Goal: Task Accomplishment & Management: Manage account settings

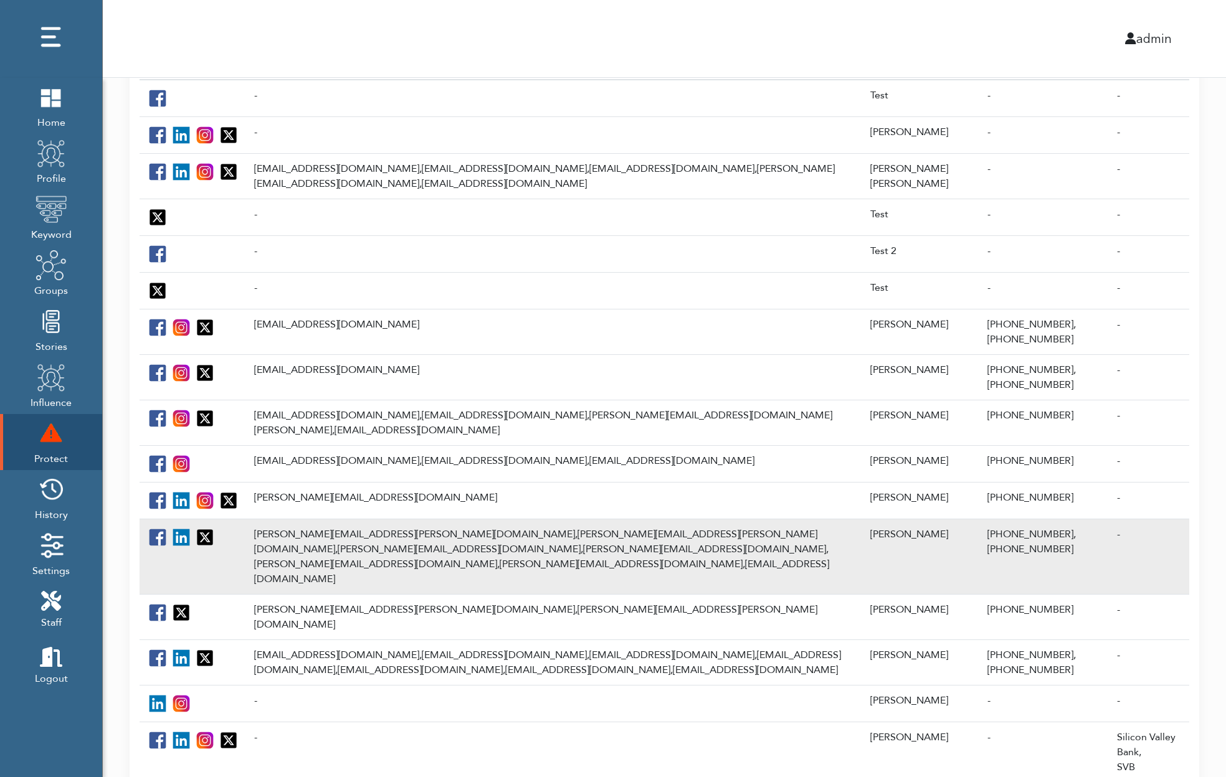
scroll to position [347, 0]
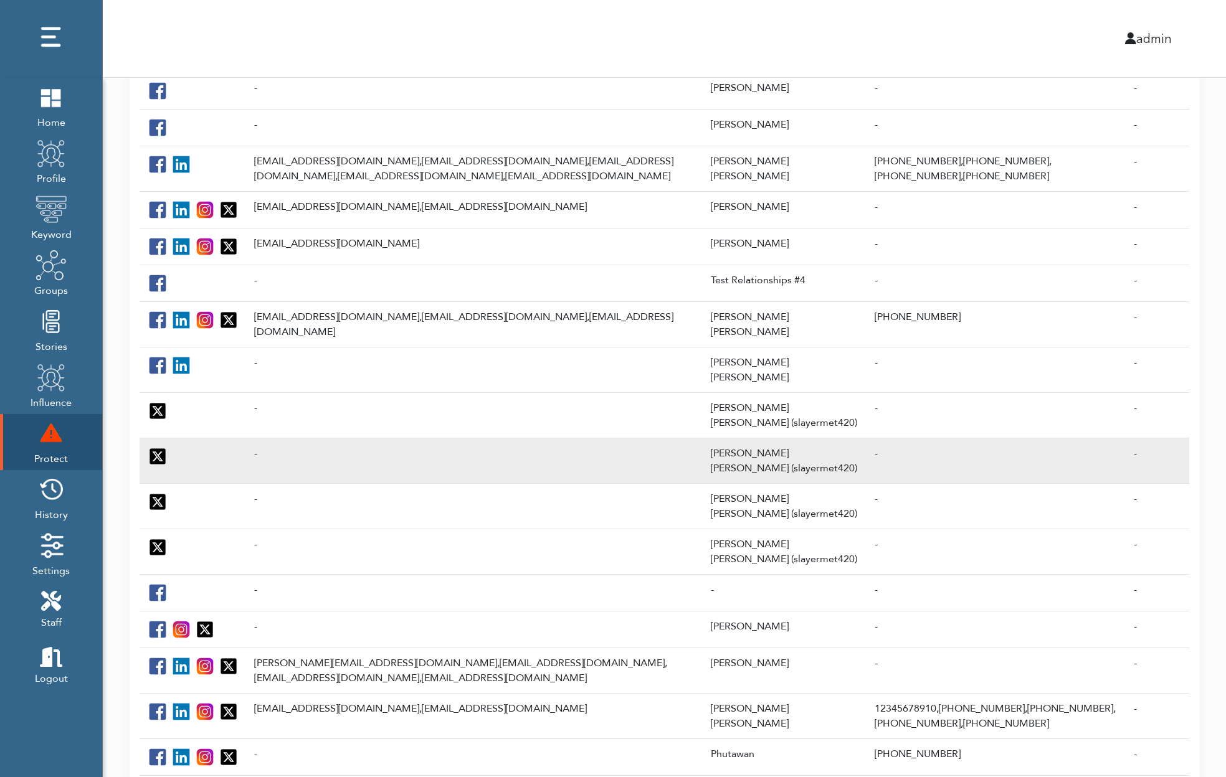
scroll to position [281, 0]
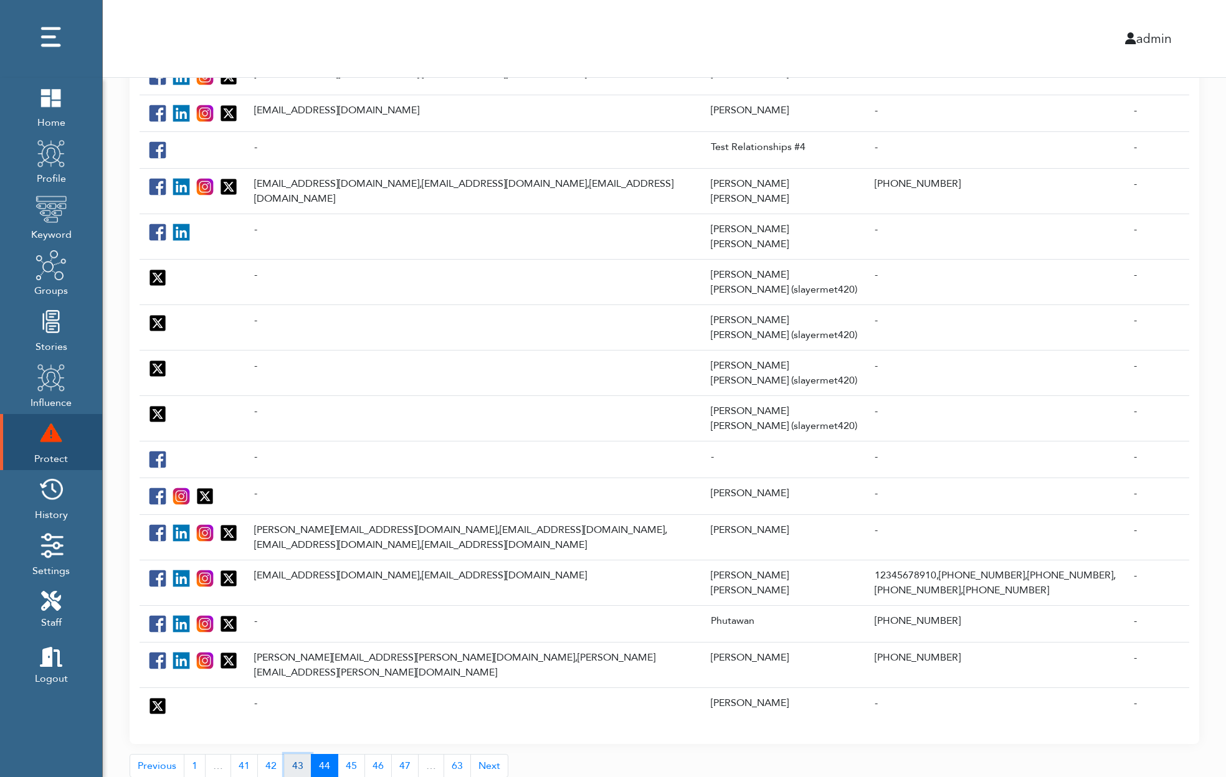
click at [296, 754] on link "43" at bounding box center [297, 766] width 27 height 24
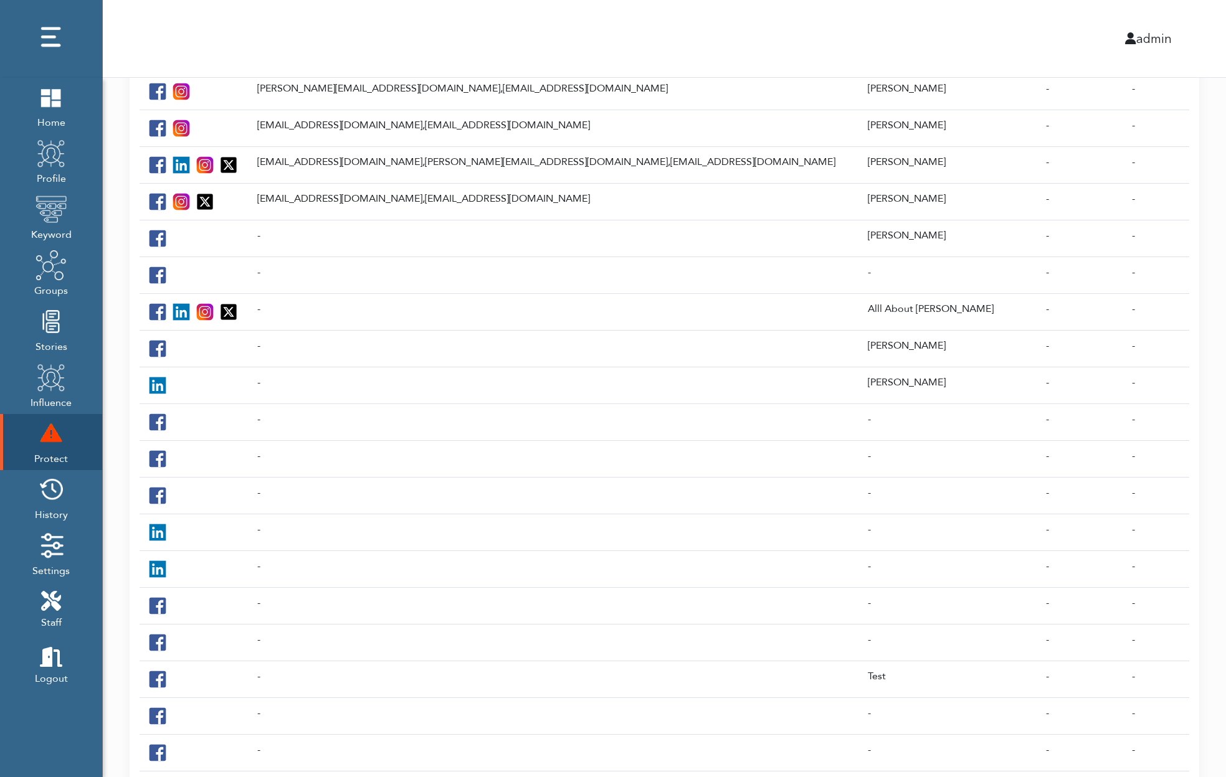
scroll to position [227, 0]
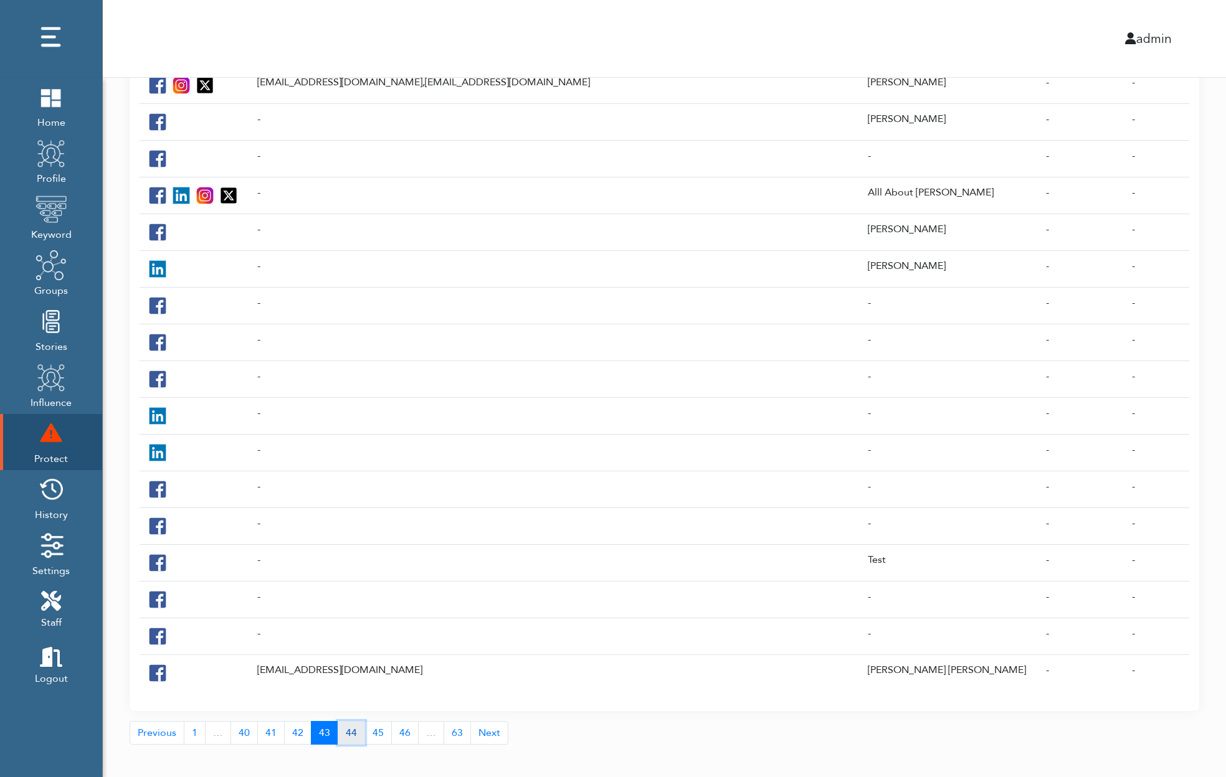
click at [346, 721] on link "44" at bounding box center [351, 733] width 27 height 24
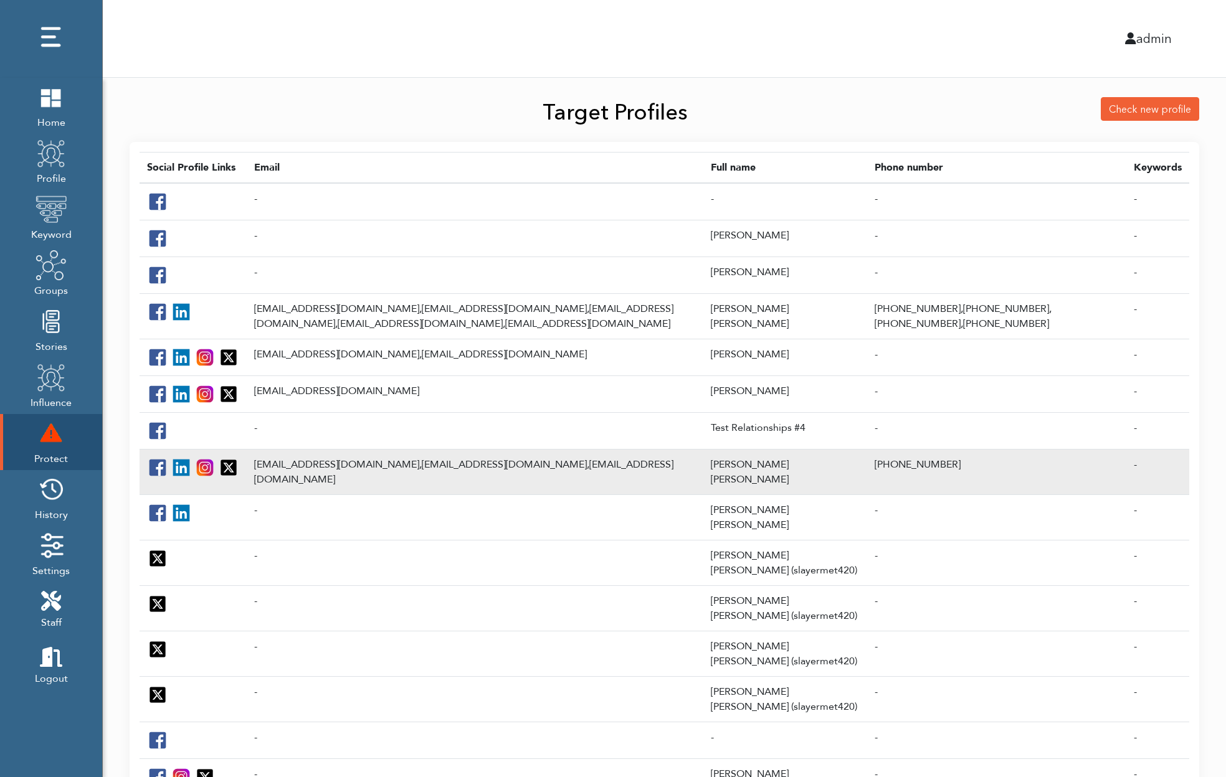
click at [334, 468] on td "adbarr@mac.com, adbarr@me.com, adbarr3@gmail.com" at bounding box center [475, 471] width 457 height 45
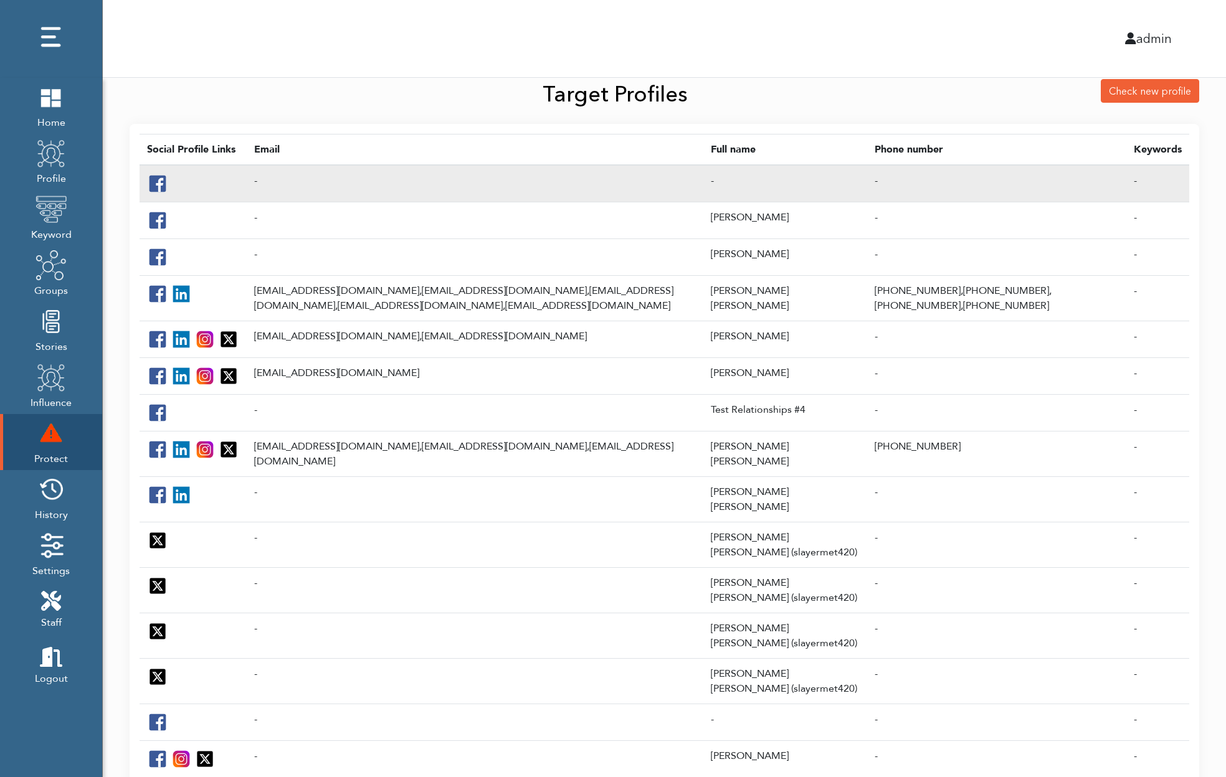
scroll to position [281, 0]
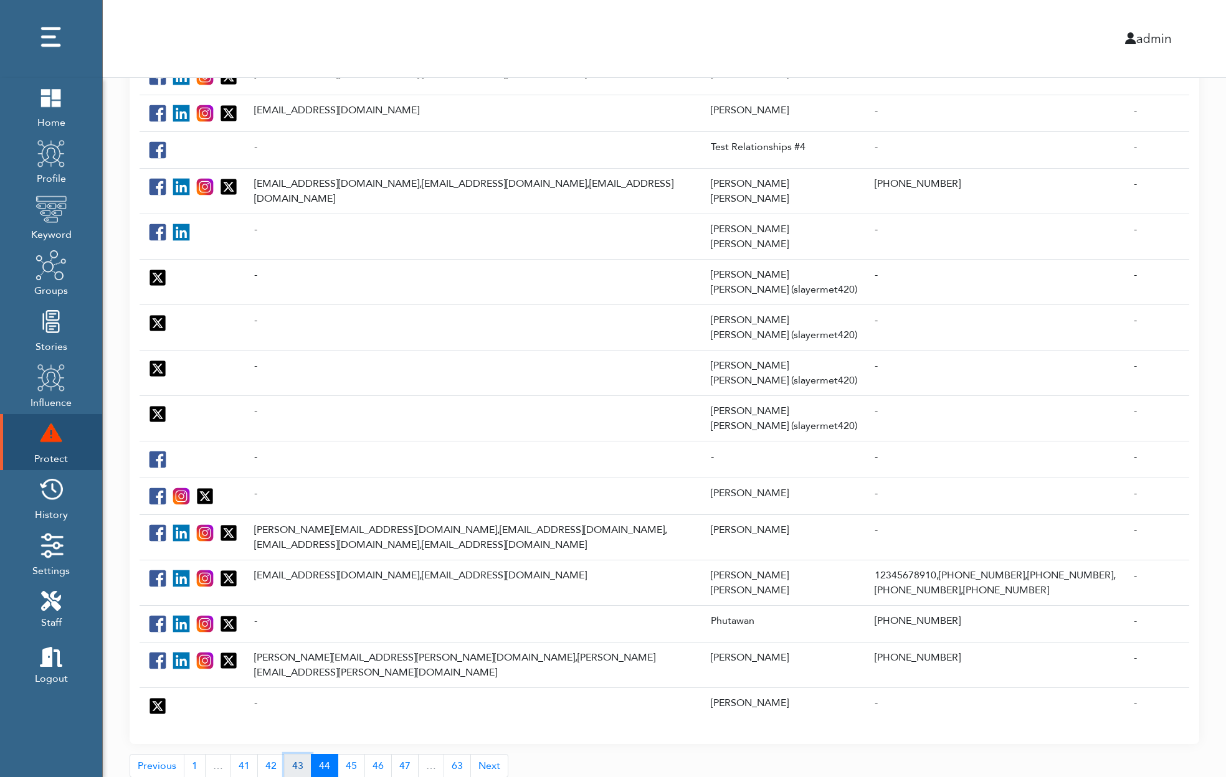
click at [292, 754] on link "43" at bounding box center [297, 766] width 27 height 24
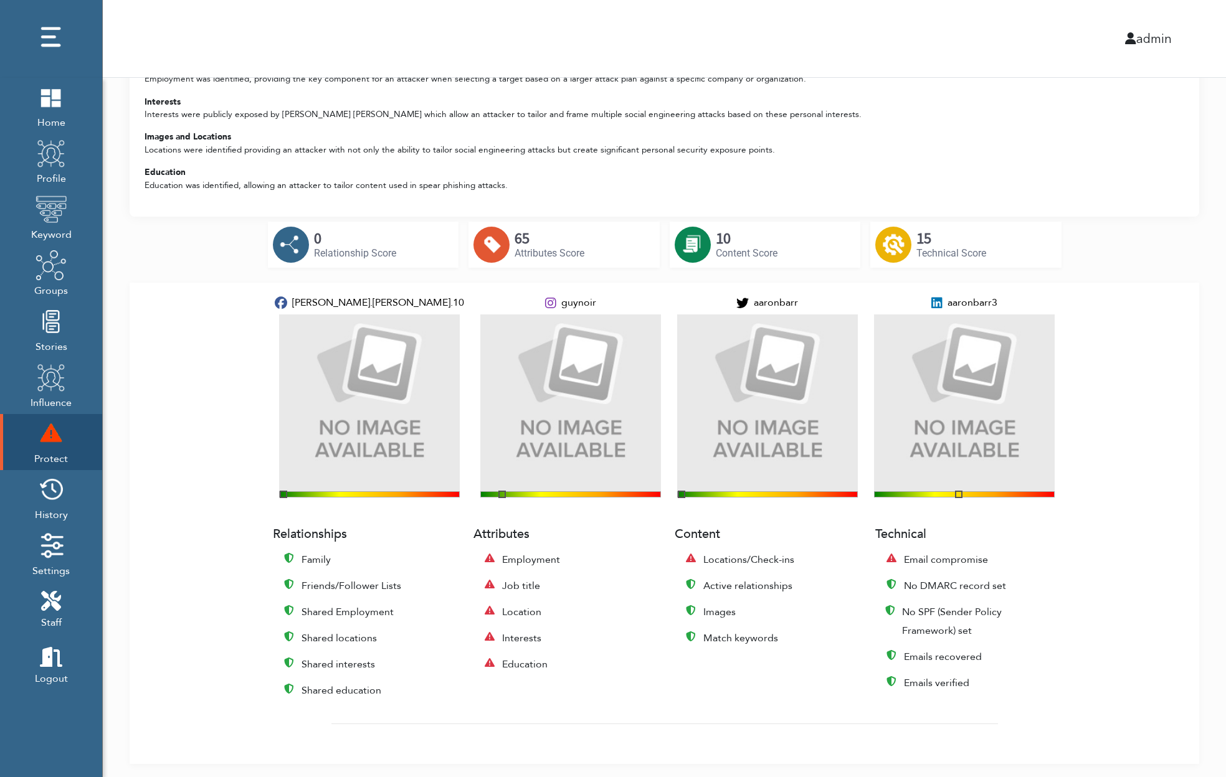
scroll to position [288, 0]
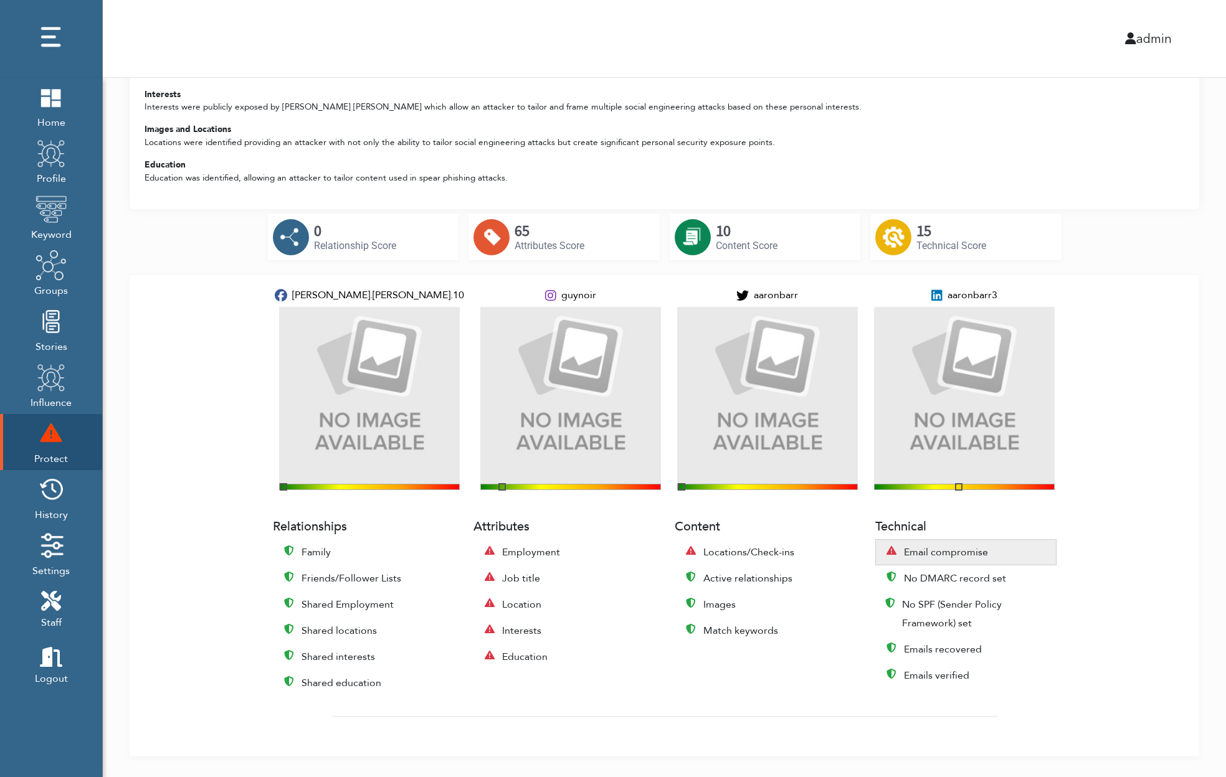
click at [941, 543] on span "Email compromise" at bounding box center [946, 552] width 84 height 19
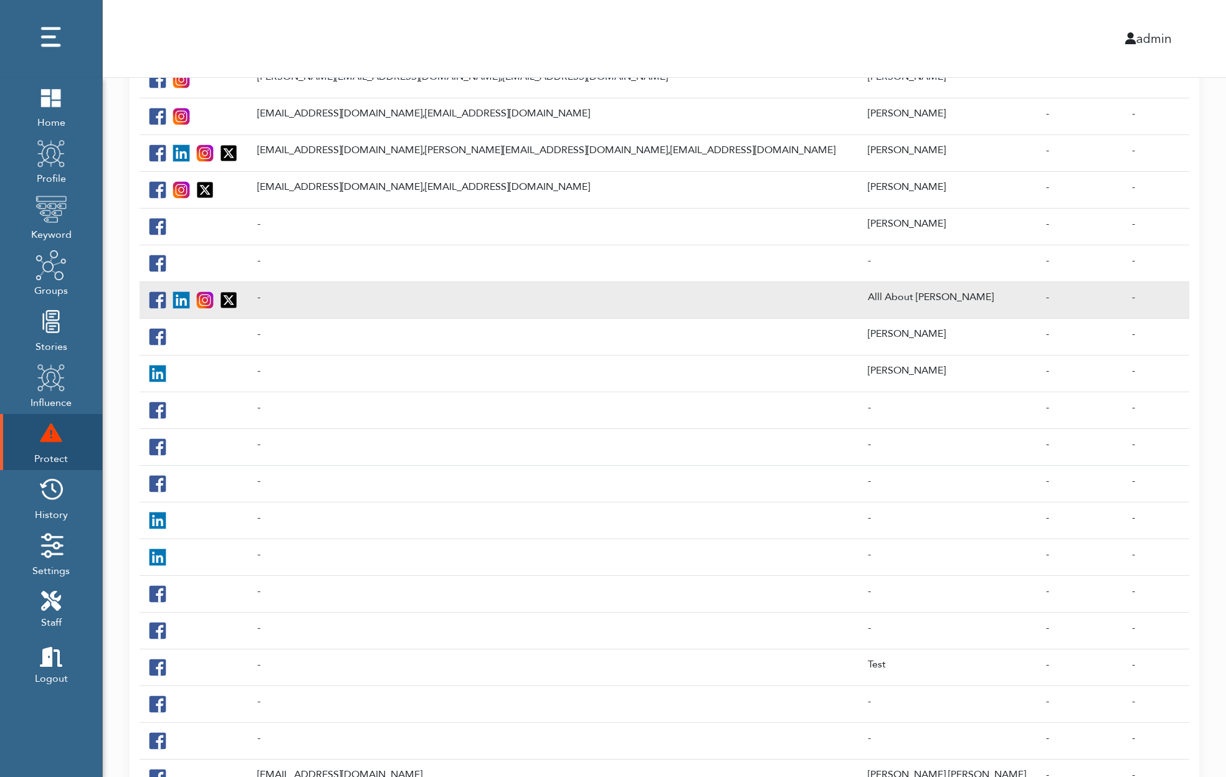
scroll to position [227, 0]
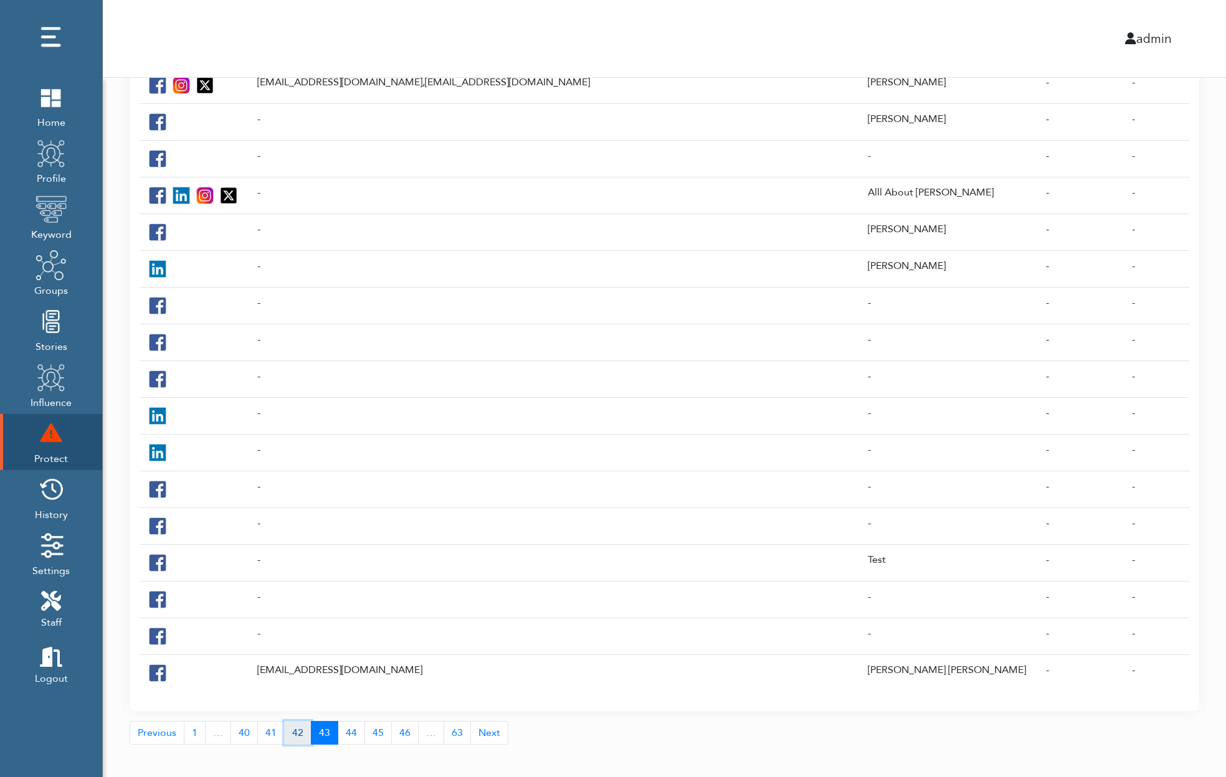
click at [295, 721] on link "42" at bounding box center [297, 733] width 27 height 24
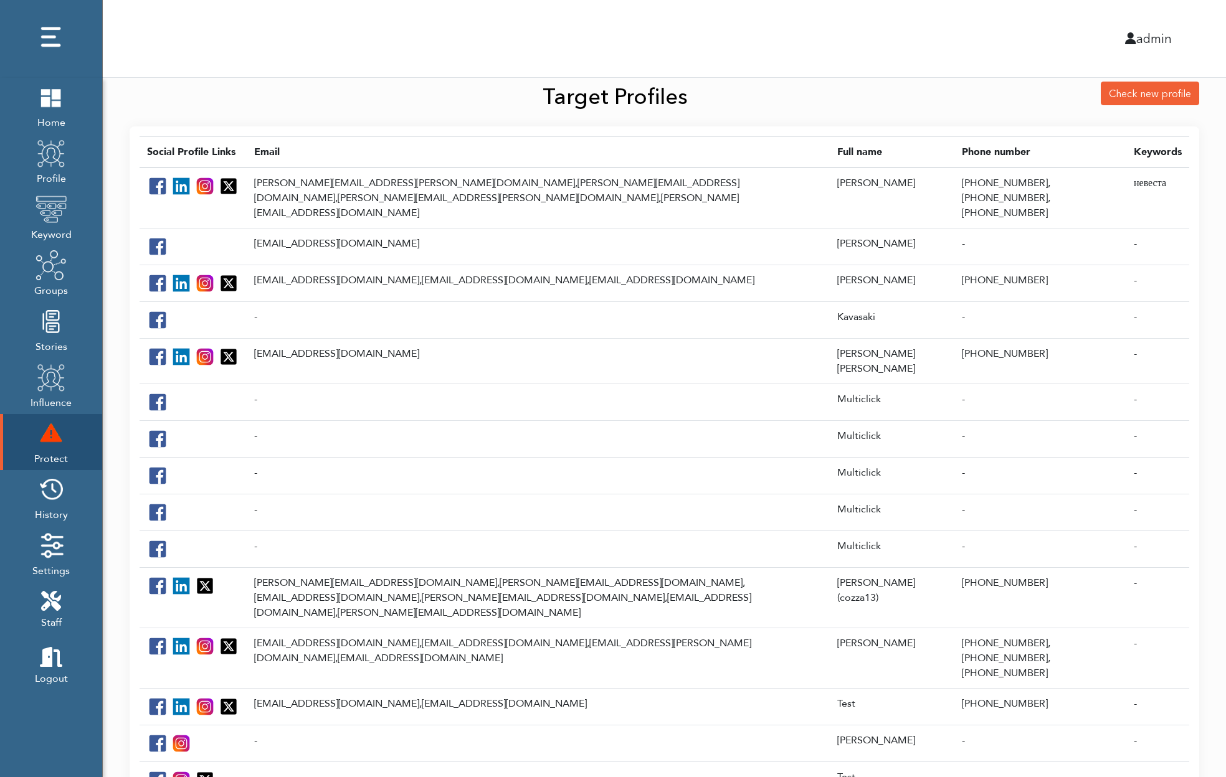
scroll to position [17, 0]
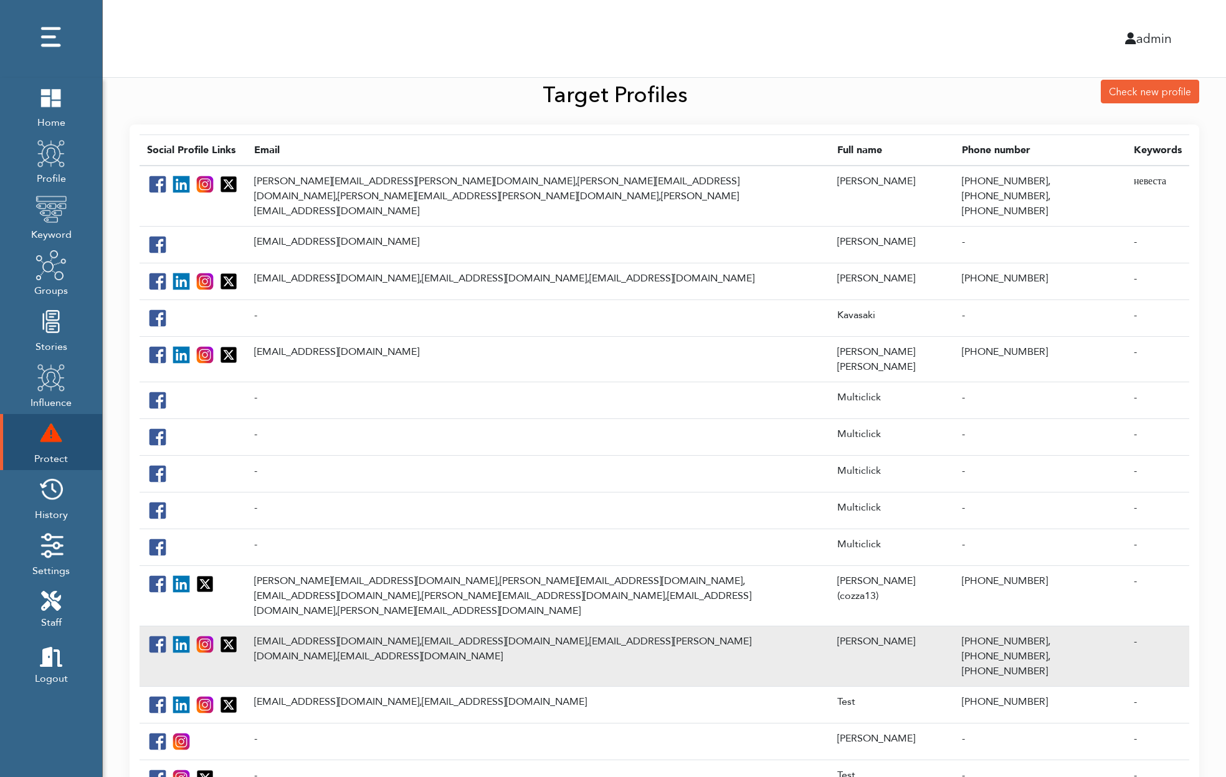
click at [396, 626] on td "[EMAIL_ADDRESS][DOMAIN_NAME], [EMAIL_ADDRESS][DOMAIN_NAME], [EMAIL_ADDRESS][PER…" at bounding box center [538, 656] width 583 height 60
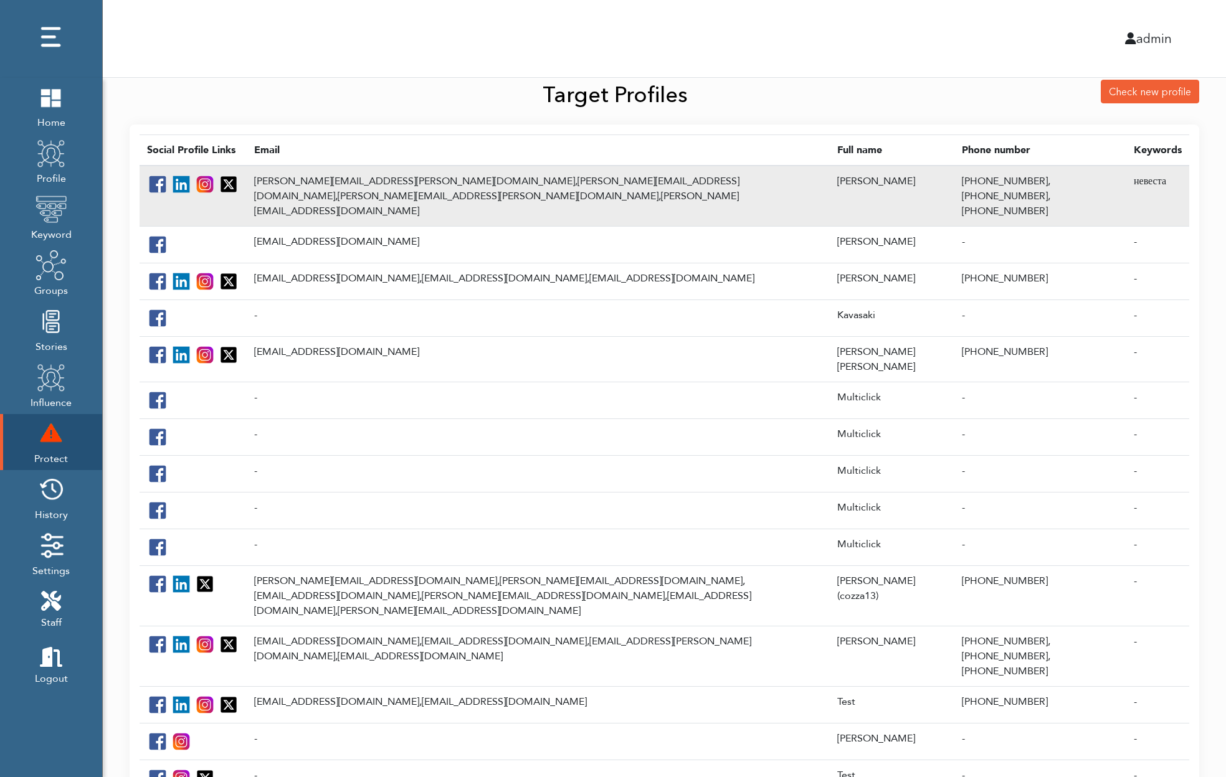
click at [325, 178] on td "[PERSON_NAME][EMAIL_ADDRESS][PERSON_NAME][DOMAIN_NAME], [PERSON_NAME][EMAIL_ADD…" at bounding box center [538, 196] width 583 height 61
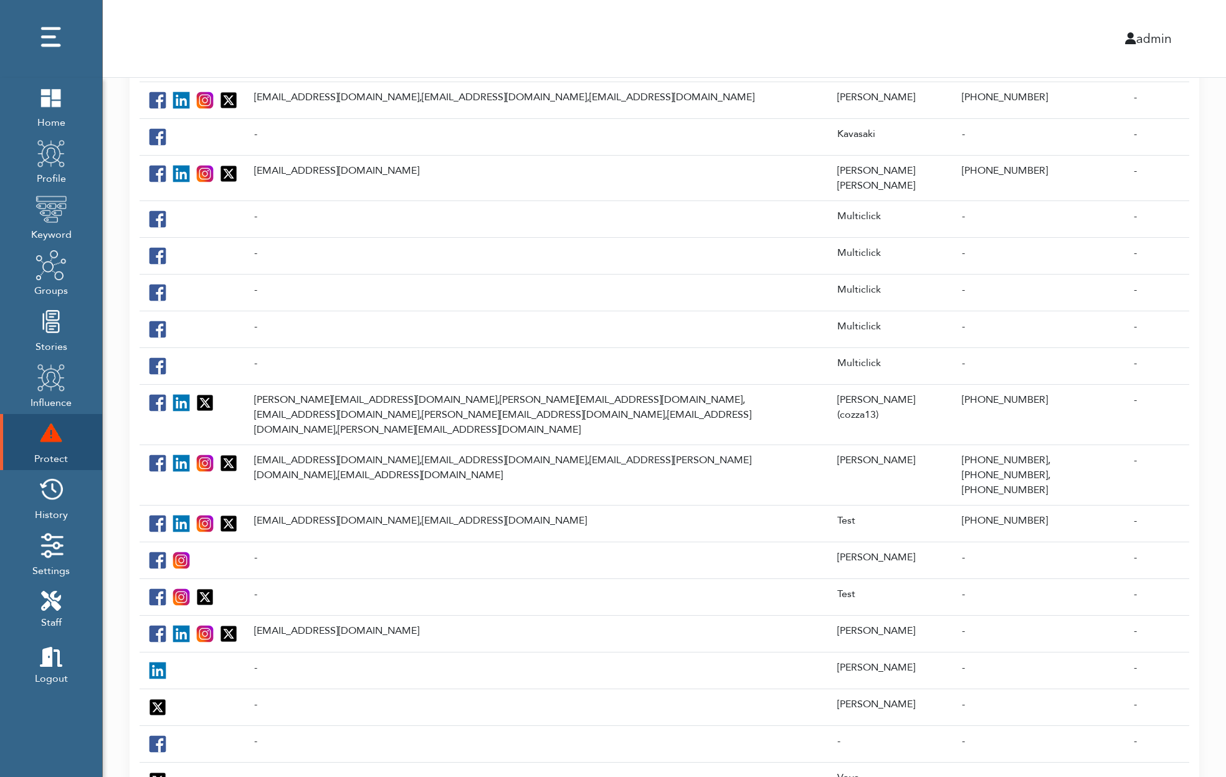
scroll to position [263, 0]
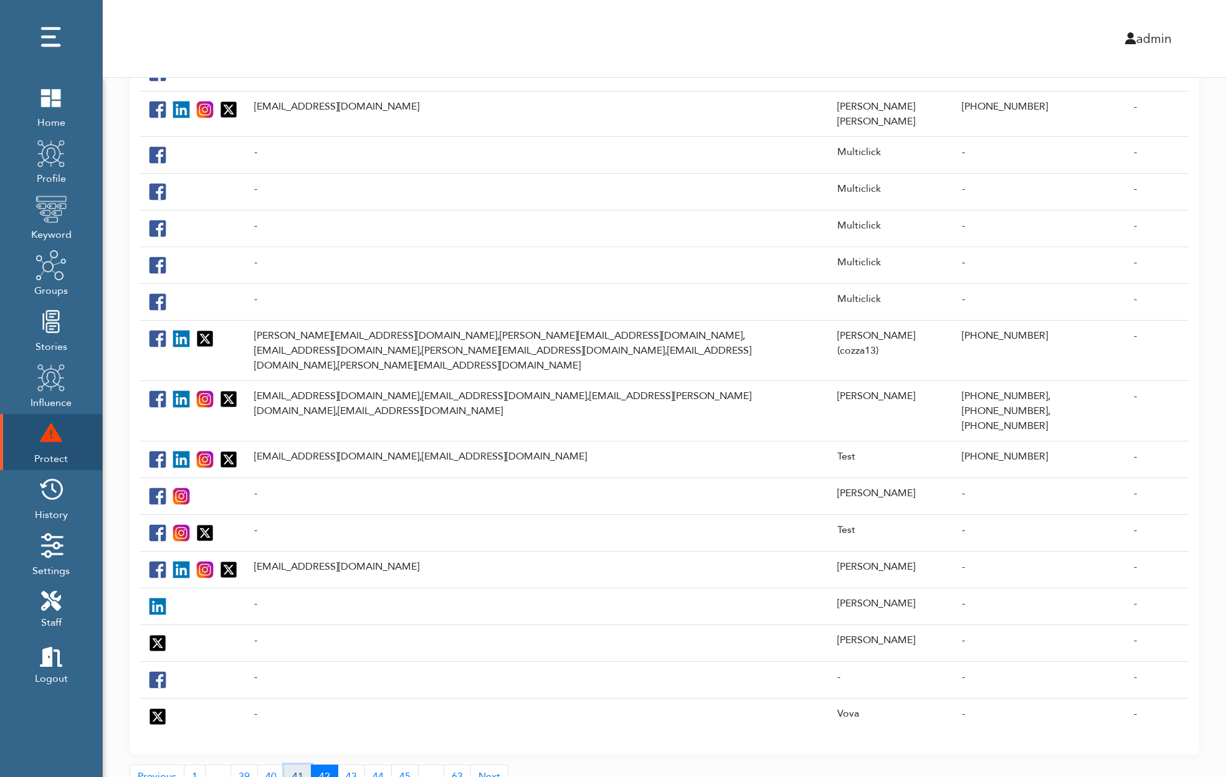
click at [295, 765] on link "41" at bounding box center [297, 777] width 27 height 24
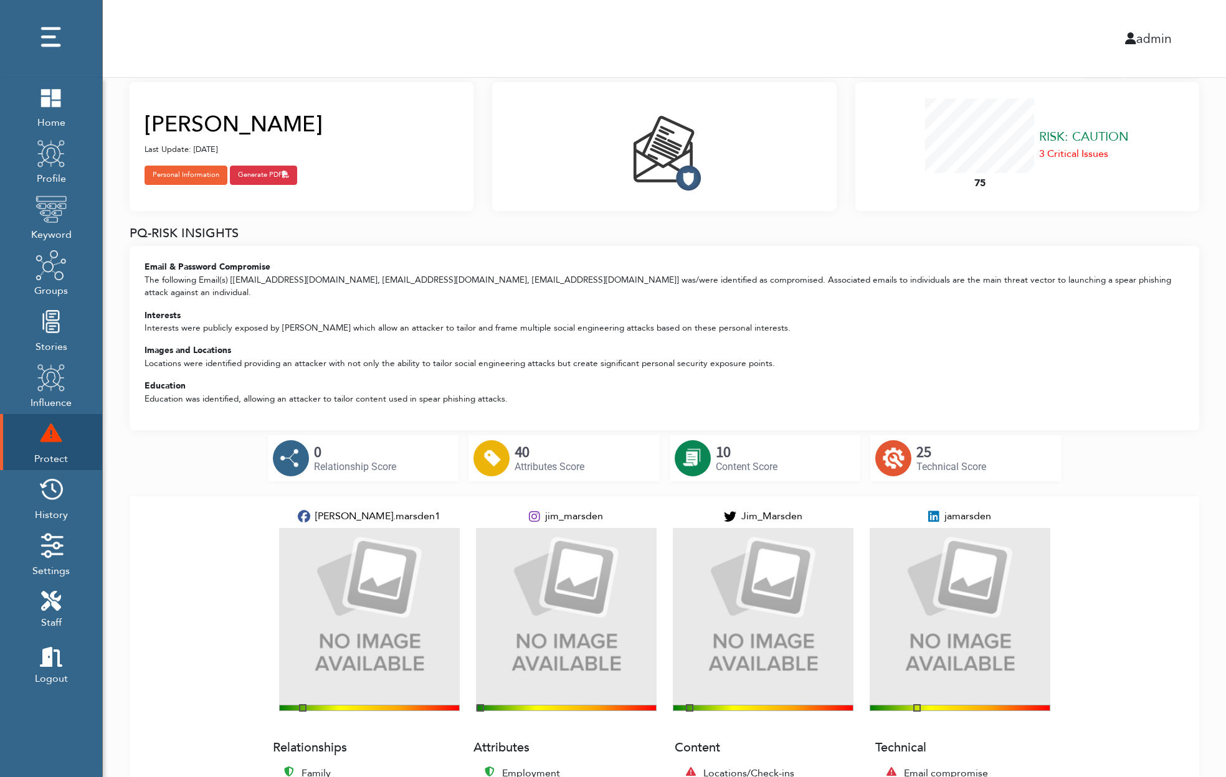
scroll to position [37, 0]
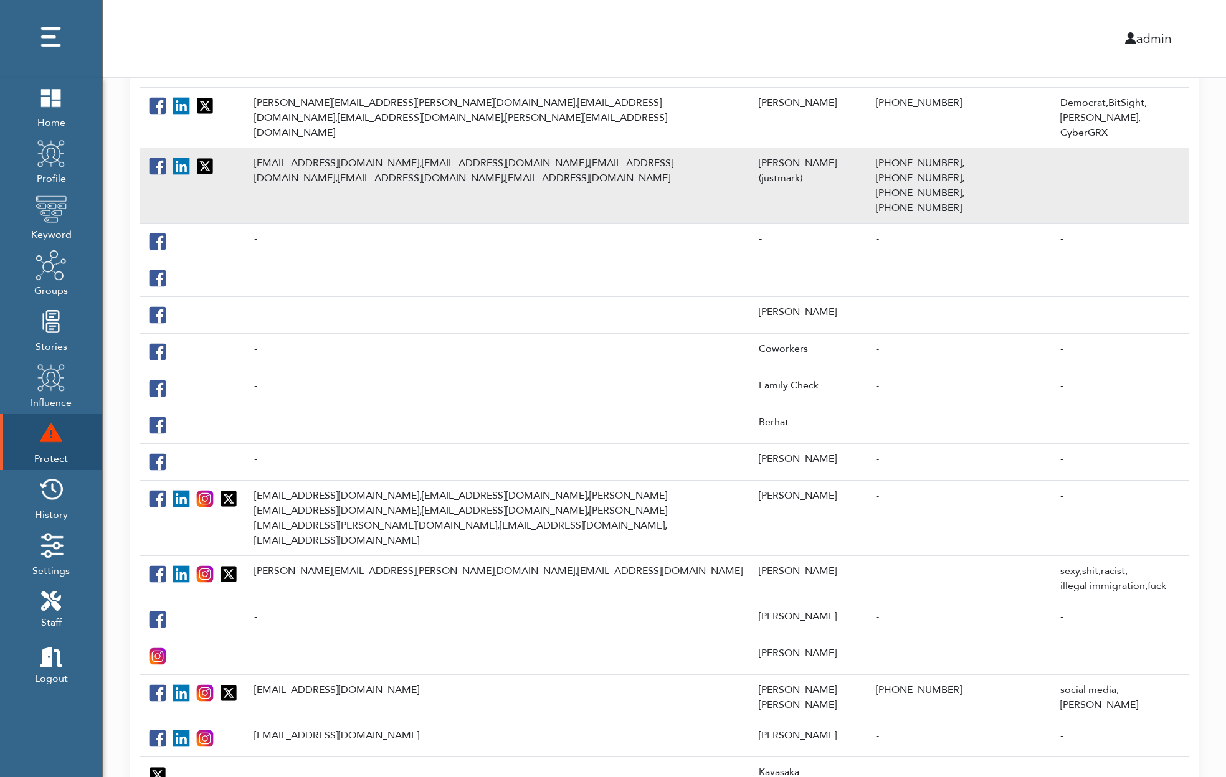
scroll to position [281, 0]
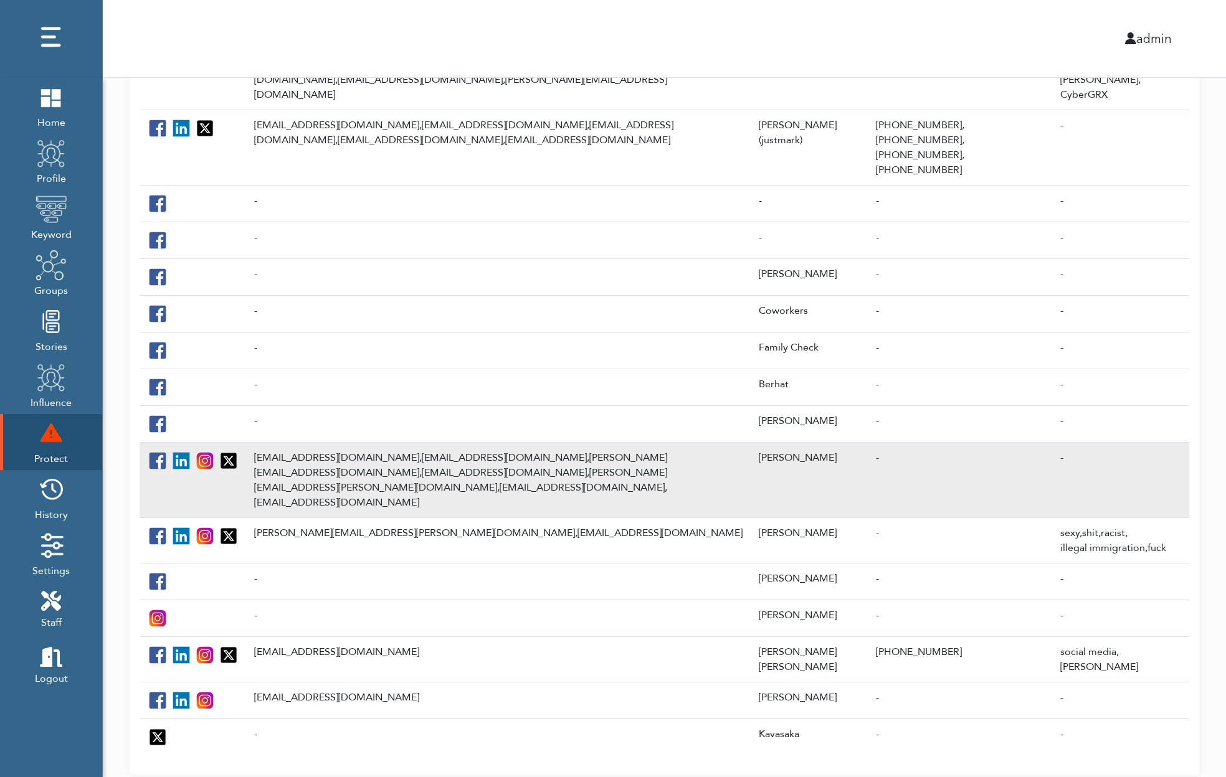
click at [330, 442] on td "[EMAIL_ADDRESS][DOMAIN_NAME], [EMAIL_ADDRESS][DOMAIN_NAME], [PERSON_NAME][EMAIL…" at bounding box center [499, 479] width 505 height 75
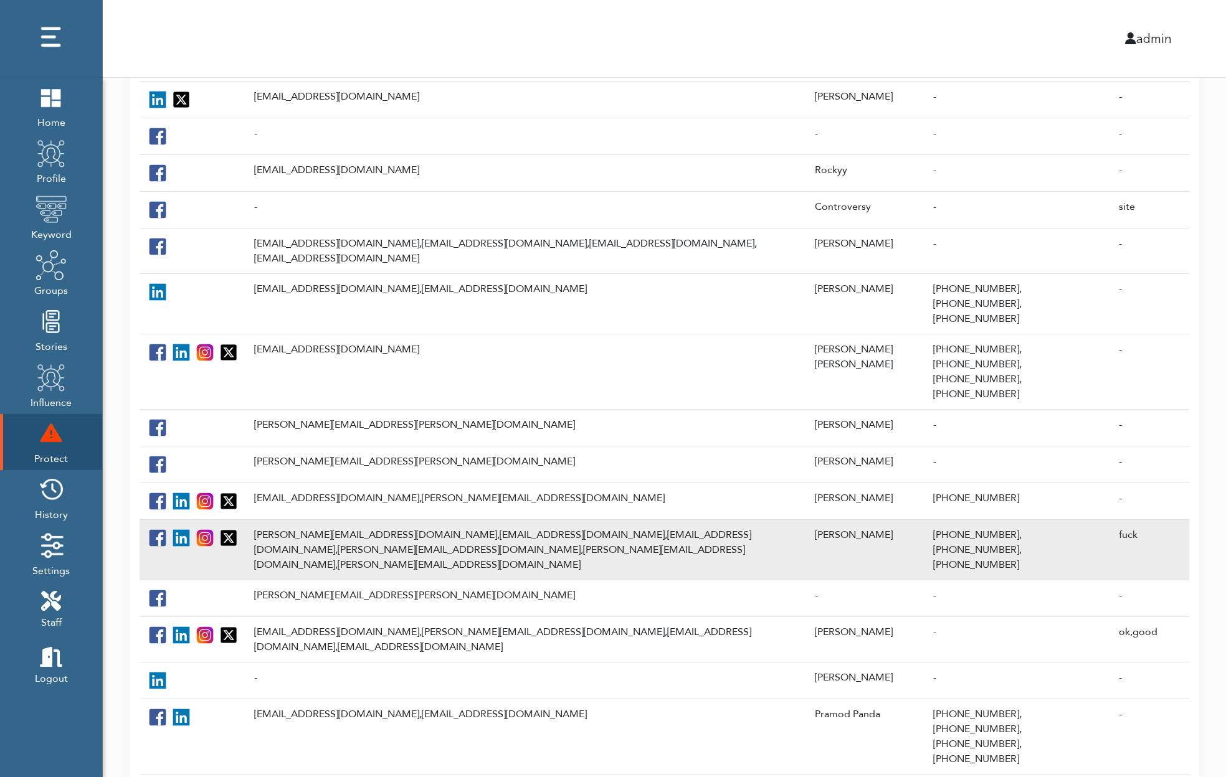
scroll to position [256, 0]
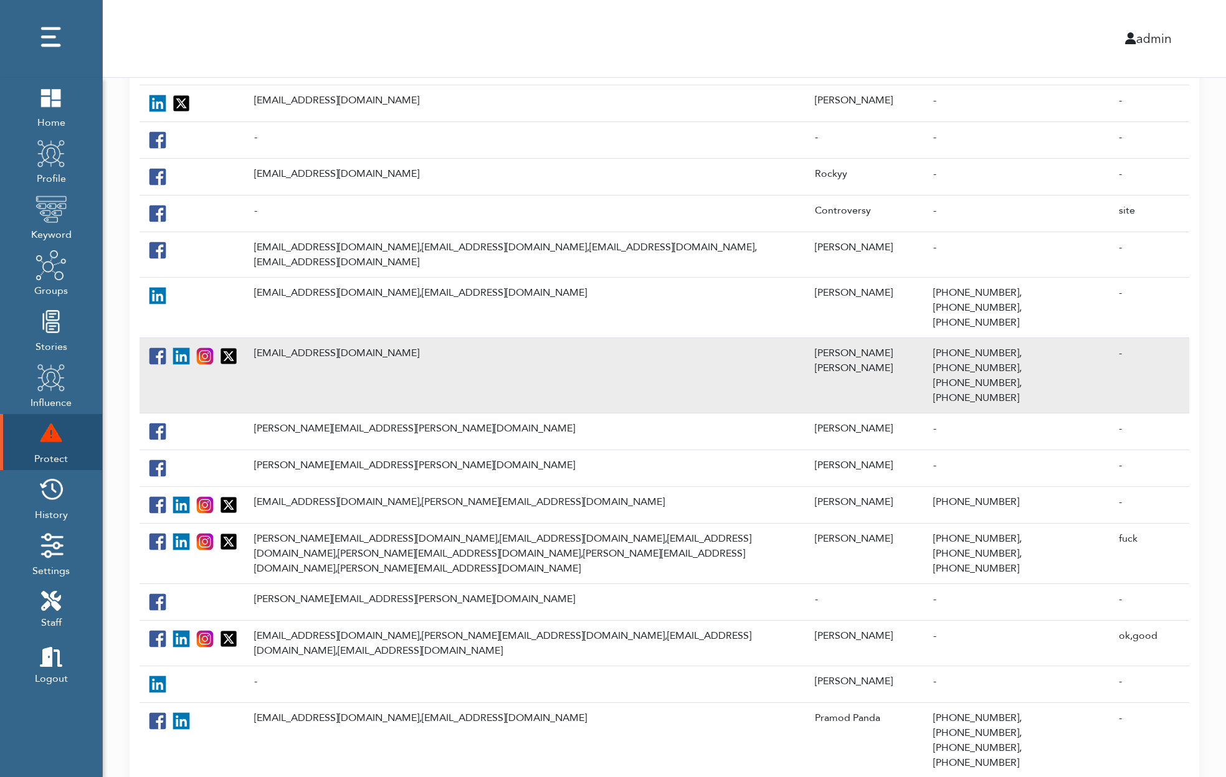
click at [366, 338] on td "[EMAIL_ADDRESS][DOMAIN_NAME]" at bounding box center [527, 375] width 561 height 75
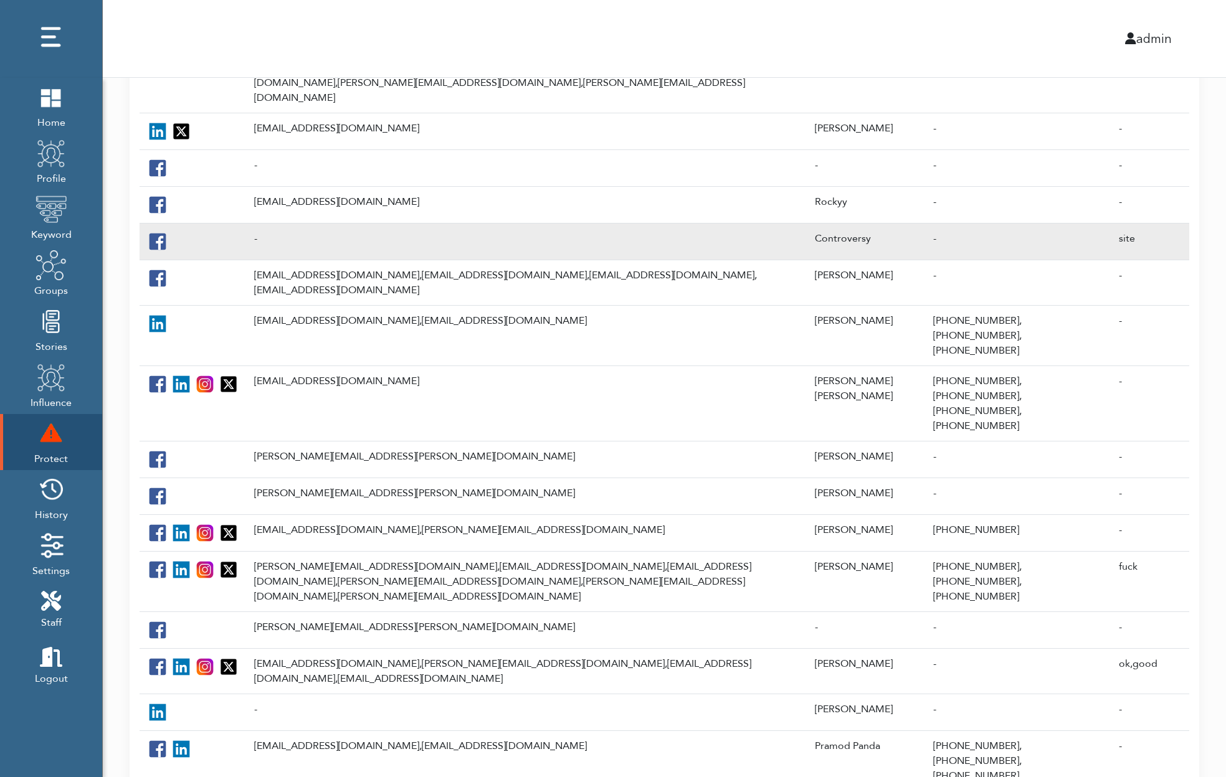
scroll to position [299, 0]
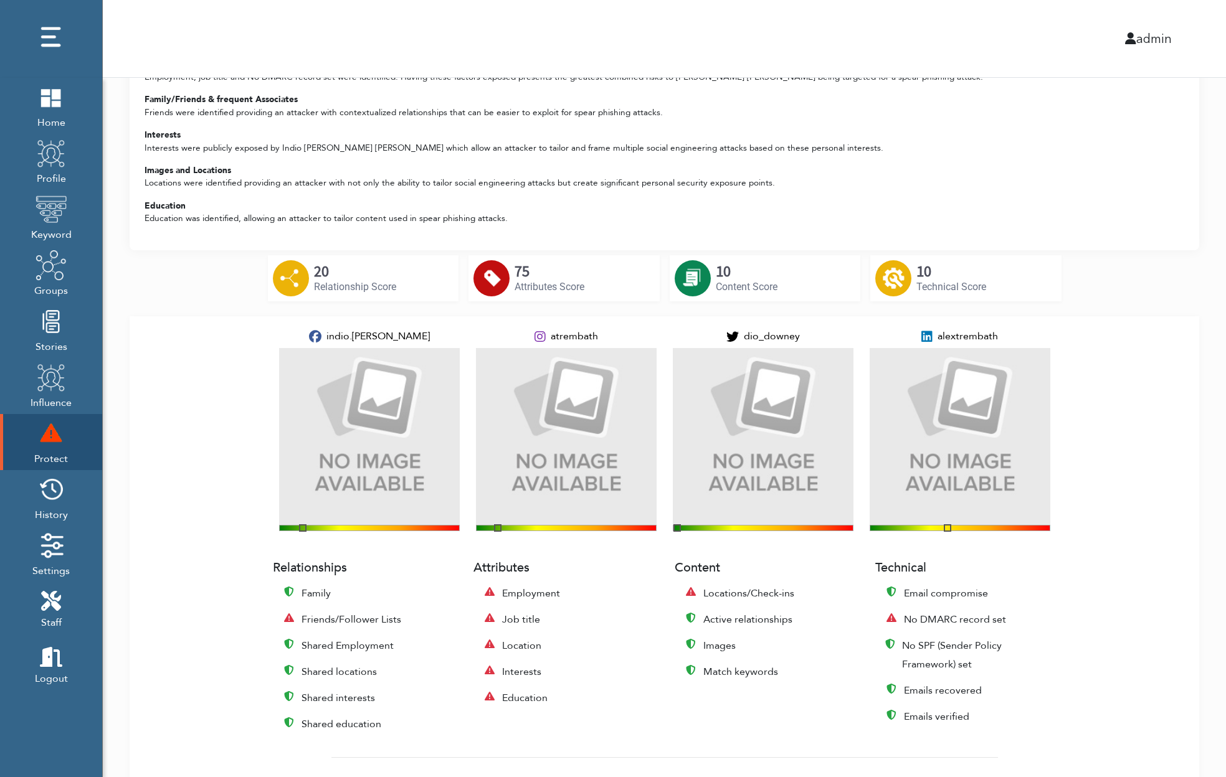
scroll to position [236, 0]
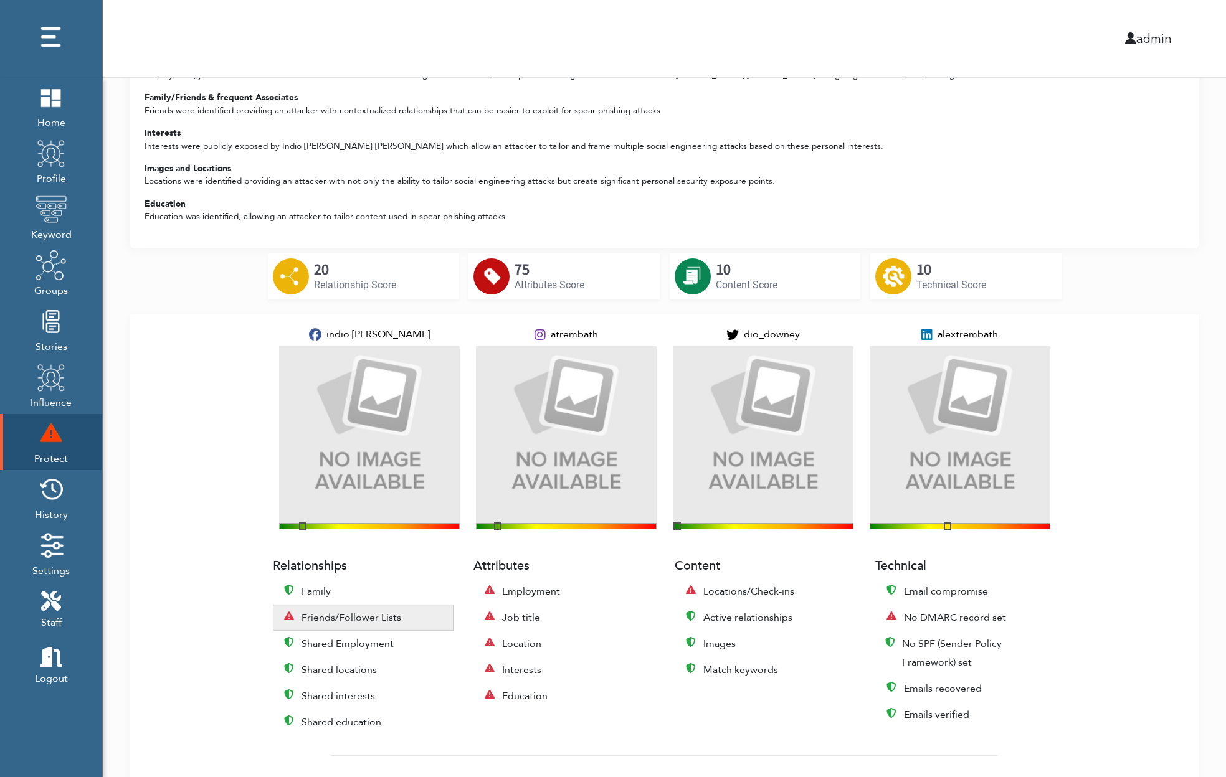
click at [337, 609] on span "Friends/Follower Lists" at bounding box center [351, 618] width 100 height 19
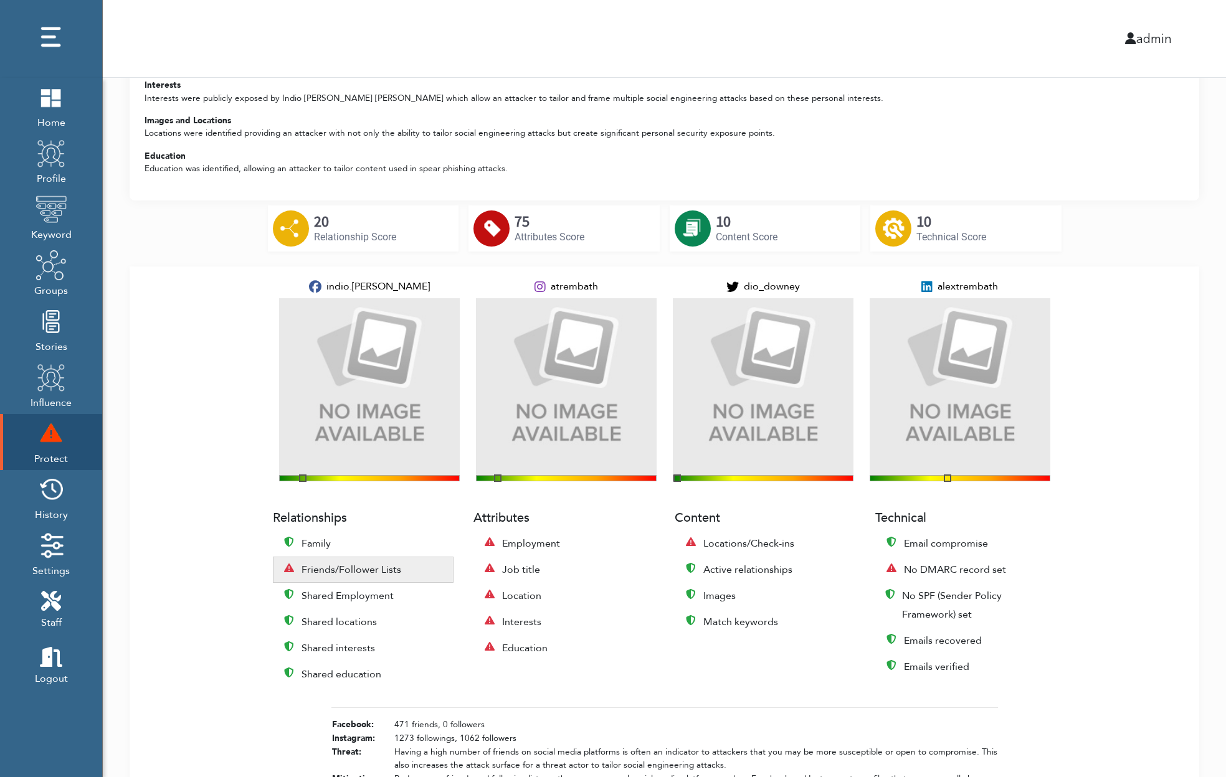
scroll to position [369, 0]
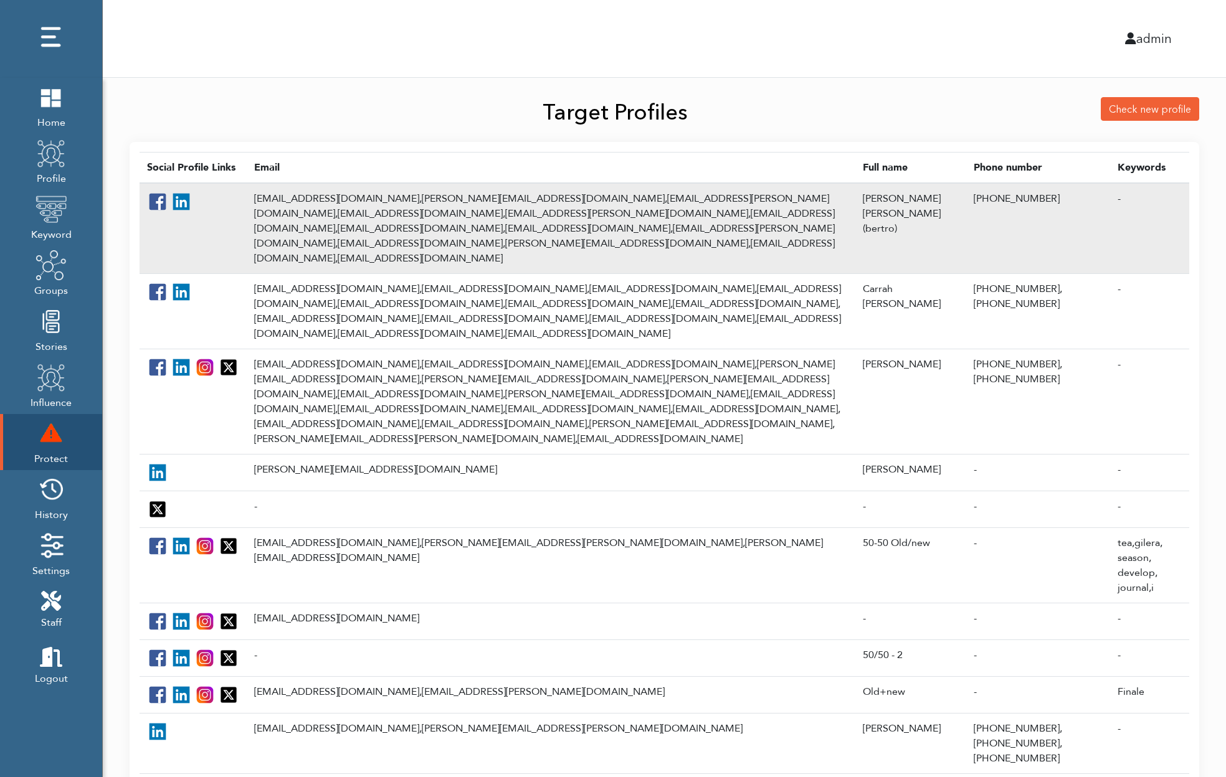
click at [330, 222] on td "bertolinim@aetna.com, m.berto@gmail.com, mark.bertolini@yahoo.com, mark_bertoli…" at bounding box center [551, 228] width 609 height 91
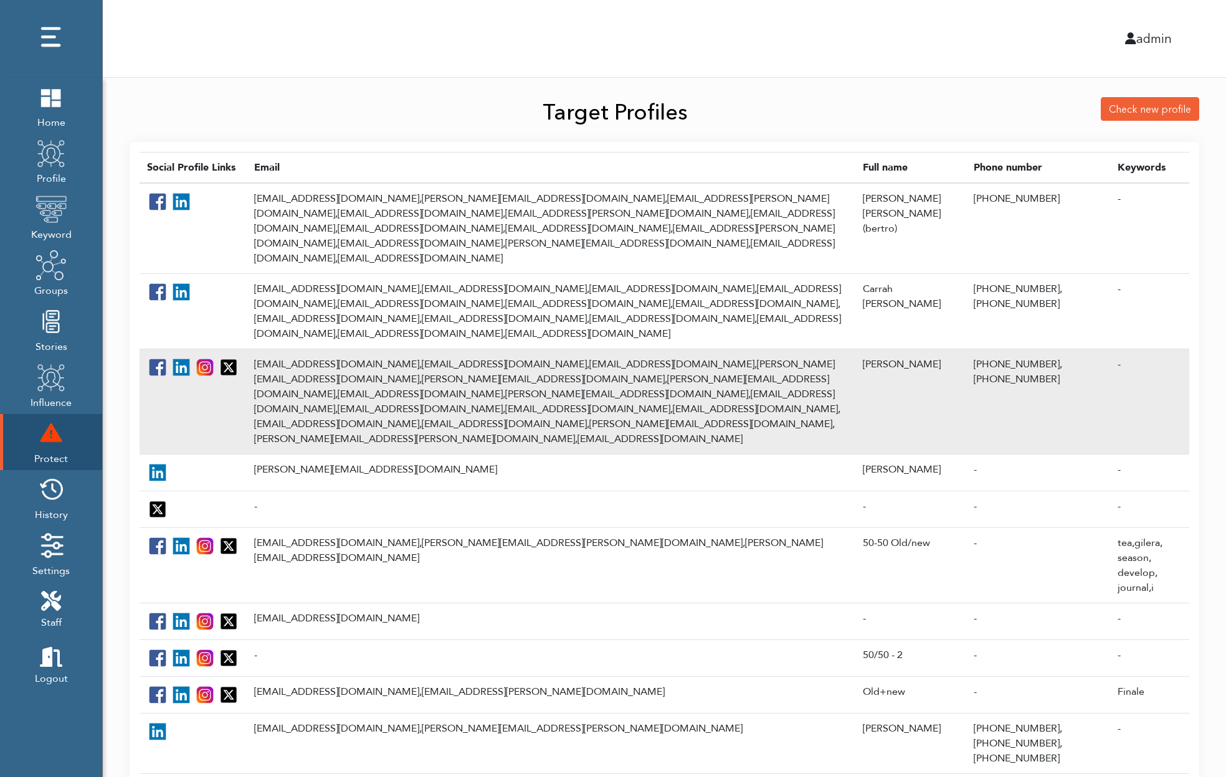
click at [315, 349] on td "[EMAIL_ADDRESS][DOMAIN_NAME], [EMAIL_ADDRESS][DOMAIN_NAME], [EMAIL_ADDRESS][DOM…" at bounding box center [551, 401] width 609 height 105
click at [258, 349] on td "[EMAIL_ADDRESS][DOMAIN_NAME], [EMAIL_ADDRESS][DOMAIN_NAME], [EMAIL_ADDRESS][DOM…" at bounding box center [551, 401] width 609 height 105
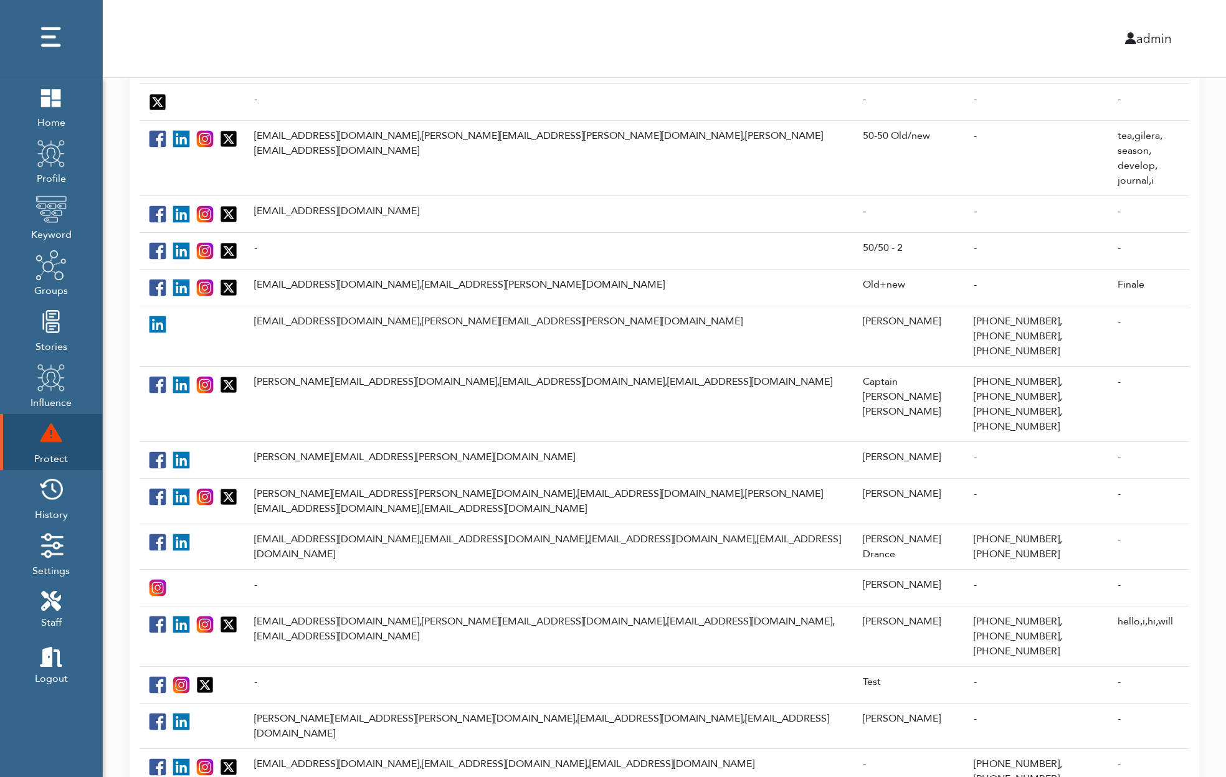
scroll to position [410, 0]
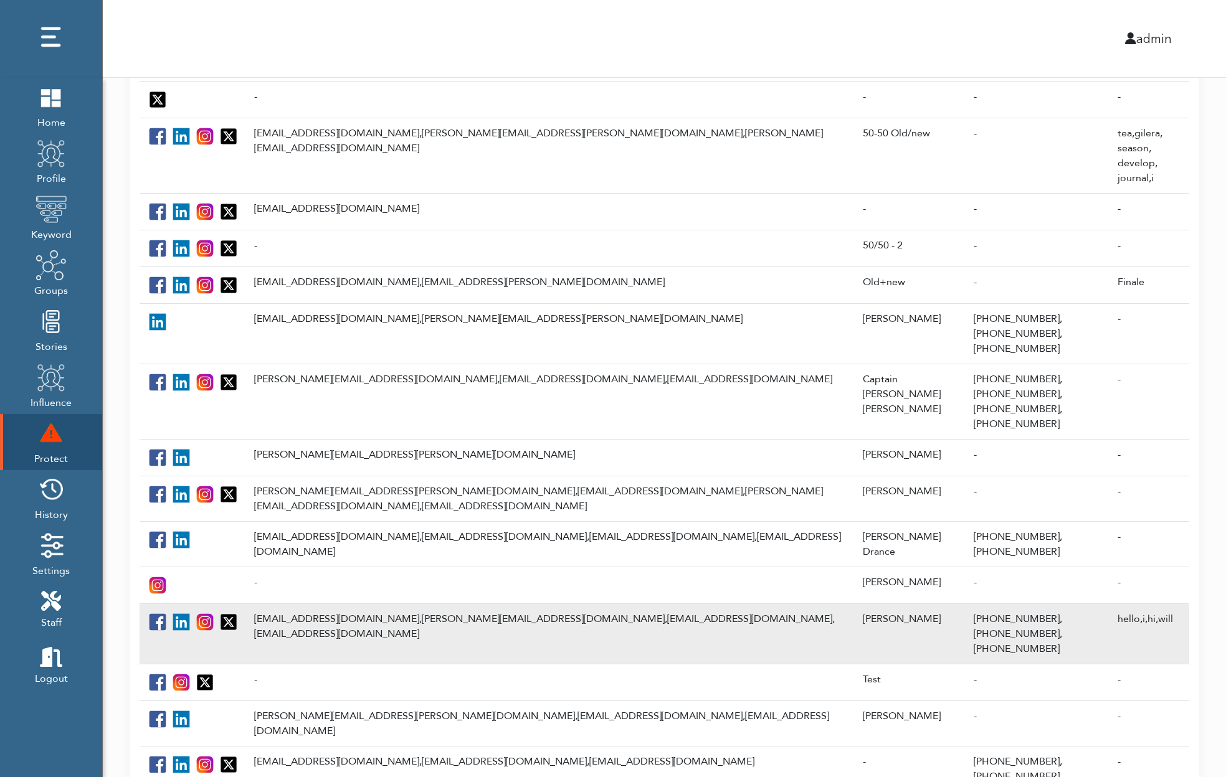
click at [300, 604] on td "ldfranknyc@att.net, laura@luminousfx.com, ldfranknyc@worldnet.att.net, luminux5…" at bounding box center [551, 634] width 609 height 60
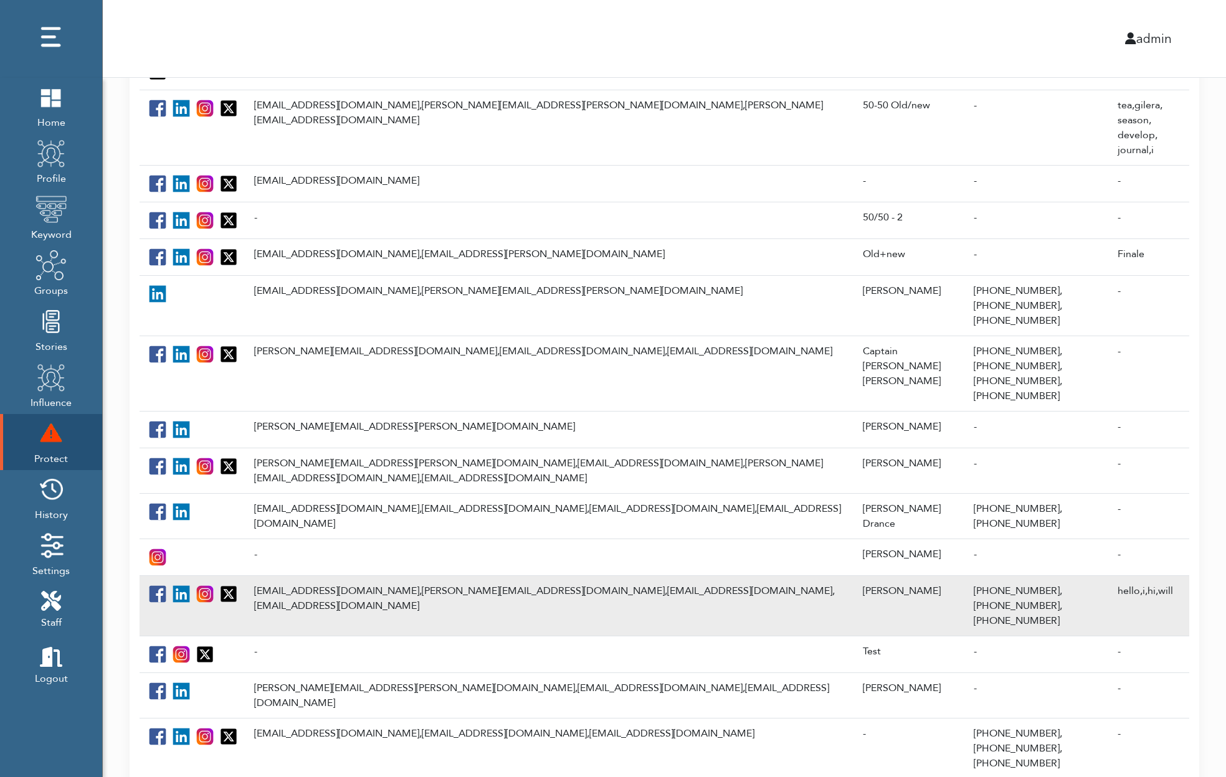
scroll to position [472, 0]
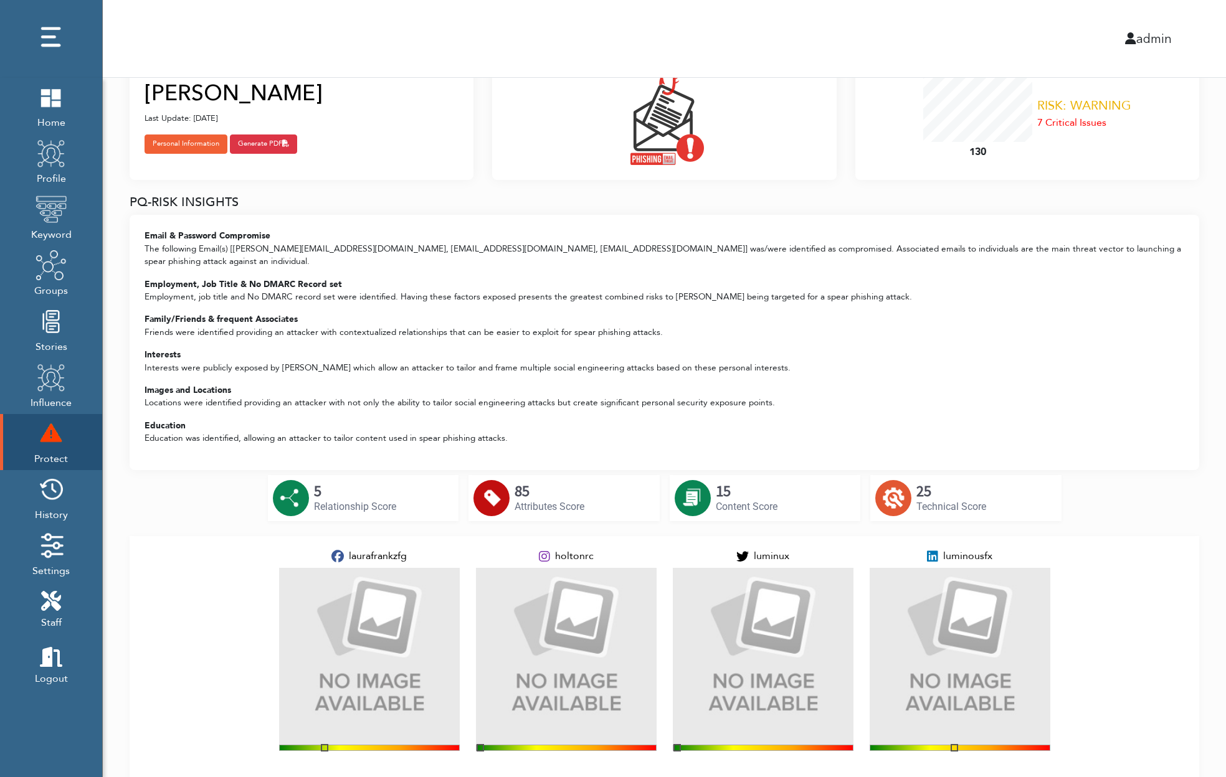
scroll to position [62, 0]
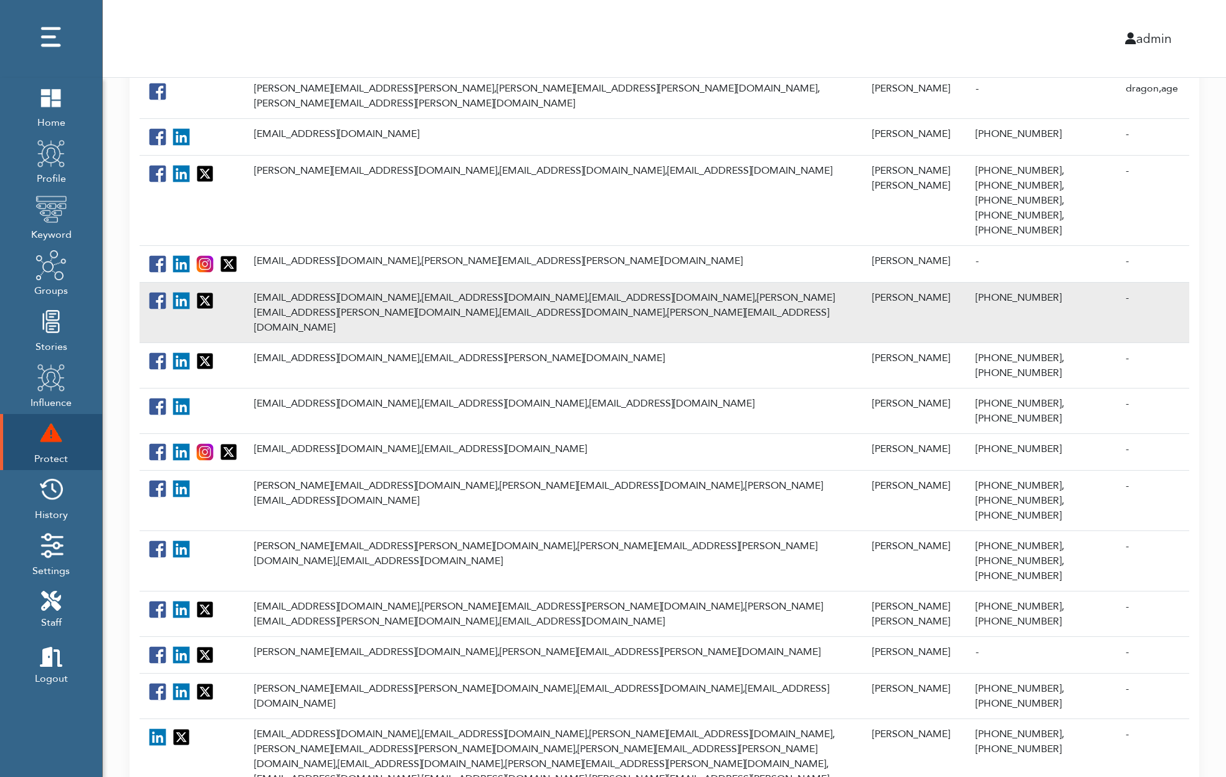
scroll to position [420, 0]
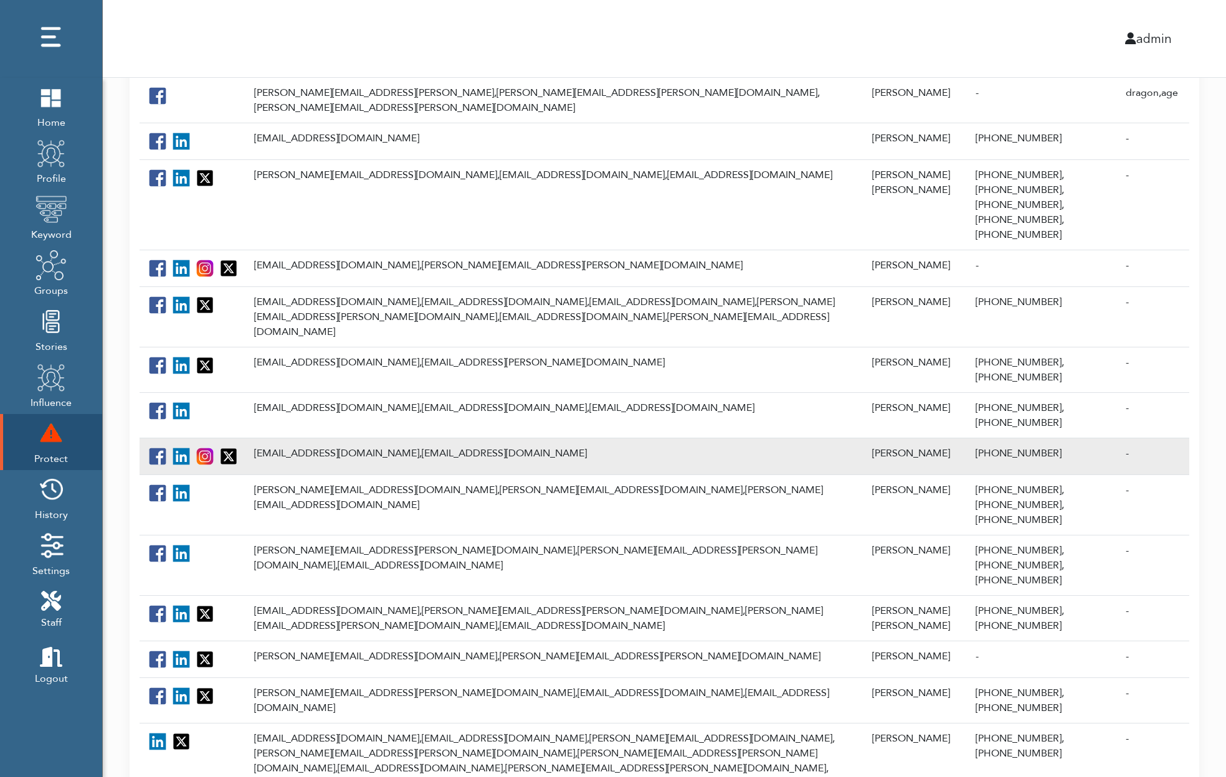
click at [304, 438] on td "[EMAIL_ADDRESS][DOMAIN_NAME], [EMAIL_ADDRESS][DOMAIN_NAME]" at bounding box center [556, 456] width 618 height 37
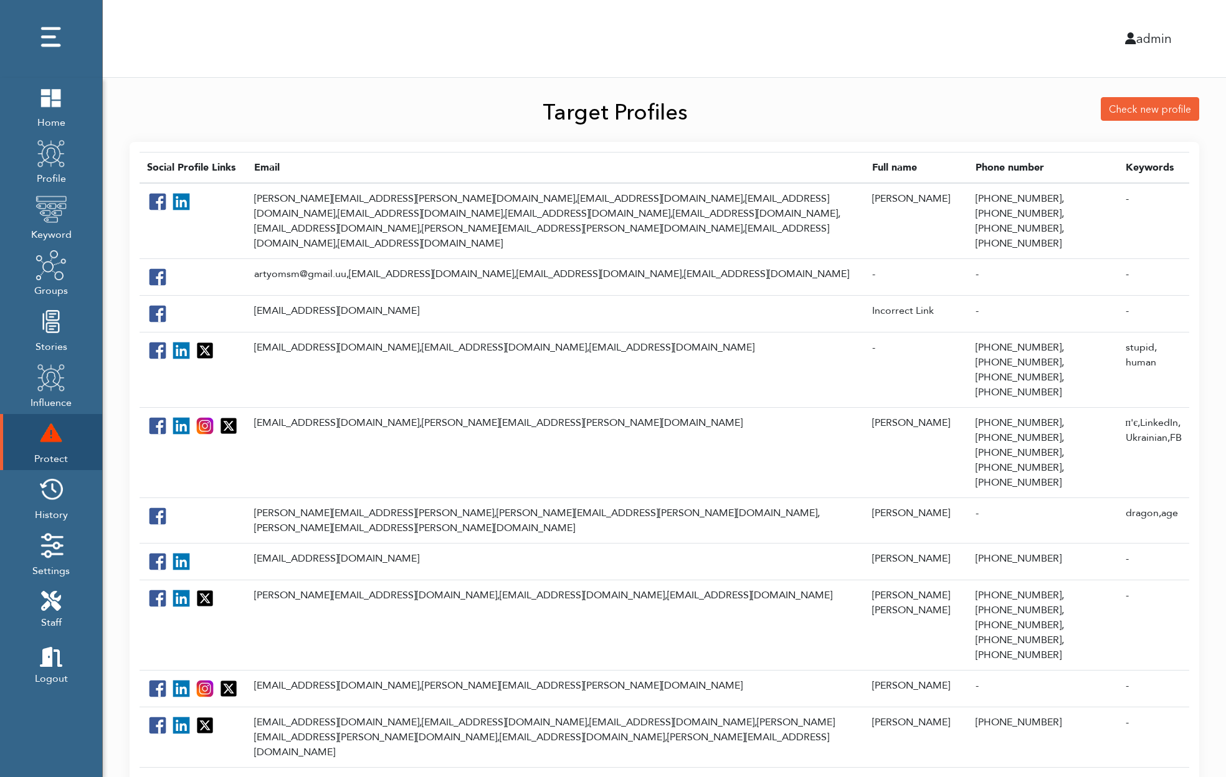
scroll to position [610, 0]
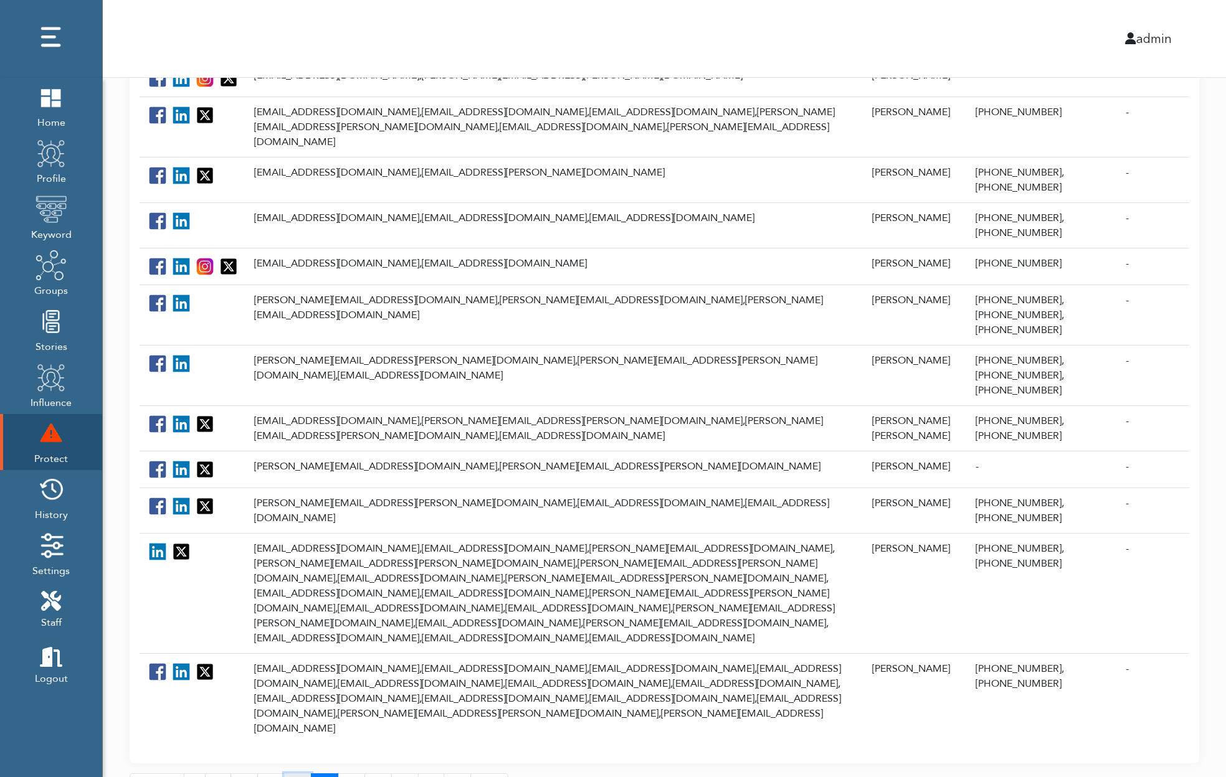
click at [294, 774] on link "37" at bounding box center [297, 786] width 27 height 24
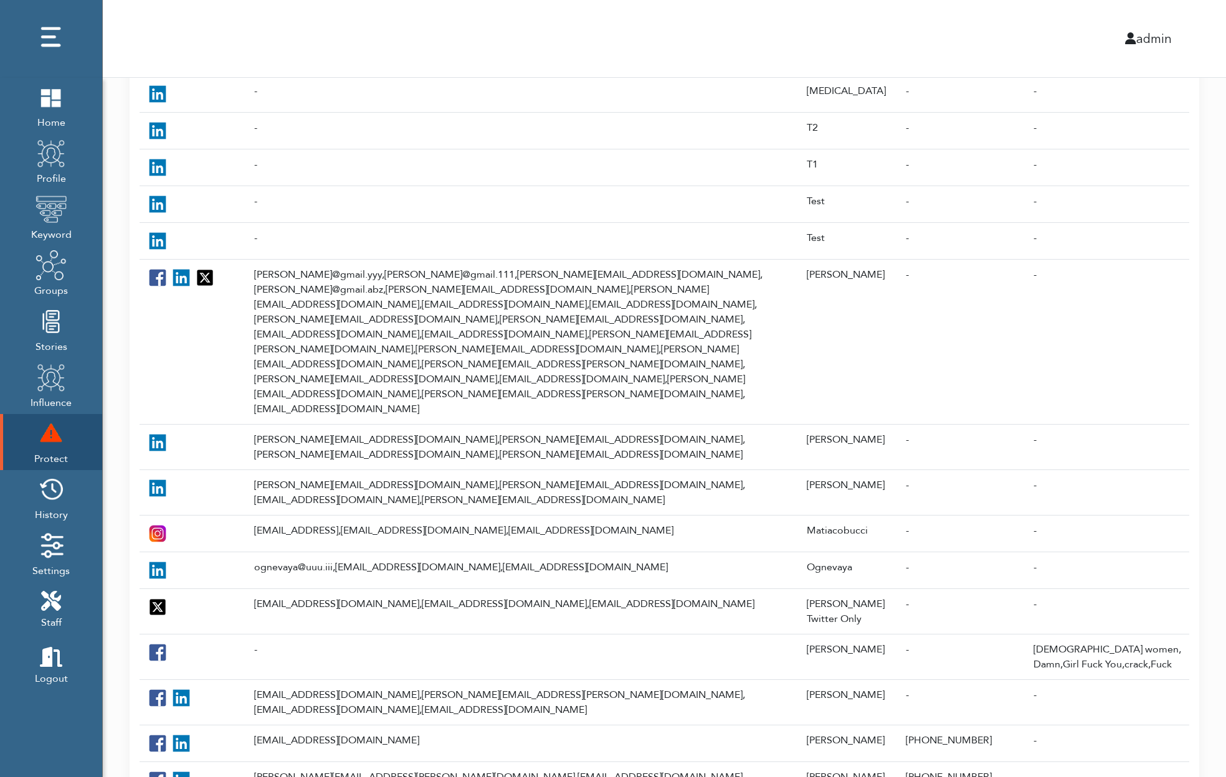
scroll to position [410, 0]
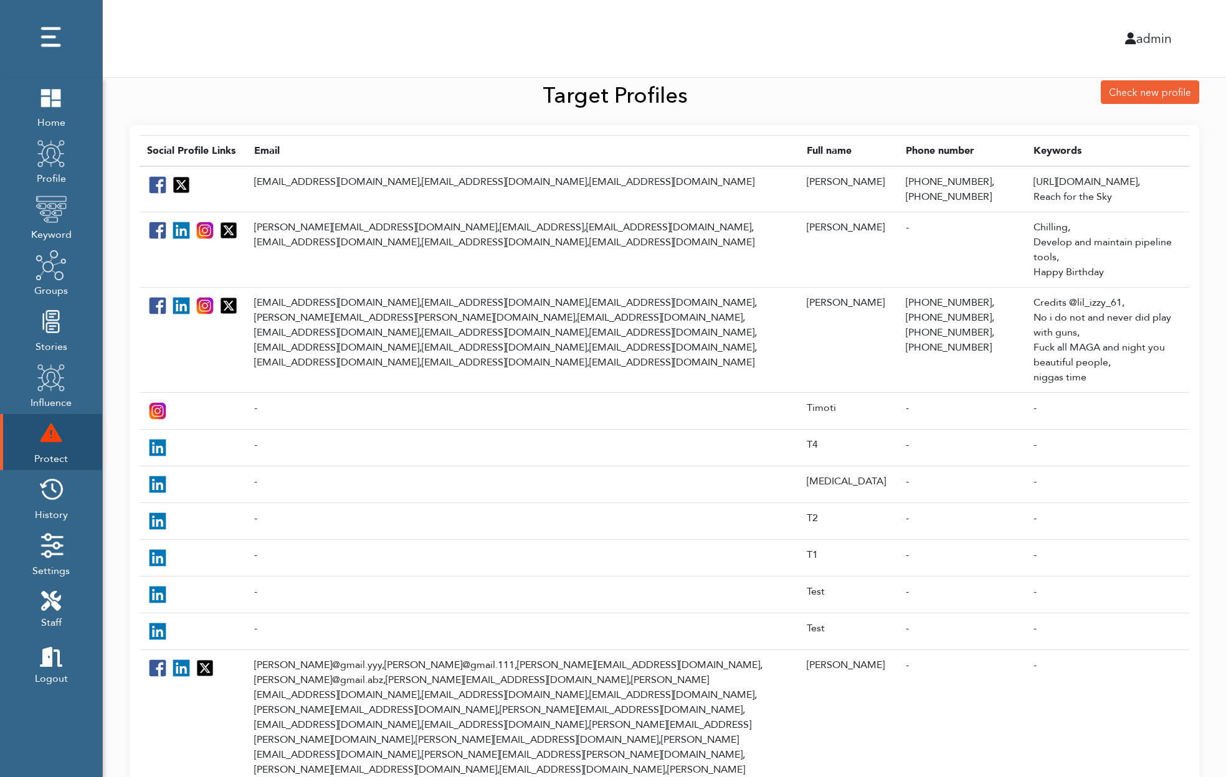
scroll to position [413, 0]
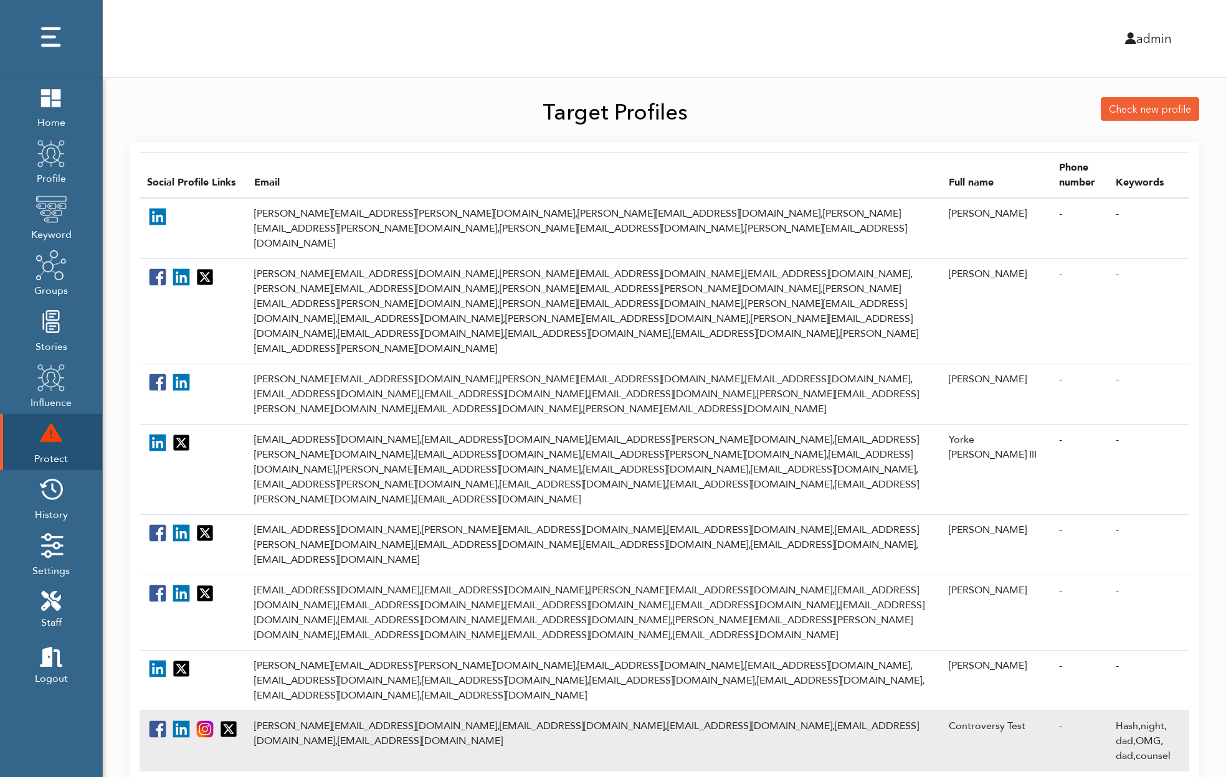
click at [336, 711] on td "[PERSON_NAME][EMAIL_ADDRESS][DOMAIN_NAME], [EMAIL_ADDRESS][DOMAIN_NAME], [EMAIL…" at bounding box center [594, 741] width 695 height 60
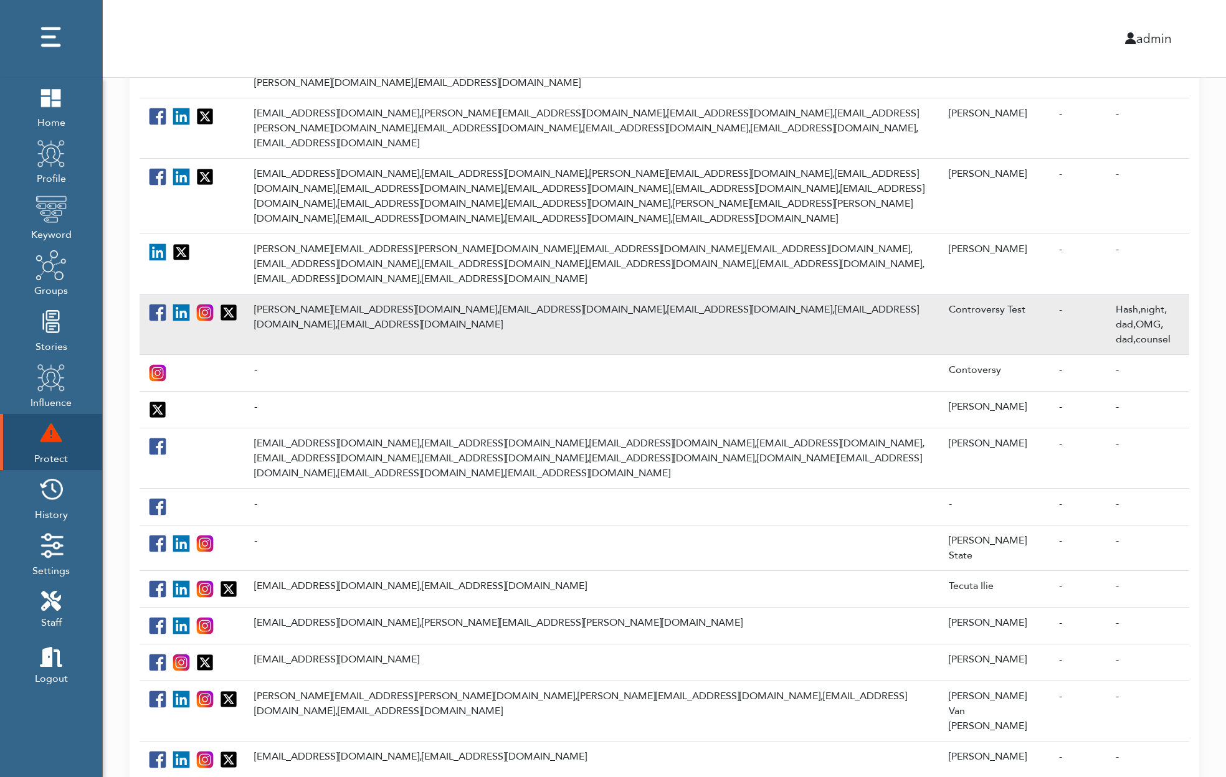
scroll to position [428, 0]
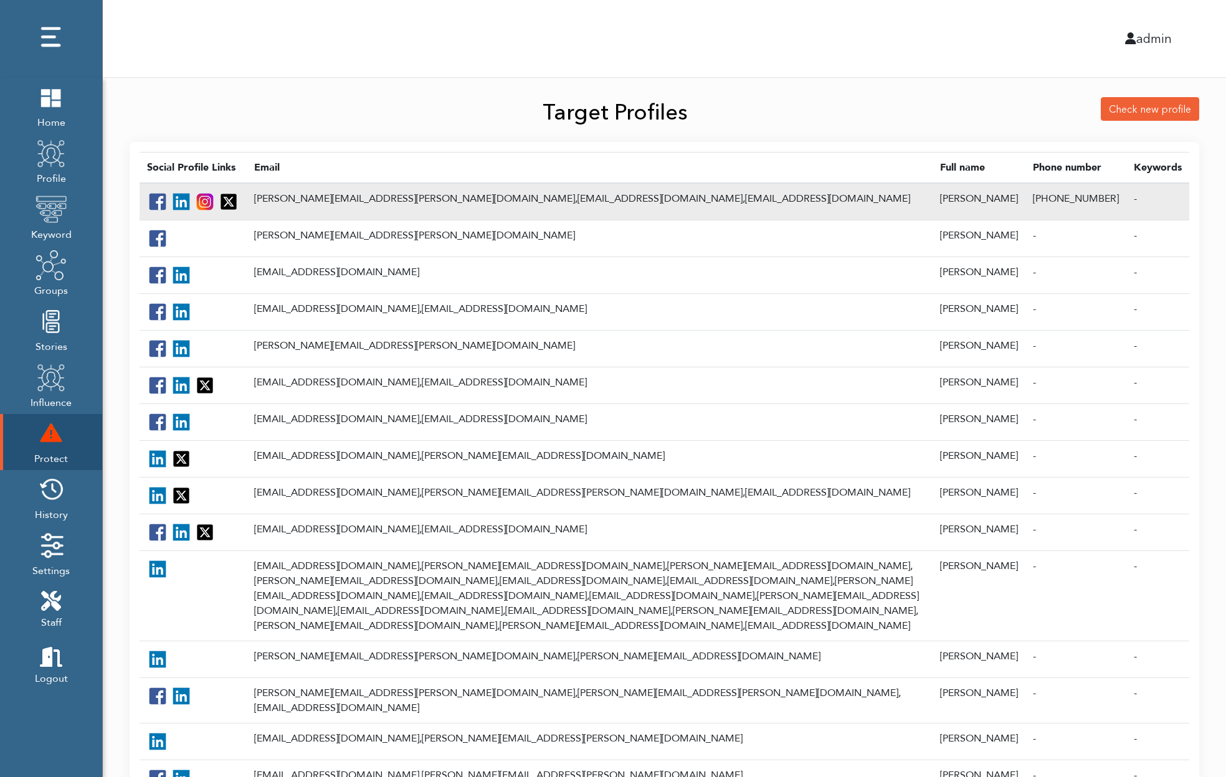
click at [311, 196] on td "peter.tanella@gmail.com, ptanella@lawfirm.ms, ptanella@msgld.com" at bounding box center [590, 201] width 686 height 37
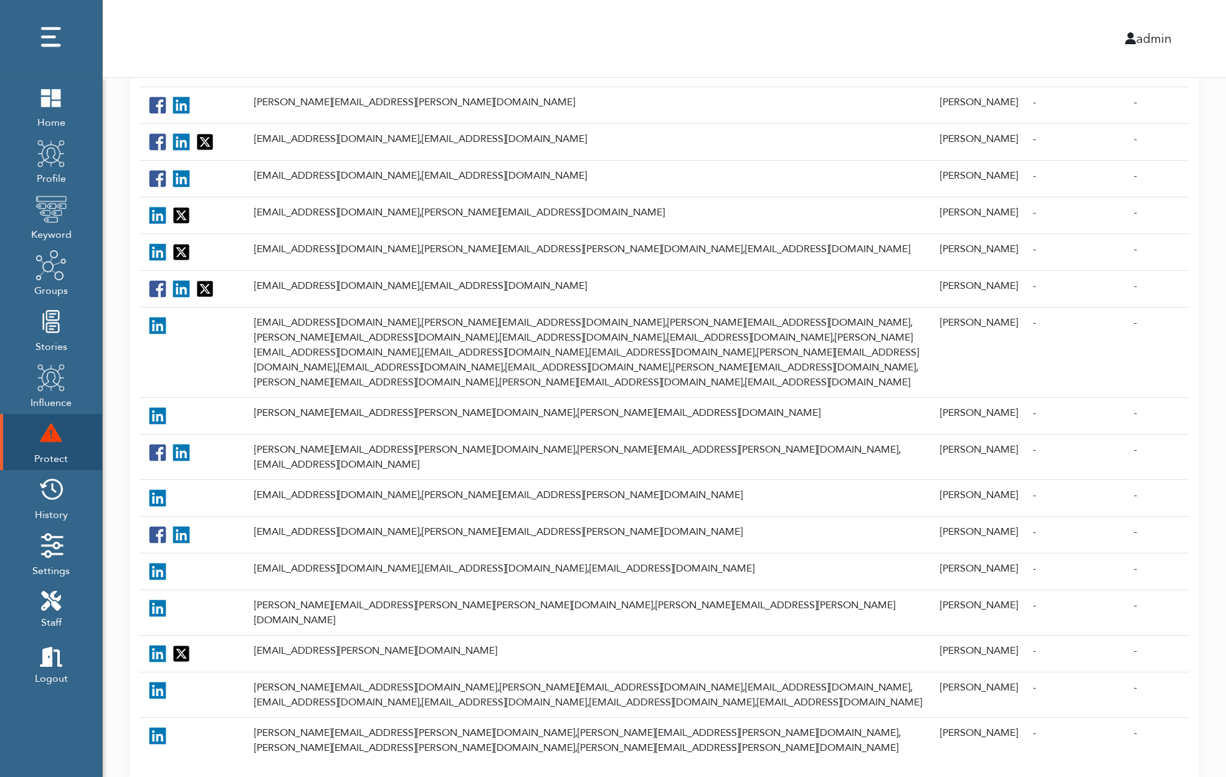
scroll to position [314, 0]
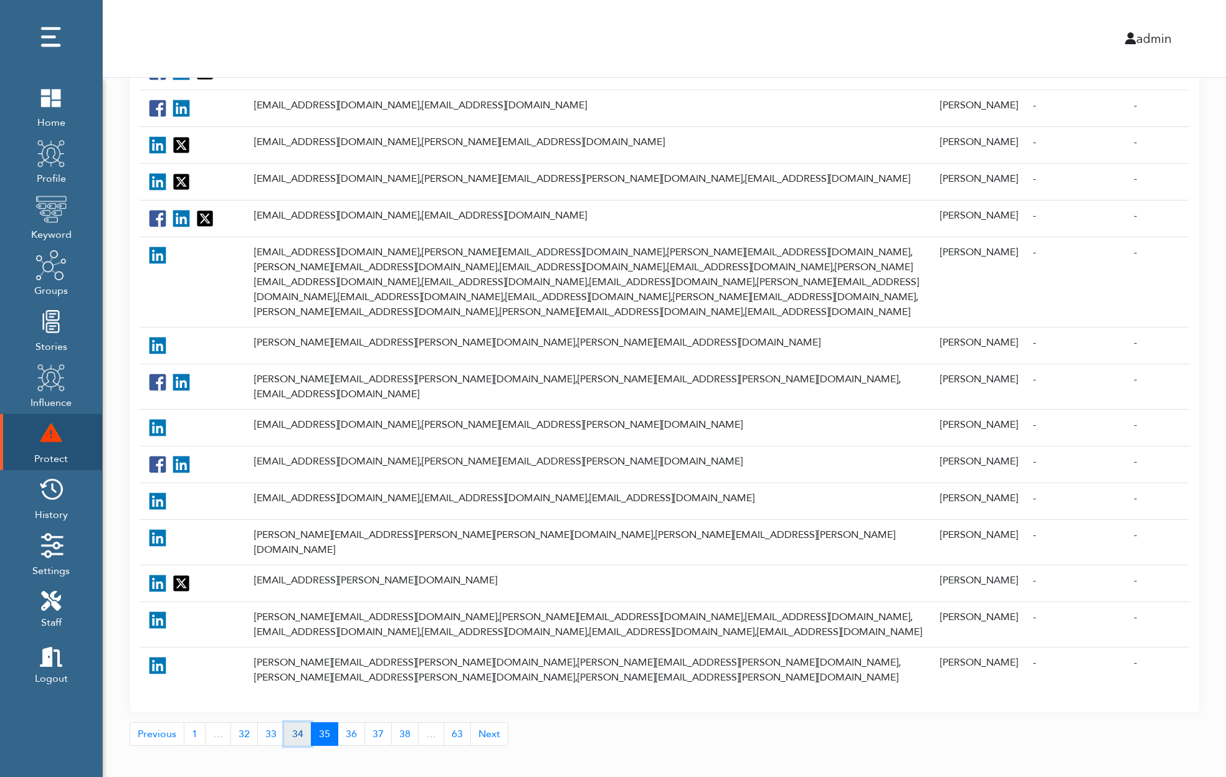
click at [293, 723] on link "34" at bounding box center [297, 735] width 27 height 24
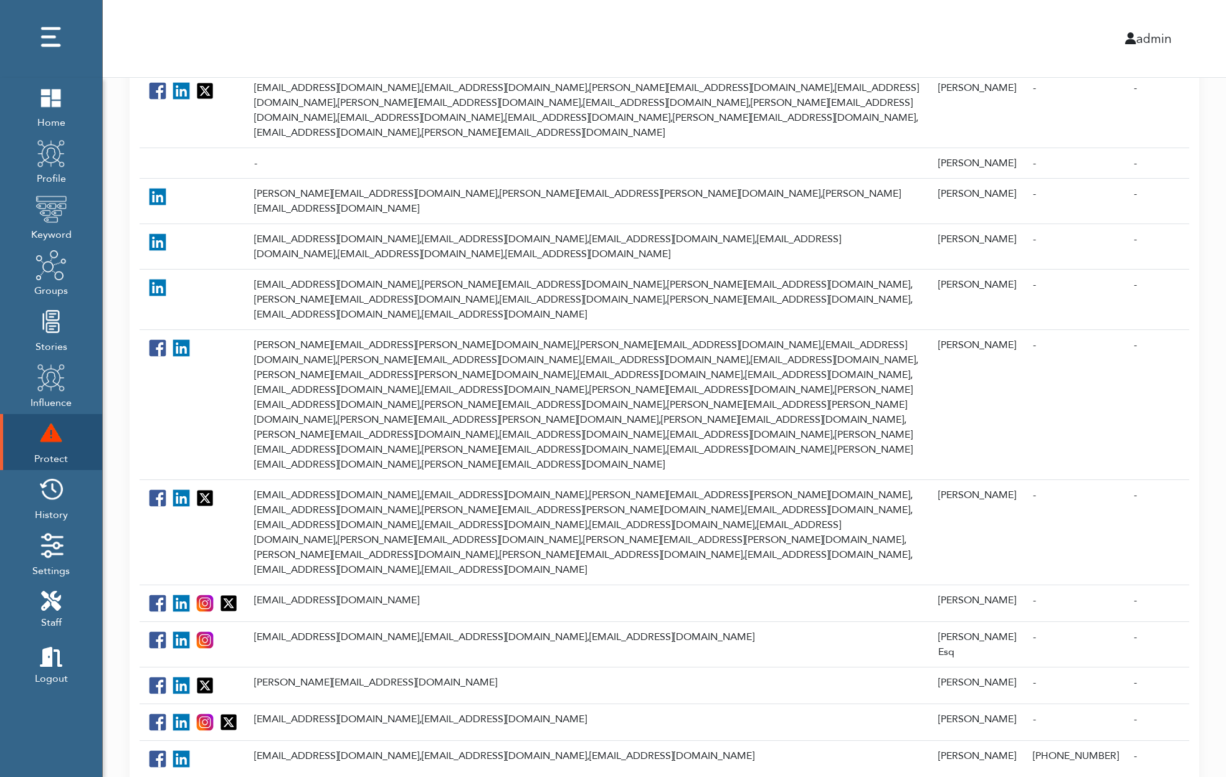
scroll to position [544, 0]
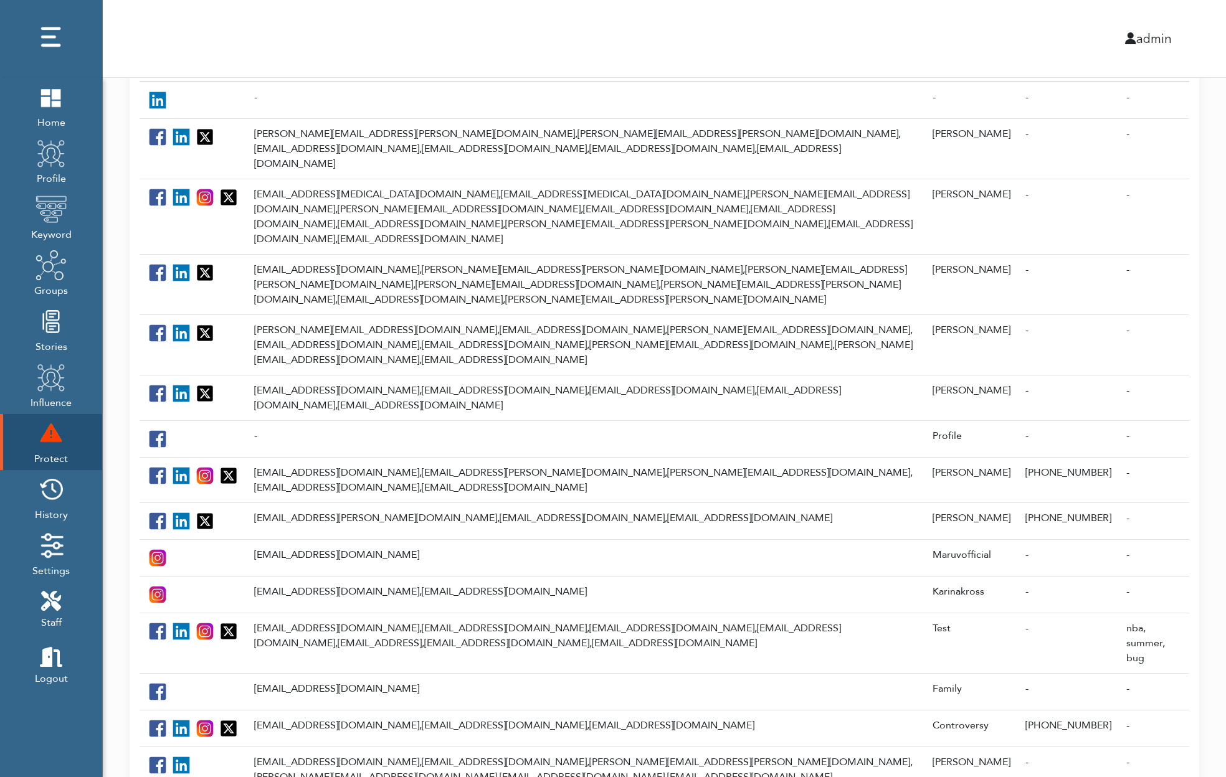
scroll to position [108, 0]
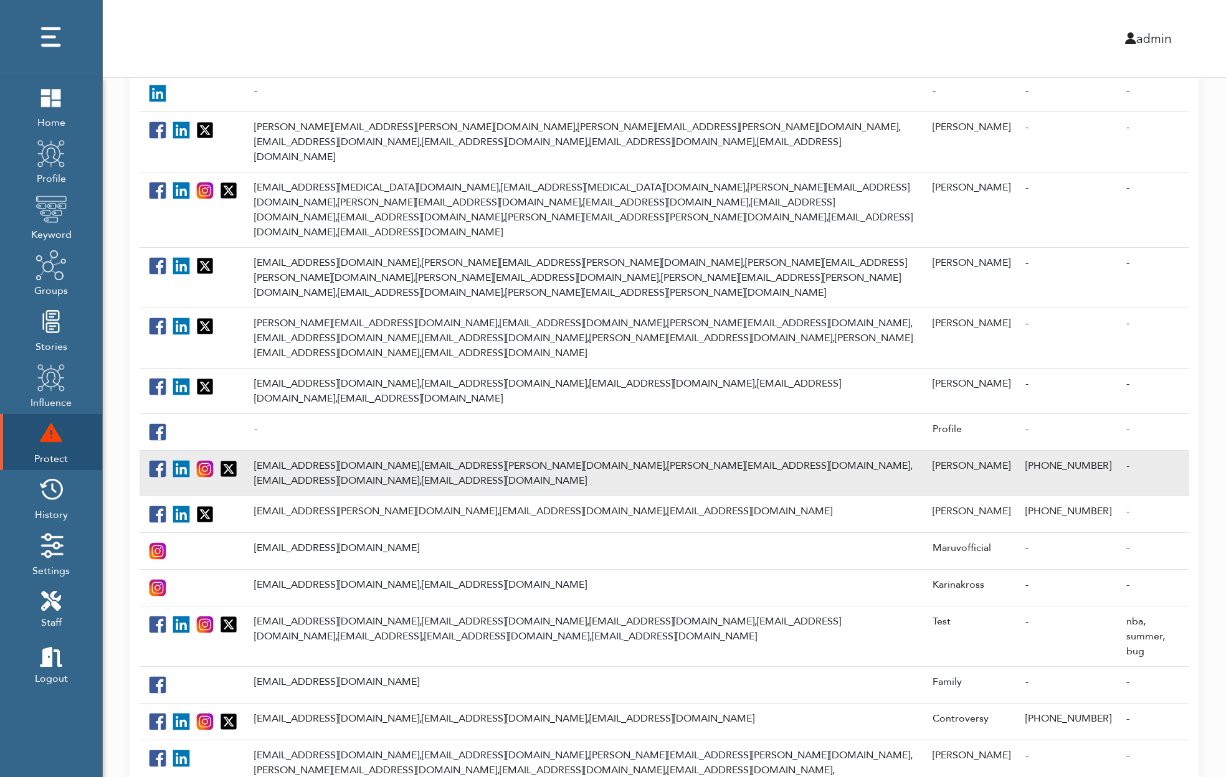
click at [357, 450] on td "robertrflaherty@gmail.com, rob.flaherty@gmail.com, rob@ravelrumba.com, rflahert…" at bounding box center [586, 472] width 678 height 45
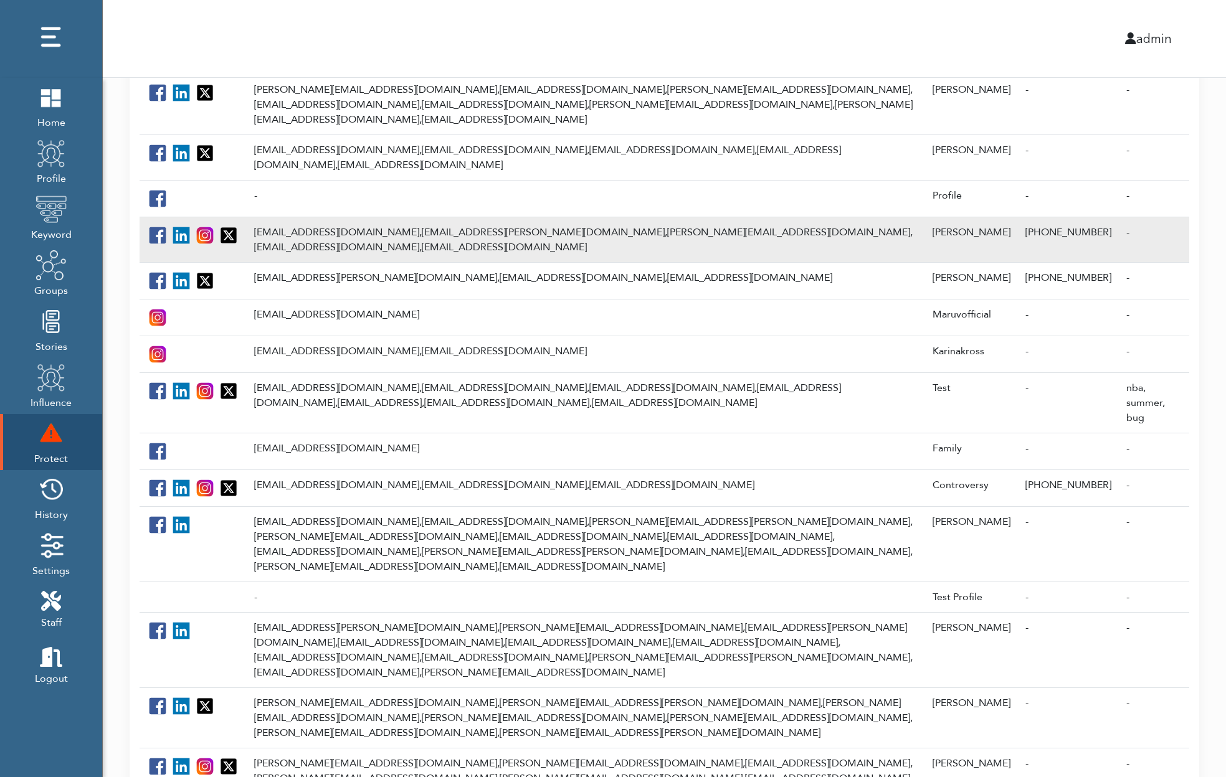
scroll to position [350, 0]
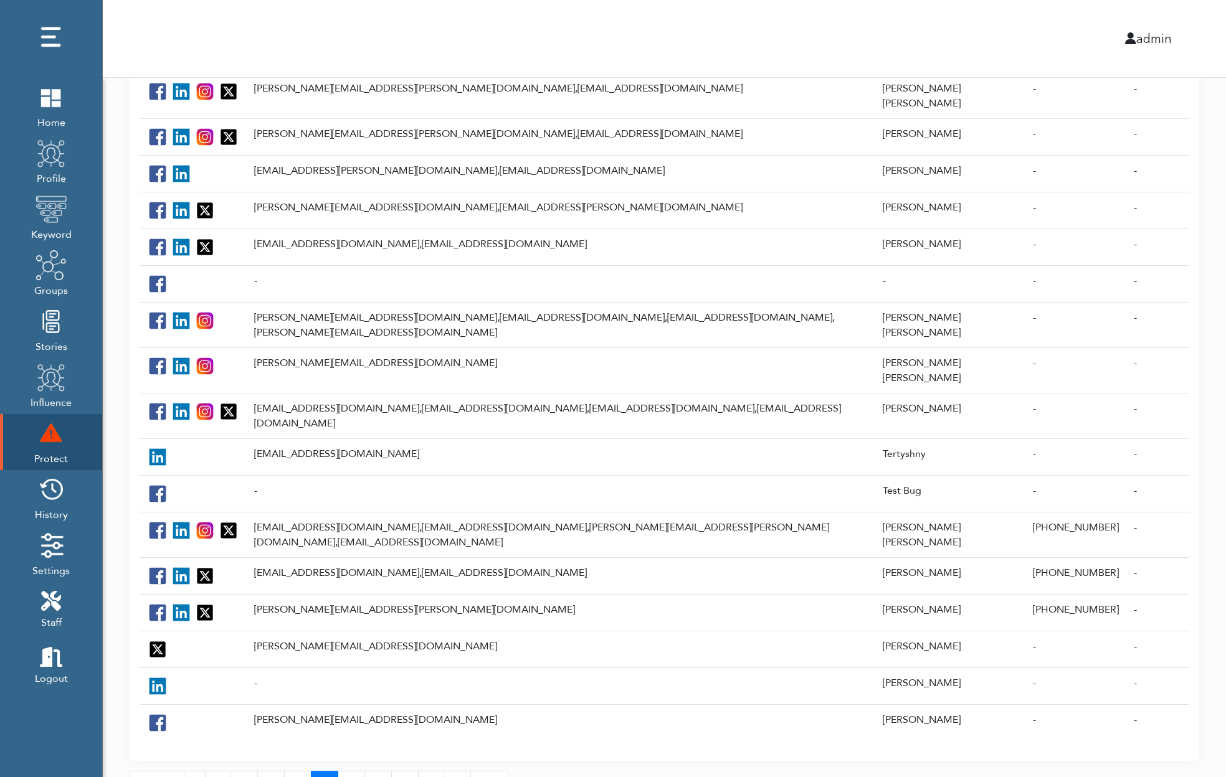
scroll to position [227, 0]
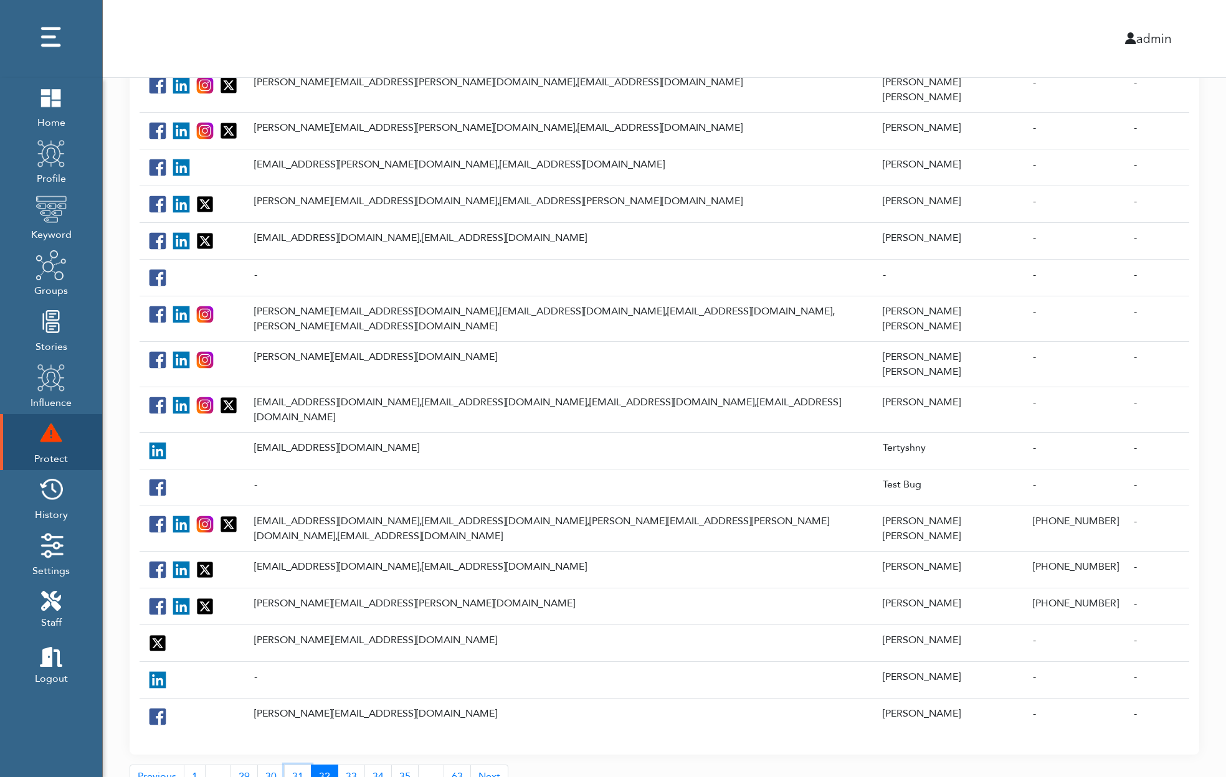
click at [293, 765] on link "31" at bounding box center [297, 777] width 27 height 24
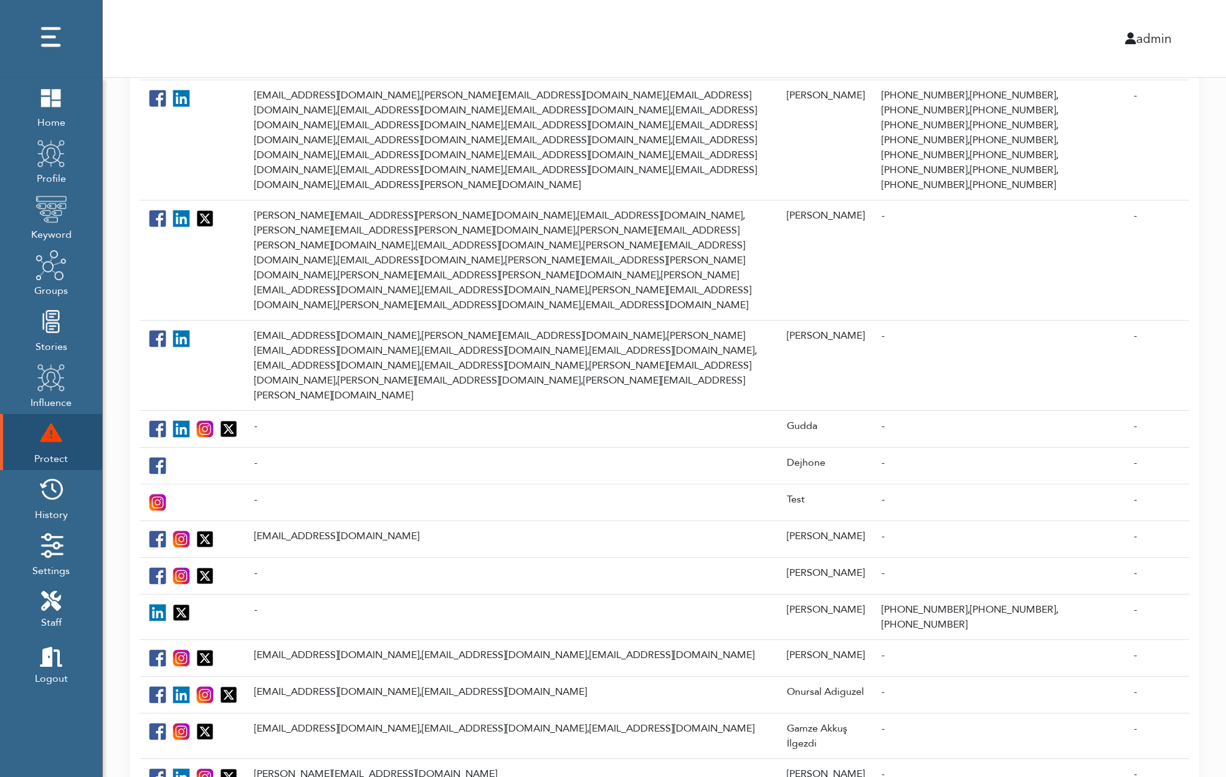
scroll to position [351, 0]
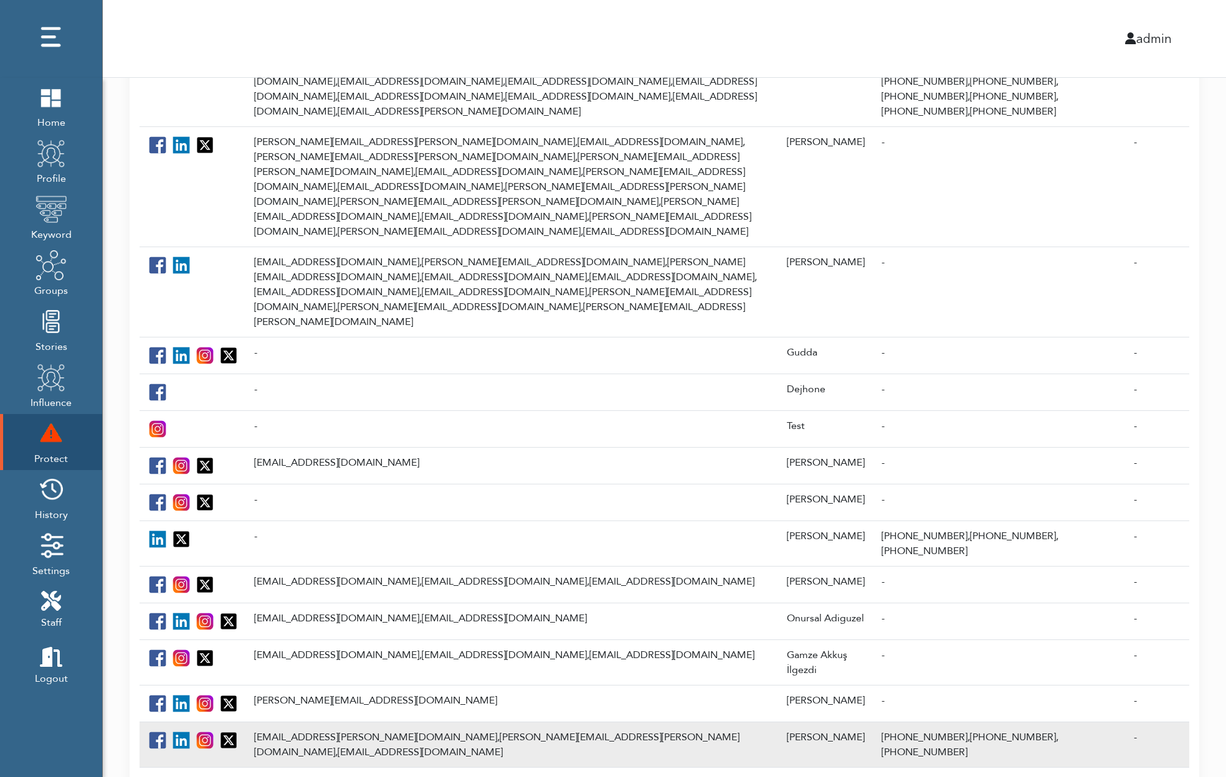
scroll to position [443, 0]
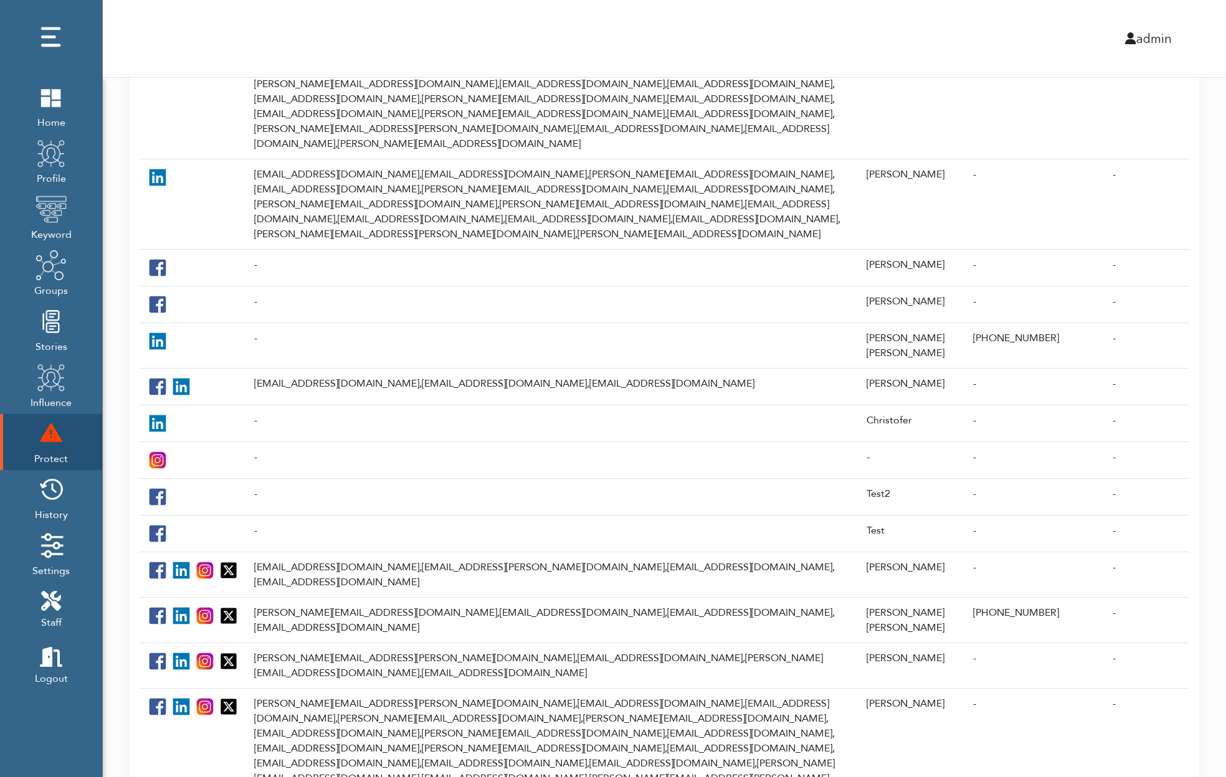
scroll to position [428, 0]
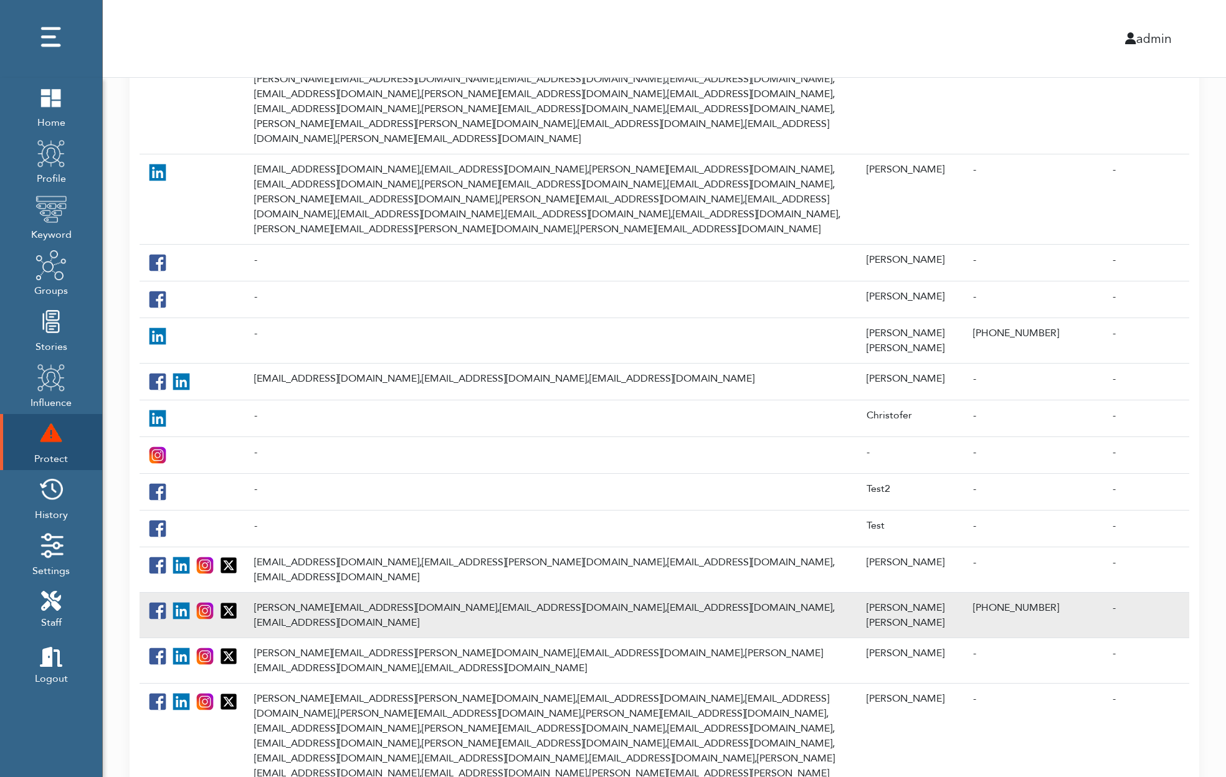
click at [342, 592] on td "[PERSON_NAME][EMAIL_ADDRESS][DOMAIN_NAME], [EMAIL_ADDRESS][DOMAIN_NAME], [EMAIL…" at bounding box center [553, 614] width 612 height 45
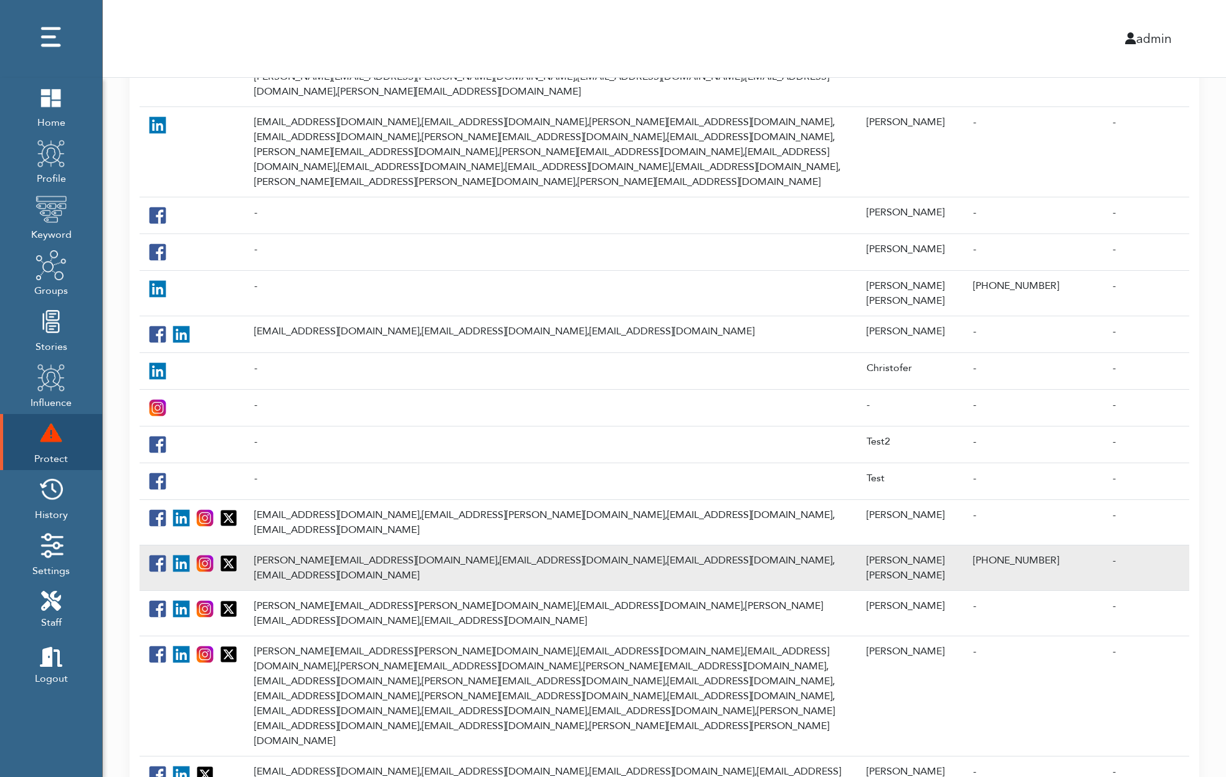
scroll to position [508, 0]
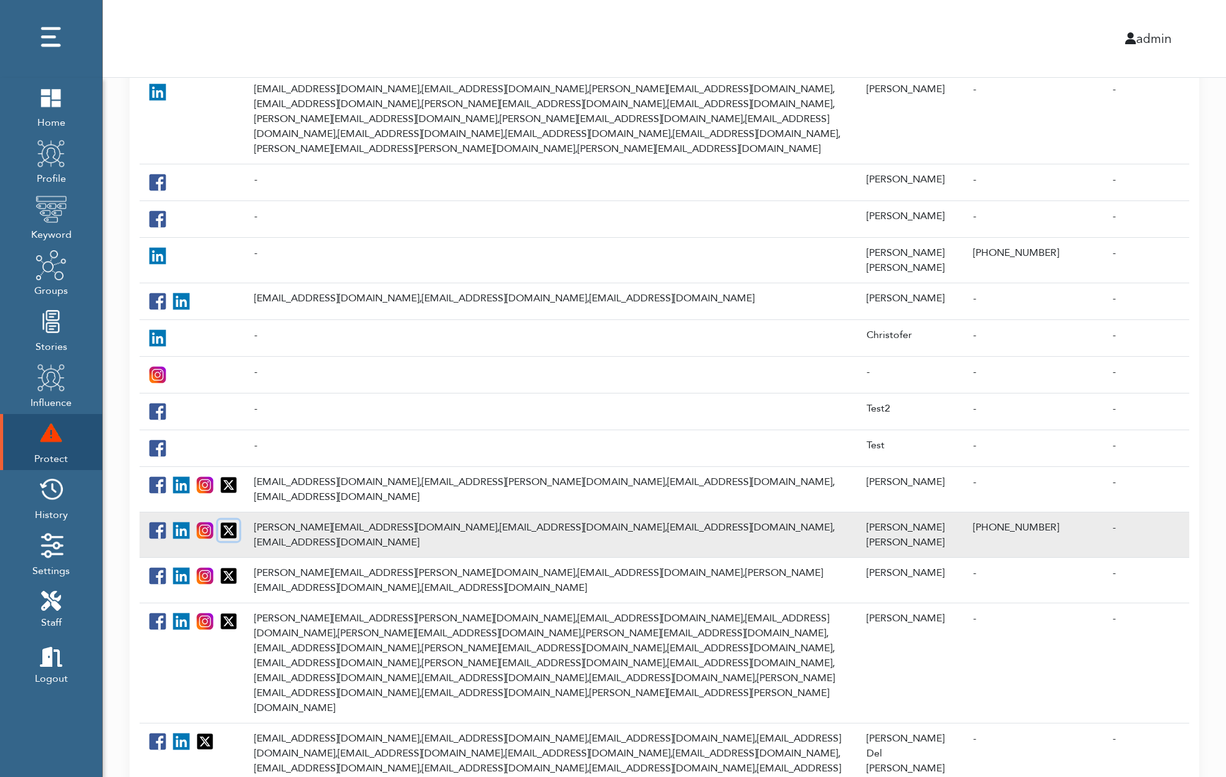
click at [225, 521] on img at bounding box center [229, 531] width 20 height 20
click at [207, 521] on img at bounding box center [205, 531] width 20 height 20
click at [157, 521] on img at bounding box center [158, 531] width 20 height 20
click at [279, 512] on td "aaron@piiqmedia.com, adbarr@me.com, arasita@me.com, guynoir@me.com" at bounding box center [553, 534] width 612 height 45
click at [915, 512] on td "[PERSON_NAME] [PERSON_NAME]" at bounding box center [912, 534] width 107 height 45
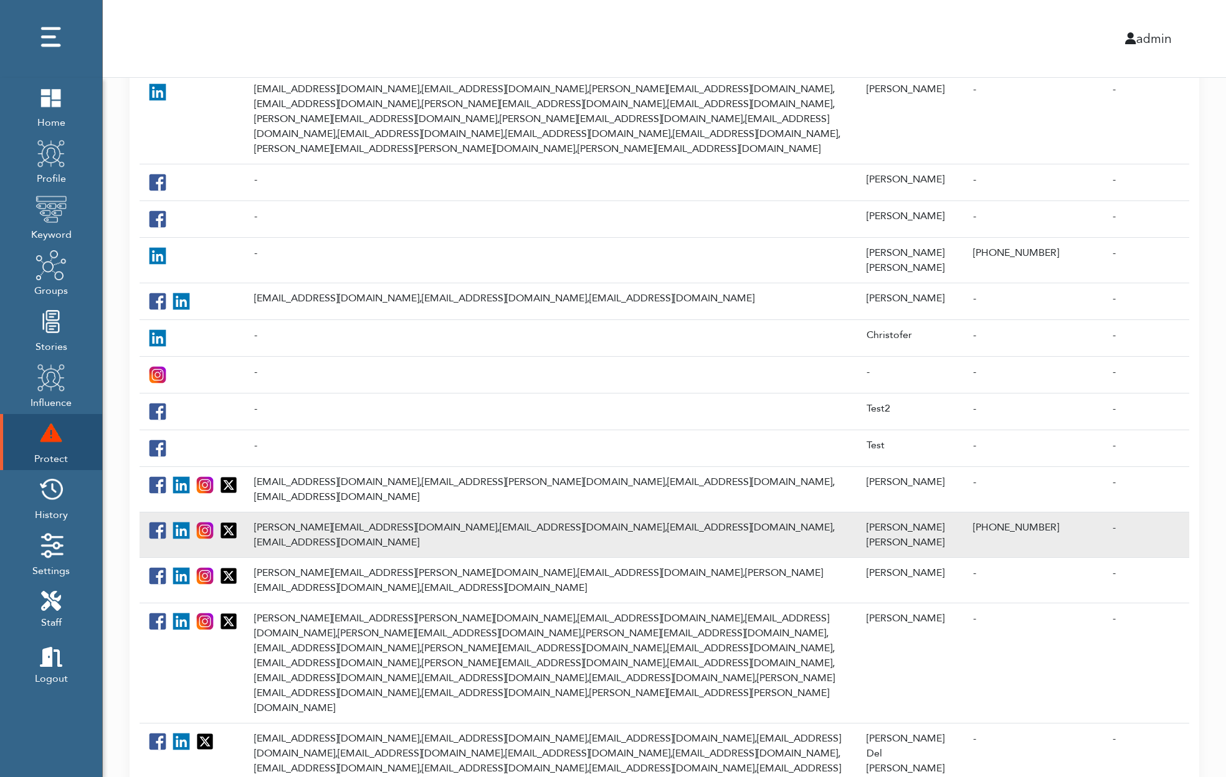
click at [298, 512] on td "aaron@piiqmedia.com, adbarr@me.com, arasita@me.com, guynoir@me.com" at bounding box center [553, 534] width 612 height 45
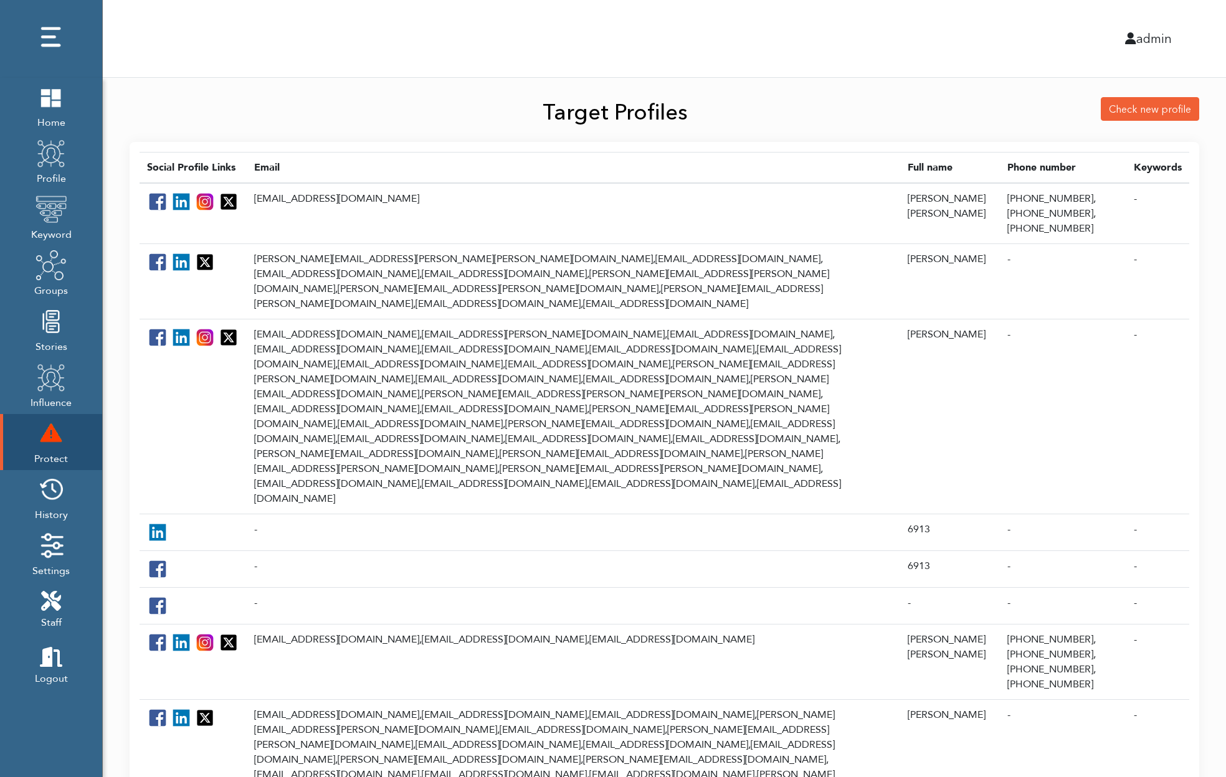
scroll to position [6, 0]
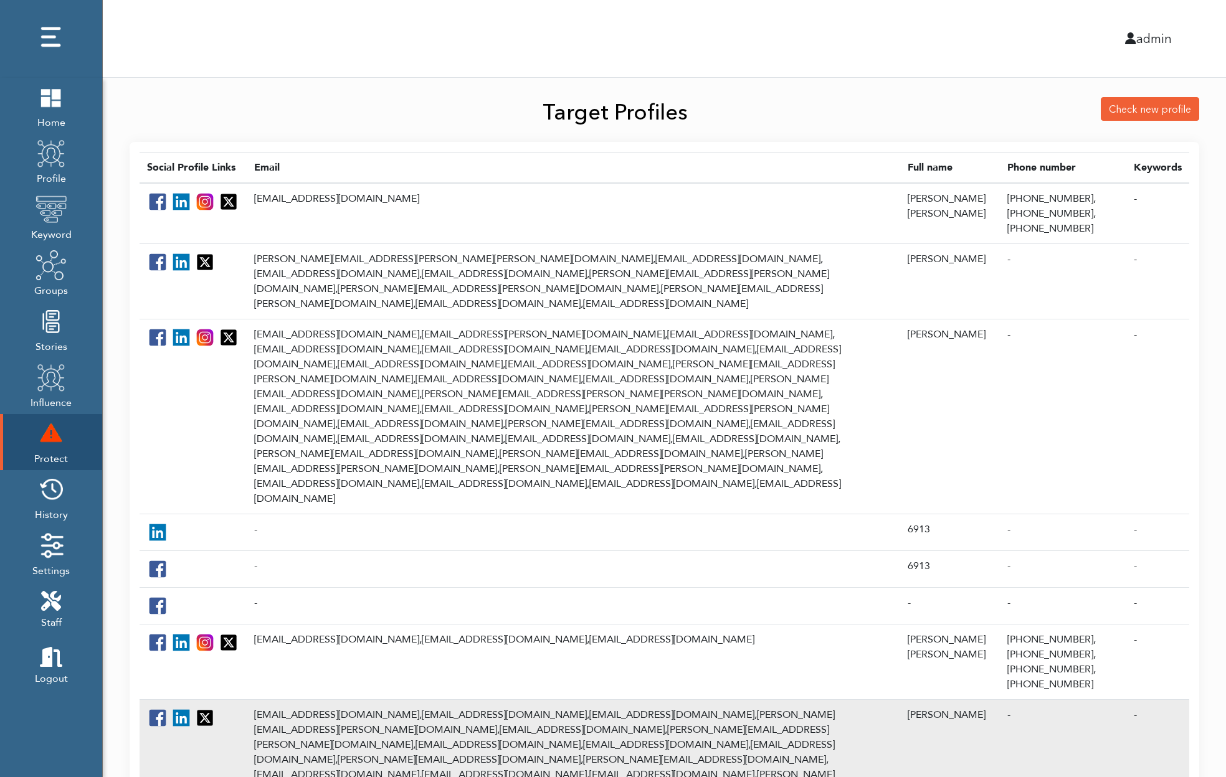
scroll to position [574, 0]
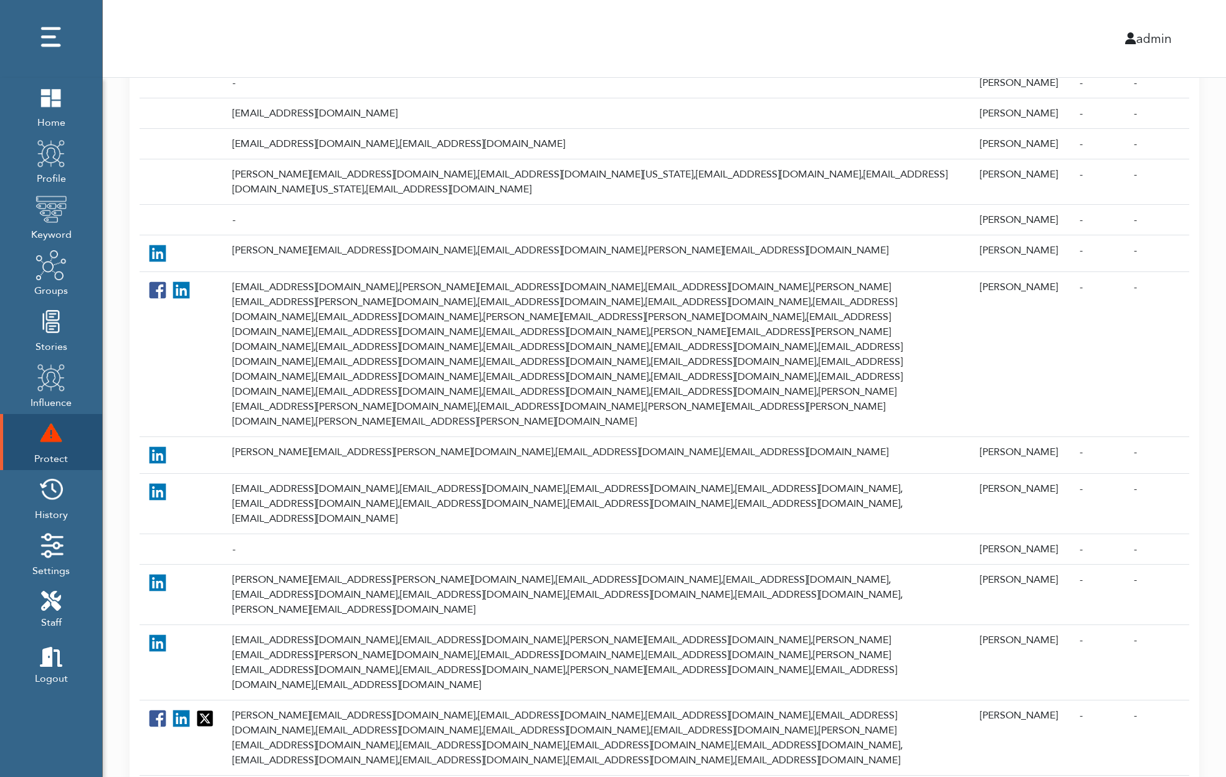
scroll to position [338, 0]
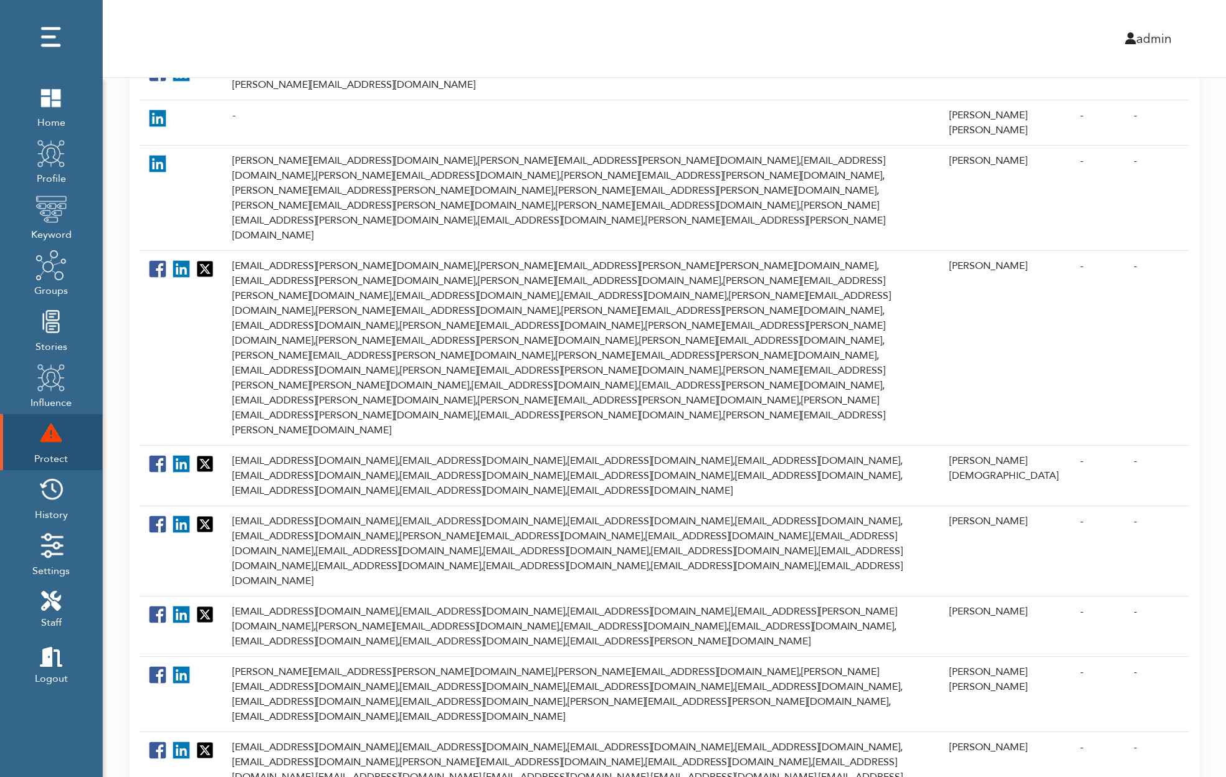
scroll to position [595, 0]
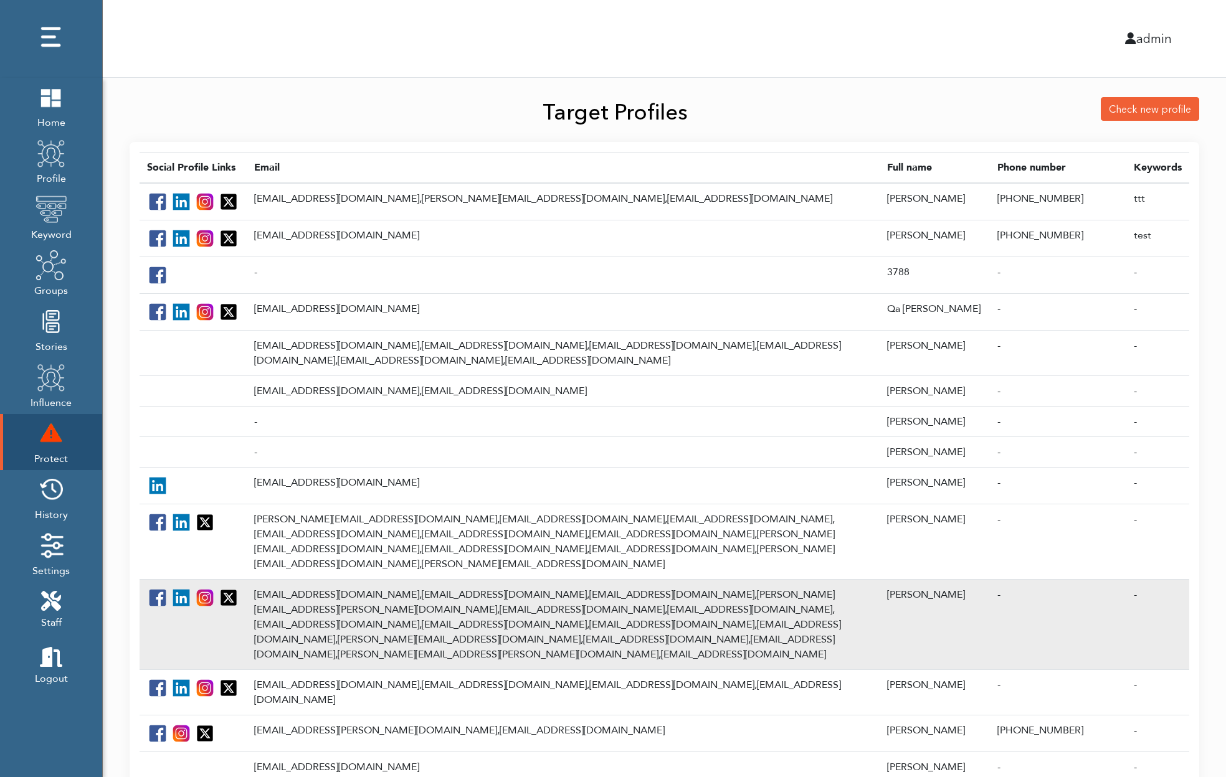
click at [344, 592] on td "[EMAIL_ADDRESS][DOMAIN_NAME], [EMAIL_ADDRESS][DOMAIN_NAME], [EMAIL_ADDRESS][DOM…" at bounding box center [563, 624] width 633 height 90
click at [283, 583] on td "[EMAIL_ADDRESS][DOMAIN_NAME], [EMAIL_ADDRESS][DOMAIN_NAME], [EMAIL_ADDRESS][DOM…" at bounding box center [563, 624] width 633 height 90
click at [283, 583] on td "joz@mac.com, gjoswiak@yahoo.com, joz@apple.com, gregory.joswiak@aol.com, swally…" at bounding box center [563, 624] width 633 height 90
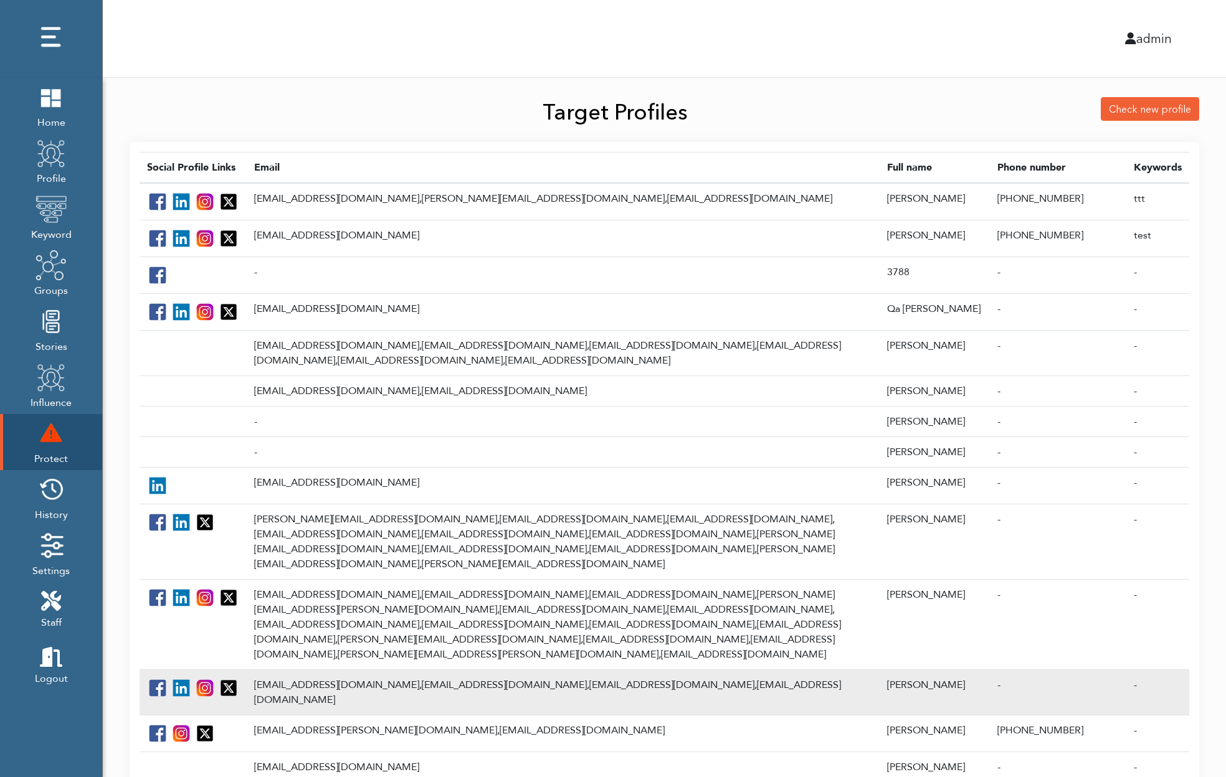
click at [301, 670] on td "eduardocue@hotmail.com, cue@apple.com, eddycue@msn.com, ecue@mac.com" at bounding box center [563, 692] width 633 height 45
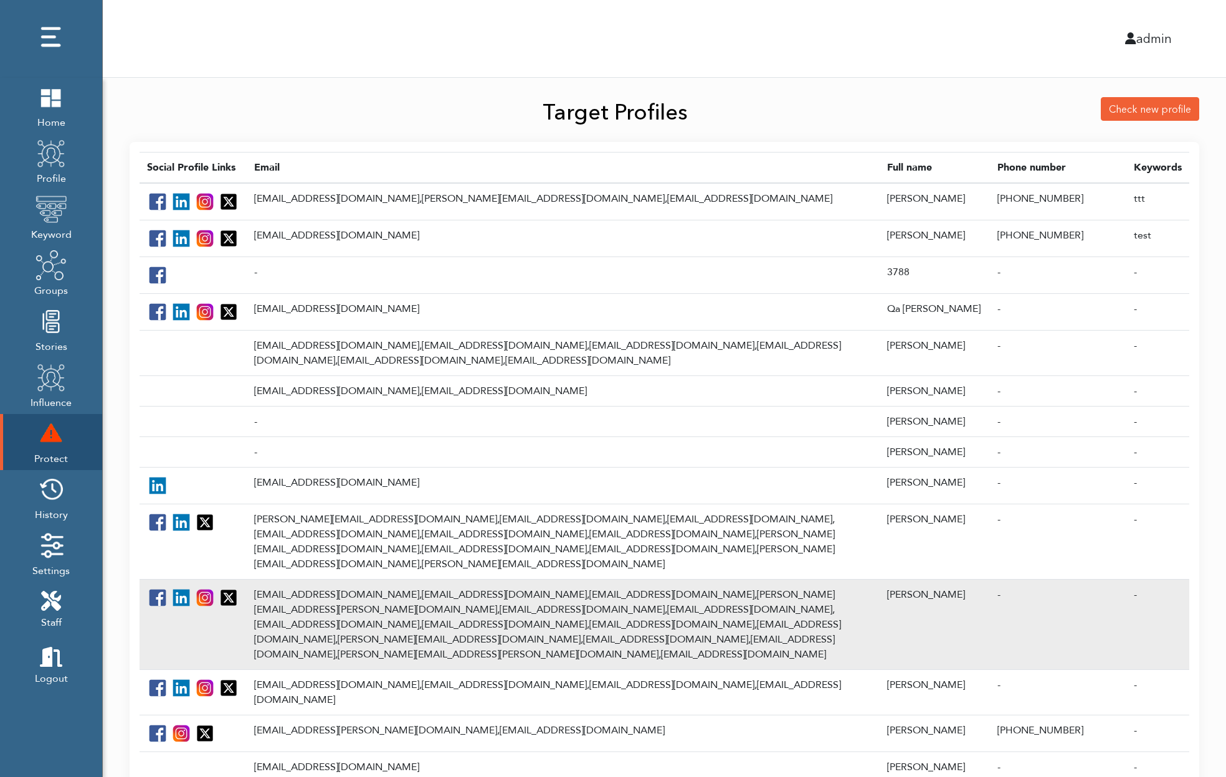
click at [305, 583] on td "joz@mac.com, gjoswiak@yahoo.com, joz@apple.com, gregory.joswiak@aol.com, swally…" at bounding box center [563, 624] width 633 height 90
click at [652, 585] on td "joz@mac.com, gjoswiak@yahoo.com, joz@apple.com, gregory.joswiak@aol.com, swally…" at bounding box center [563, 624] width 633 height 90
click at [326, 587] on td "[EMAIL_ADDRESS][DOMAIN_NAME], [EMAIL_ADDRESS][DOMAIN_NAME], [EMAIL_ADDRESS][DOM…" at bounding box center [563, 624] width 633 height 90
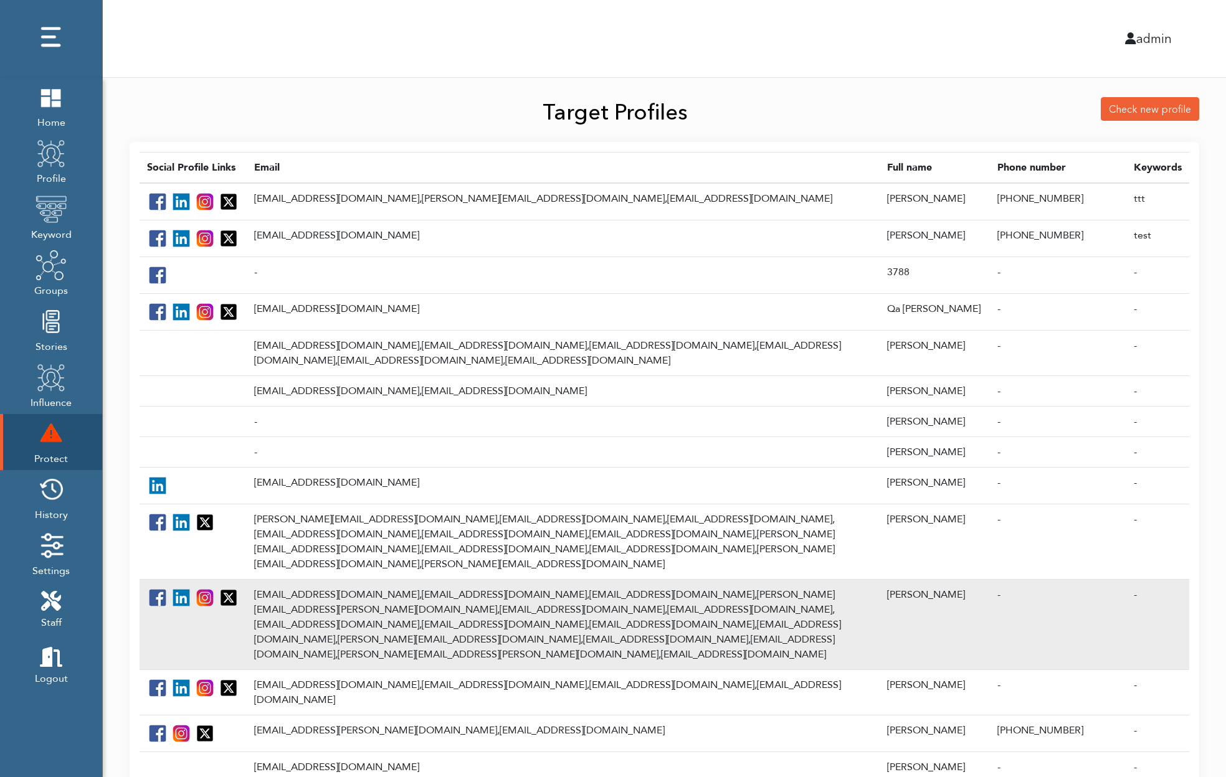
click at [326, 587] on td "[EMAIL_ADDRESS][DOMAIN_NAME], [EMAIL_ADDRESS][DOMAIN_NAME], [EMAIL_ADDRESS][DOM…" at bounding box center [563, 624] width 633 height 90
click at [275, 579] on td "[EMAIL_ADDRESS][DOMAIN_NAME], [EMAIL_ADDRESS][DOMAIN_NAME], [EMAIL_ADDRESS][DOM…" at bounding box center [563, 624] width 633 height 90
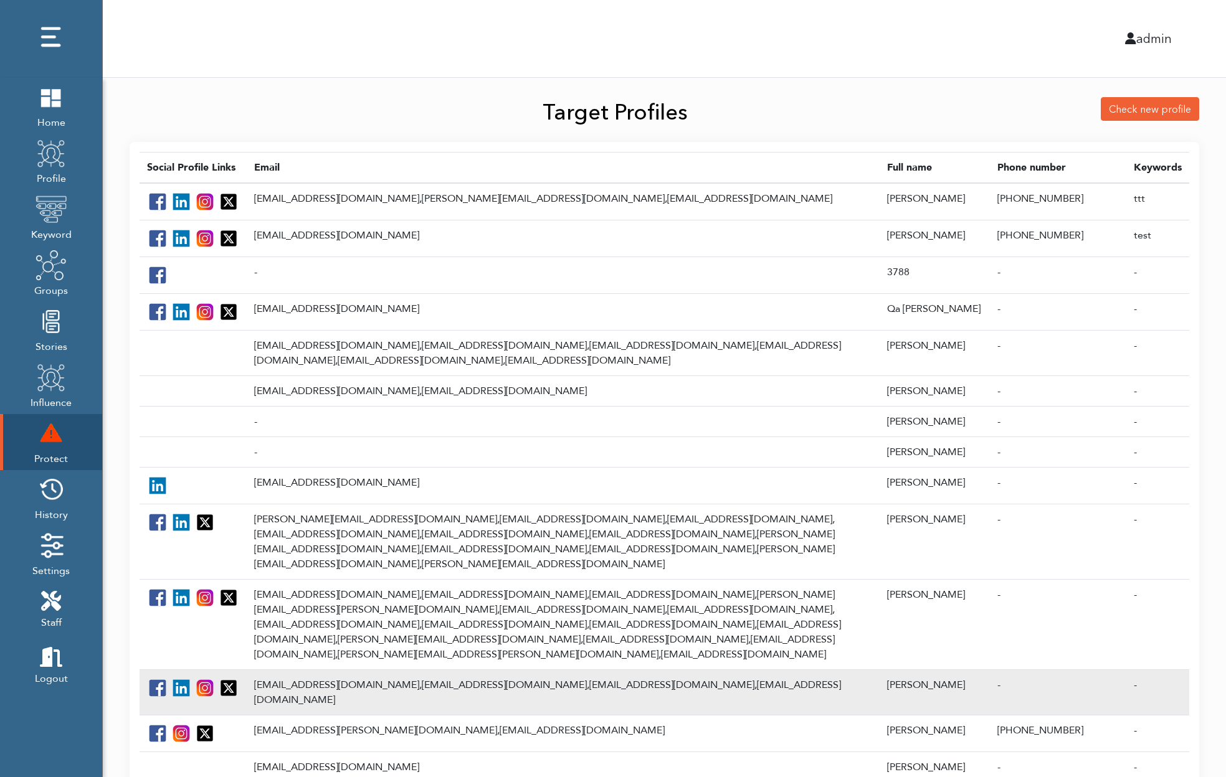
click at [329, 670] on td "[EMAIL_ADDRESS][DOMAIN_NAME], [EMAIL_ADDRESS][DOMAIN_NAME], [EMAIL_ADDRESS][DOM…" at bounding box center [563, 692] width 633 height 45
click at [283, 670] on td "[EMAIL_ADDRESS][DOMAIN_NAME], [EMAIL_ADDRESS][DOMAIN_NAME], [EMAIL_ADDRESS][DOM…" at bounding box center [563, 692] width 633 height 45
click at [295, 670] on td "[EMAIL_ADDRESS][DOMAIN_NAME], [EMAIL_ADDRESS][DOMAIN_NAME], [EMAIL_ADDRESS][DOM…" at bounding box center [563, 692] width 633 height 45
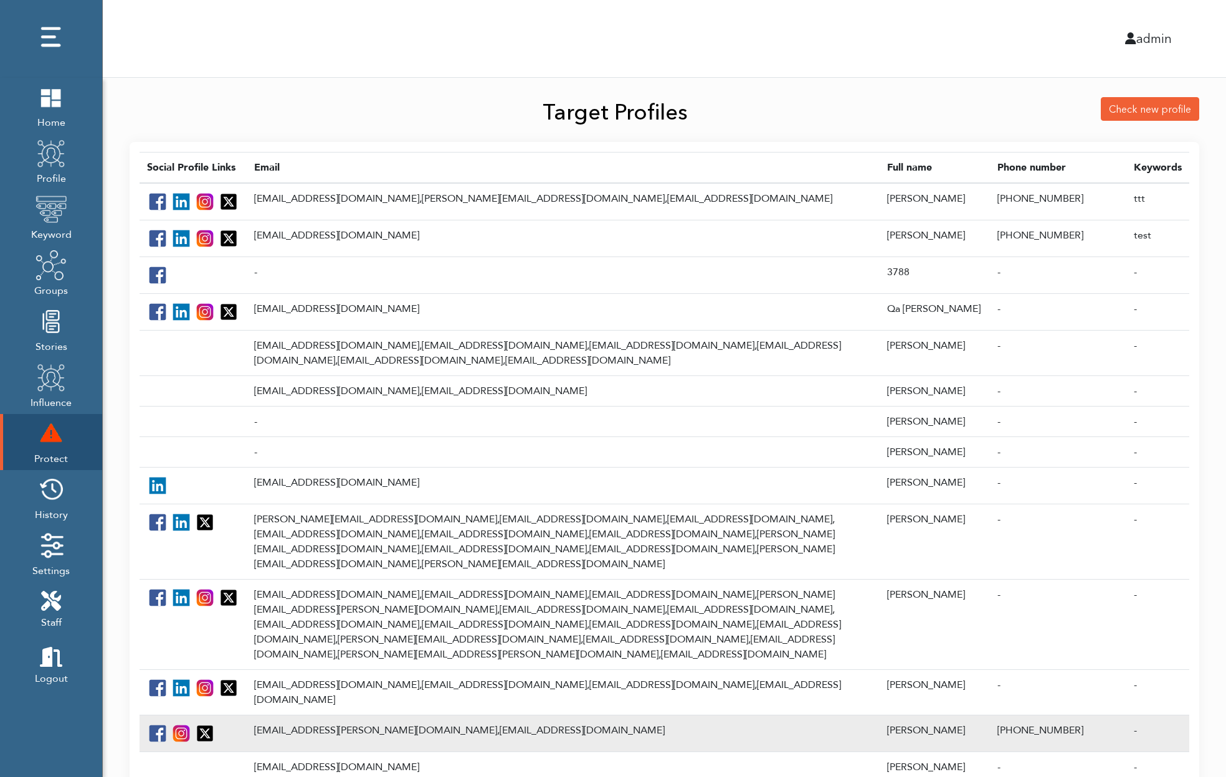
click at [276, 715] on td "tor.myhren@grey.com, tmyhren@grey.com" at bounding box center [563, 733] width 633 height 37
click at [290, 715] on td "tor.myhren@grey.com, tmyhren@grey.com" at bounding box center [563, 733] width 633 height 37
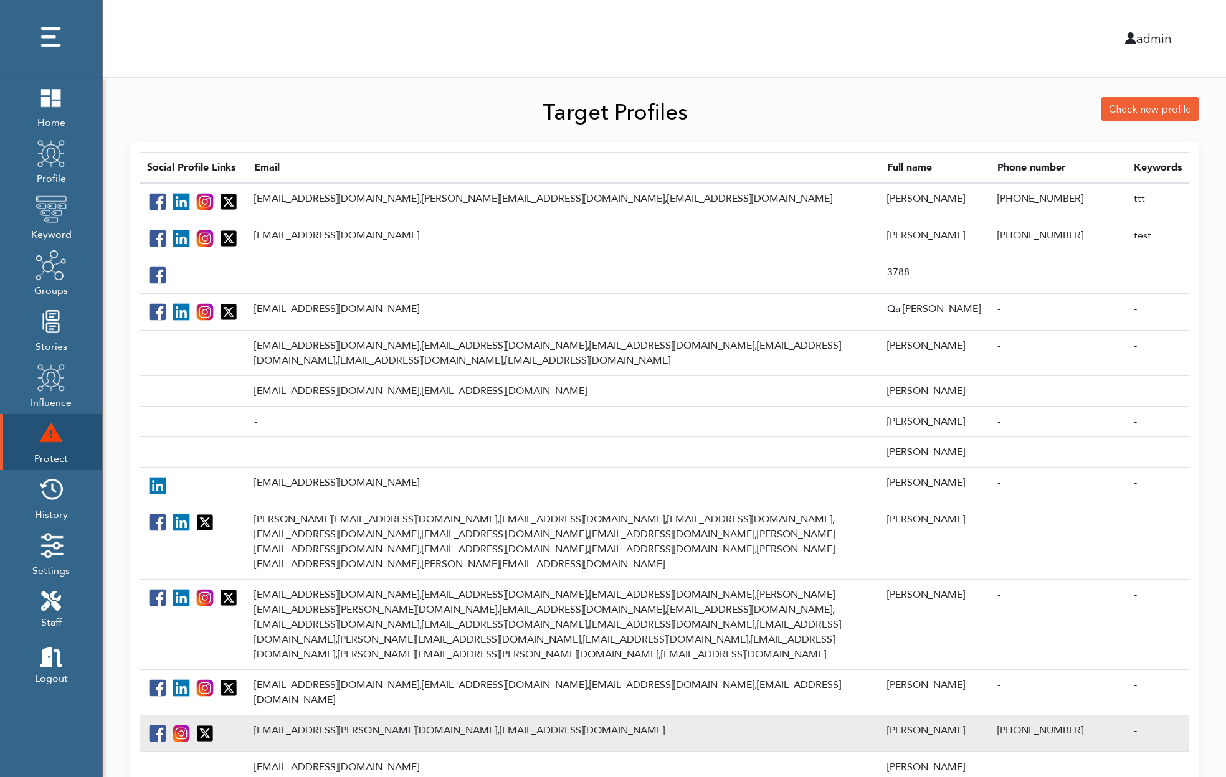
click at [290, 715] on td "tor.myhren@grey.com, tmyhren@grey.com" at bounding box center [563, 733] width 633 height 37
click at [487, 715] on td "tor.myhren@grey.com, tmyhren@grey.com" at bounding box center [563, 733] width 633 height 37
click at [386, 715] on td "tor.myhren@grey.com, tmyhren@grey.com" at bounding box center [563, 733] width 633 height 37
click at [496, 715] on td "tor.myhren@grey.com, tmyhren@grey.com" at bounding box center [563, 733] width 633 height 37
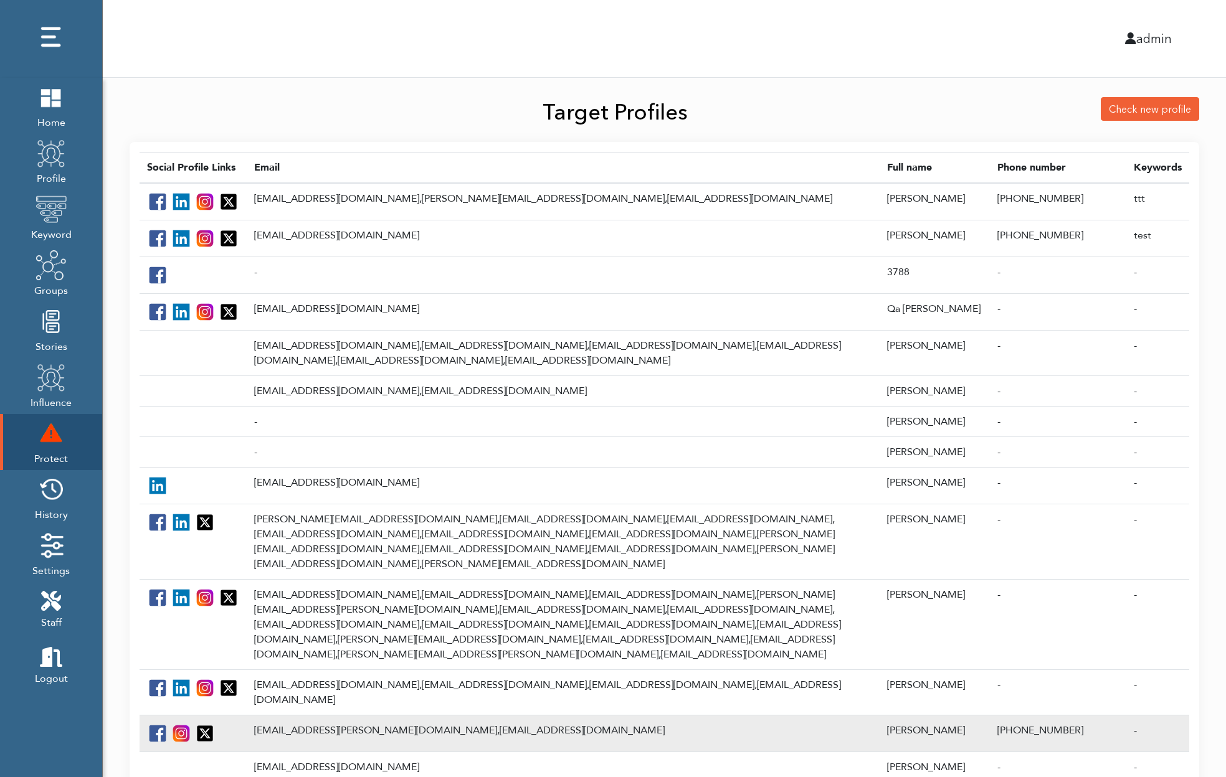
click at [397, 715] on td "tor.myhren@grey.com, tmyhren@grey.com" at bounding box center [563, 733] width 633 height 37
click at [467, 715] on td "tor.myhren@grey.com, tmyhren@grey.com" at bounding box center [563, 733] width 633 height 37
click at [344, 715] on td "tor.myhren@grey.com, tmyhren@grey.com" at bounding box center [563, 733] width 633 height 37
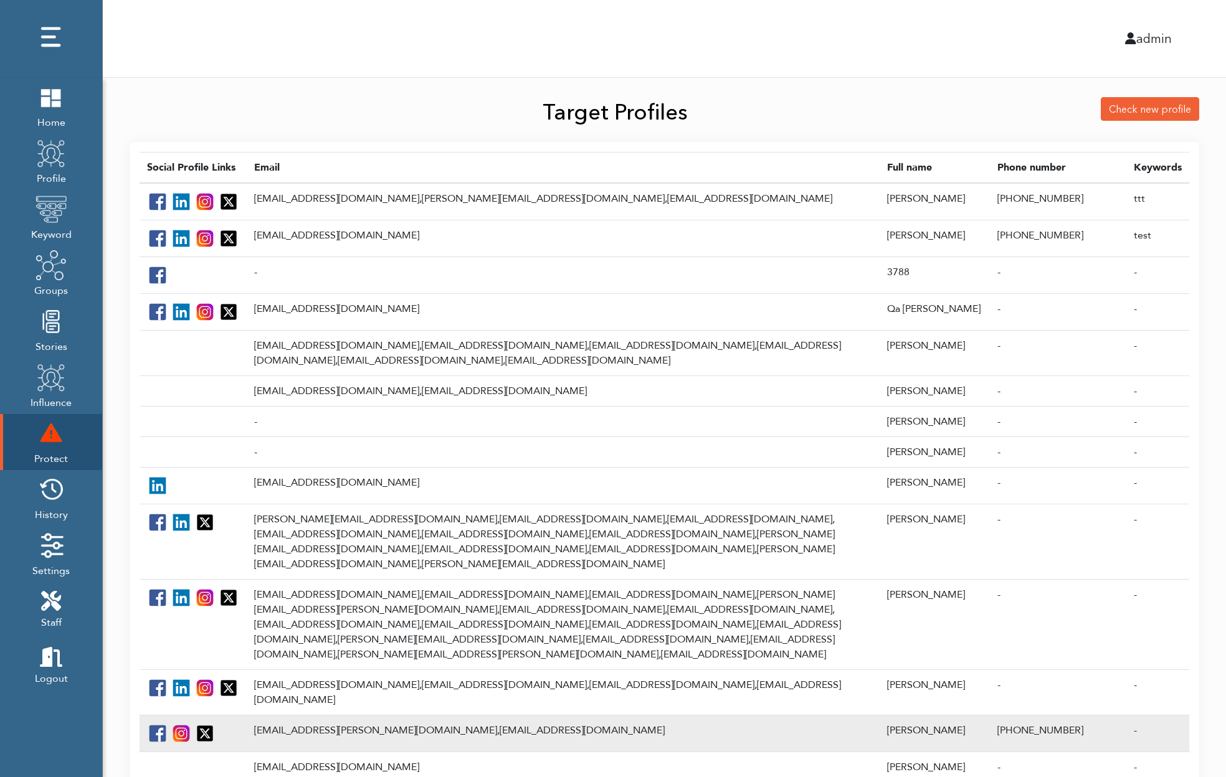
click at [344, 715] on td "tor.myhren@grey.com, tmyhren@grey.com" at bounding box center [563, 733] width 633 height 37
click at [294, 715] on td "tor.myhren@grey.com, tmyhren@grey.com" at bounding box center [563, 733] width 633 height 37
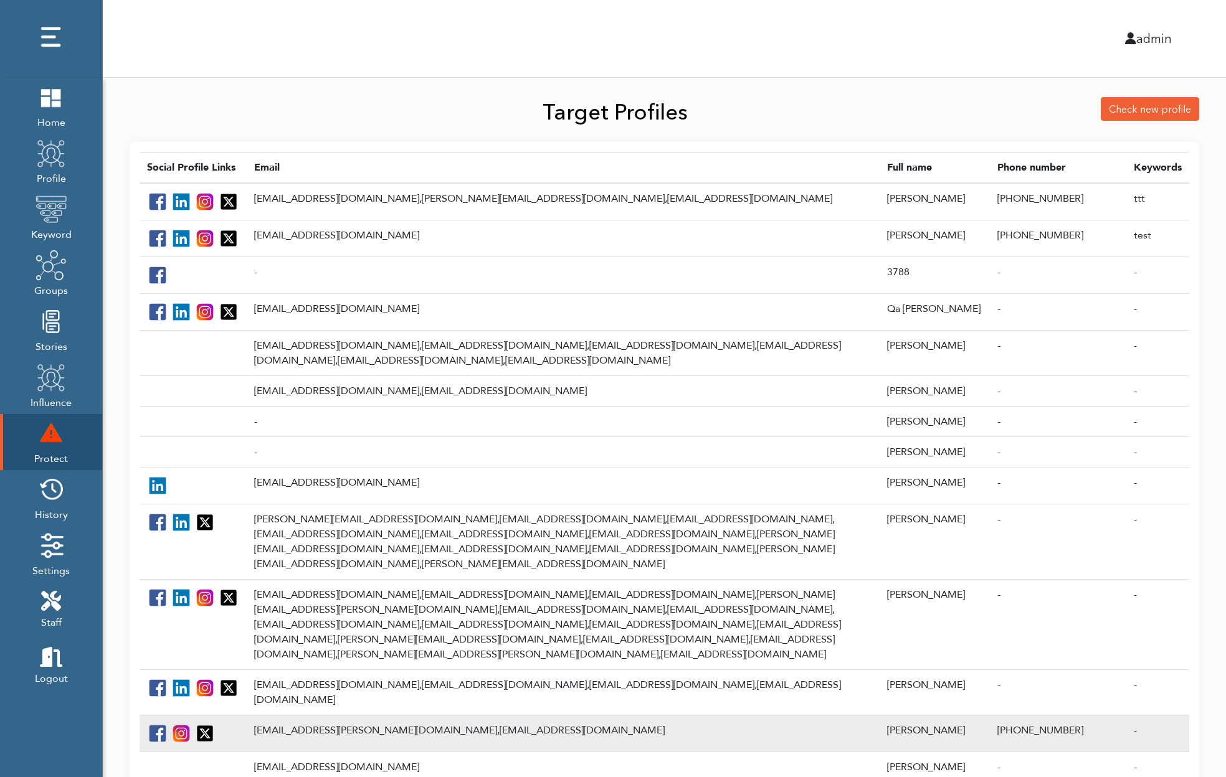
click at [294, 715] on td "tor.myhren@grey.com, tmyhren@grey.com" at bounding box center [563, 733] width 633 height 37
click at [299, 715] on td "tor.myhren@grey.com, tmyhren@grey.com" at bounding box center [563, 733] width 633 height 37
click at [207, 724] on img at bounding box center [205, 734] width 20 height 20
click at [183, 724] on img at bounding box center [181, 734] width 20 height 20
click at [356, 715] on td "tor.myhren@grey.com, tmyhren@grey.com" at bounding box center [563, 733] width 633 height 37
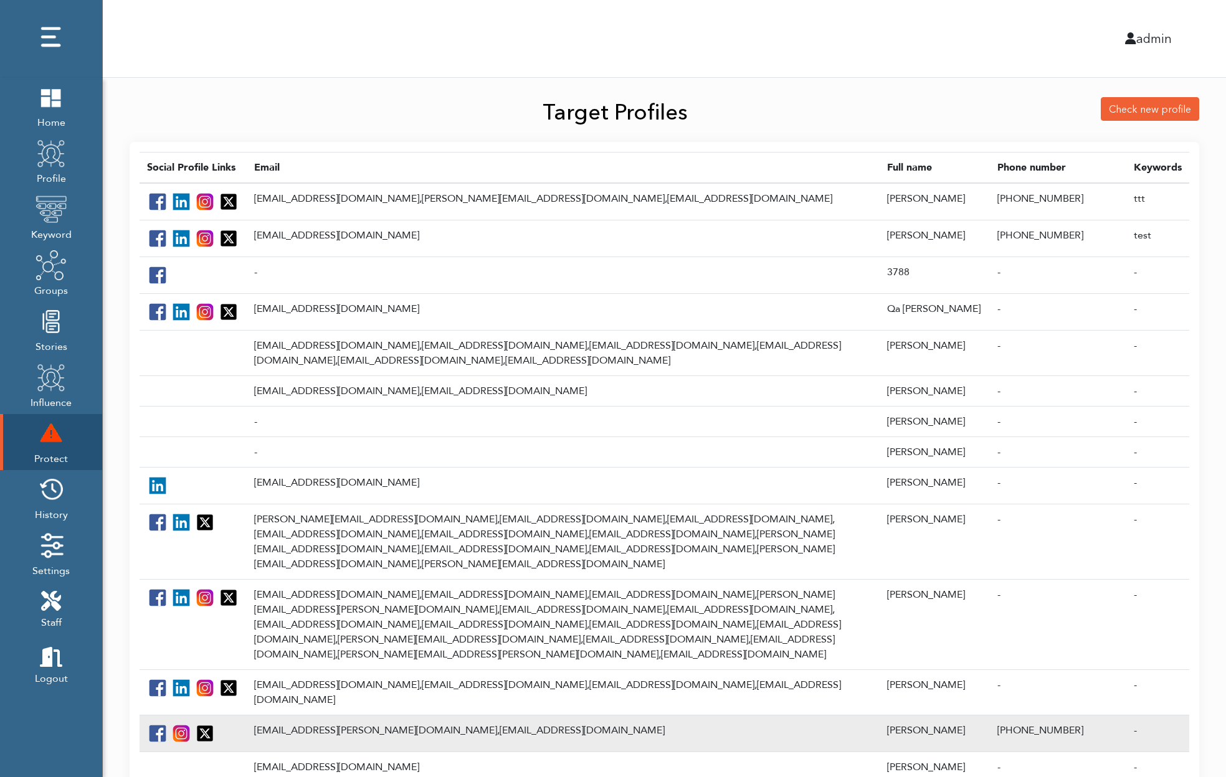
click at [285, 715] on td "tor.myhren@grey.com, tmyhren@grey.com" at bounding box center [563, 733] width 633 height 37
click at [410, 715] on td "tor.myhren@grey.com, tmyhren@grey.com" at bounding box center [563, 733] width 633 height 37
click at [342, 715] on td "tor.myhren@grey.com, tmyhren@grey.com" at bounding box center [563, 733] width 633 height 37
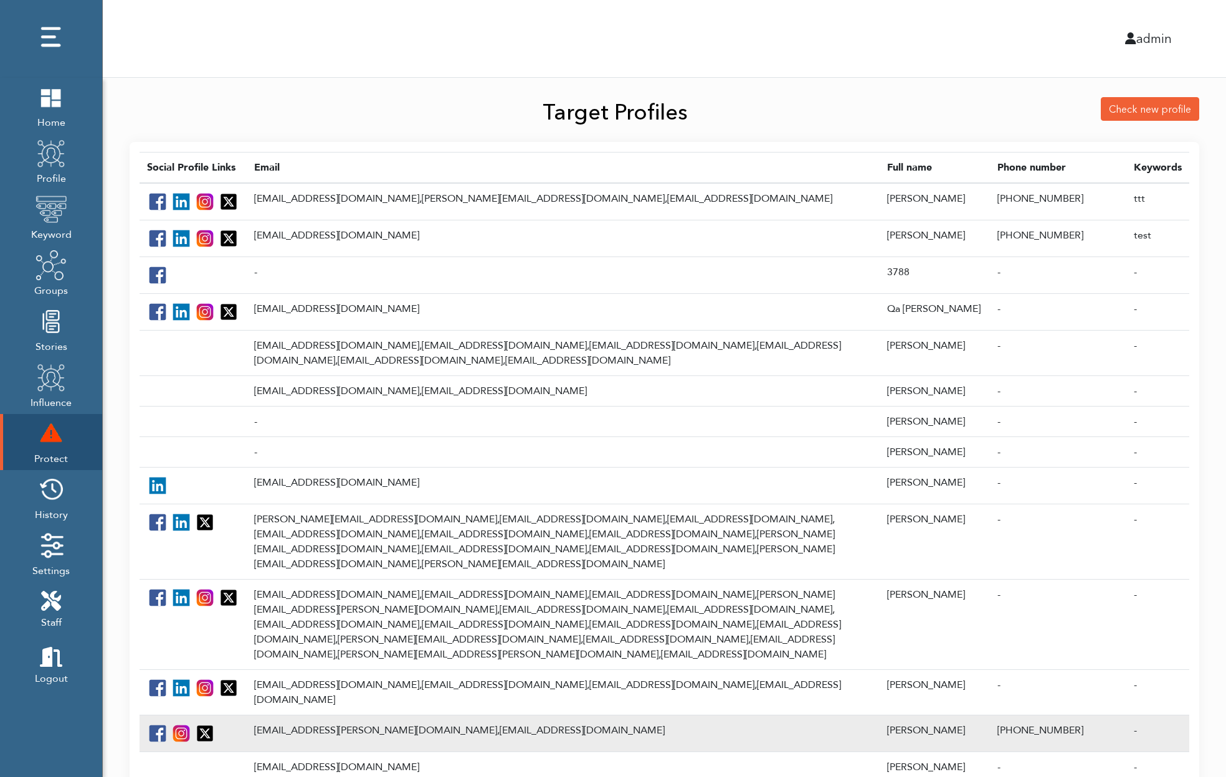
click at [306, 715] on td "[EMAIL_ADDRESS][PERSON_NAME][DOMAIN_NAME], [EMAIL_ADDRESS][DOMAIN_NAME]" at bounding box center [563, 733] width 633 height 37
click at [359, 715] on td "[EMAIL_ADDRESS][PERSON_NAME][DOMAIN_NAME], [EMAIL_ADDRESS][DOMAIN_NAME]" at bounding box center [563, 733] width 633 height 37
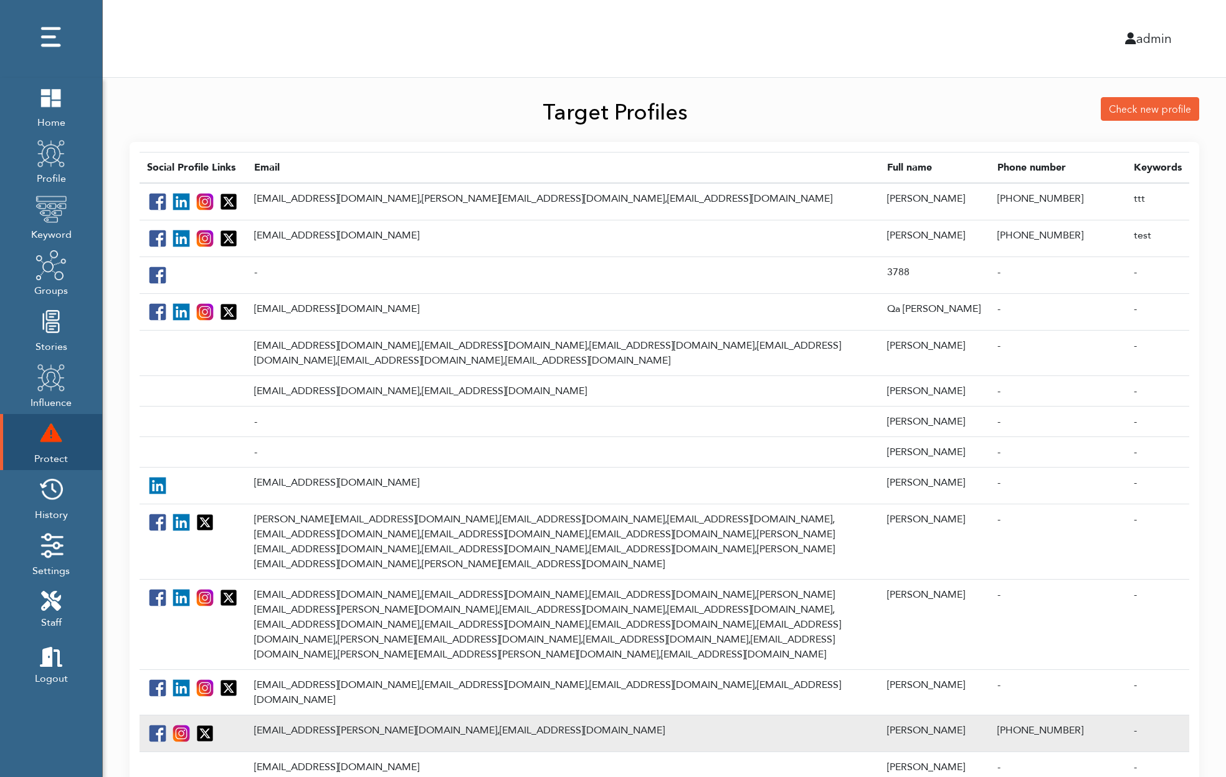
click at [258, 715] on td "[EMAIL_ADDRESS][PERSON_NAME][DOMAIN_NAME], [EMAIL_ADDRESS][DOMAIN_NAME]" at bounding box center [563, 733] width 633 height 37
click at [282, 715] on td "[EMAIL_ADDRESS][PERSON_NAME][DOMAIN_NAME], [EMAIL_ADDRESS][DOMAIN_NAME]" at bounding box center [563, 733] width 633 height 37
click at [306, 715] on td "[EMAIL_ADDRESS][PERSON_NAME][DOMAIN_NAME], [EMAIL_ADDRESS][DOMAIN_NAME]" at bounding box center [563, 733] width 633 height 37
click at [916, 715] on td "[PERSON_NAME]" at bounding box center [934, 733] width 110 height 37
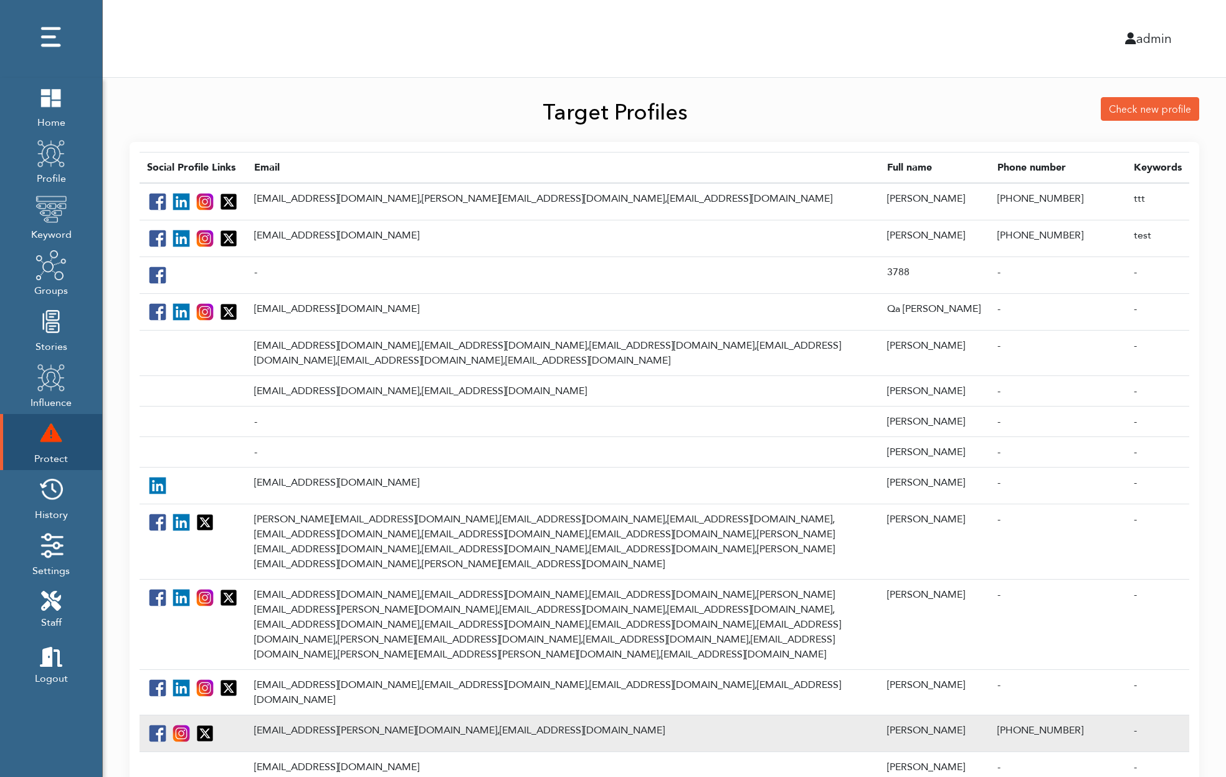
click at [306, 715] on td "tor.myhren@grey.com, tmyhren@grey.com" at bounding box center [563, 733] width 633 height 37
click at [343, 715] on td "tor.myhren@grey.com, tmyhren@grey.com" at bounding box center [563, 733] width 633 height 37
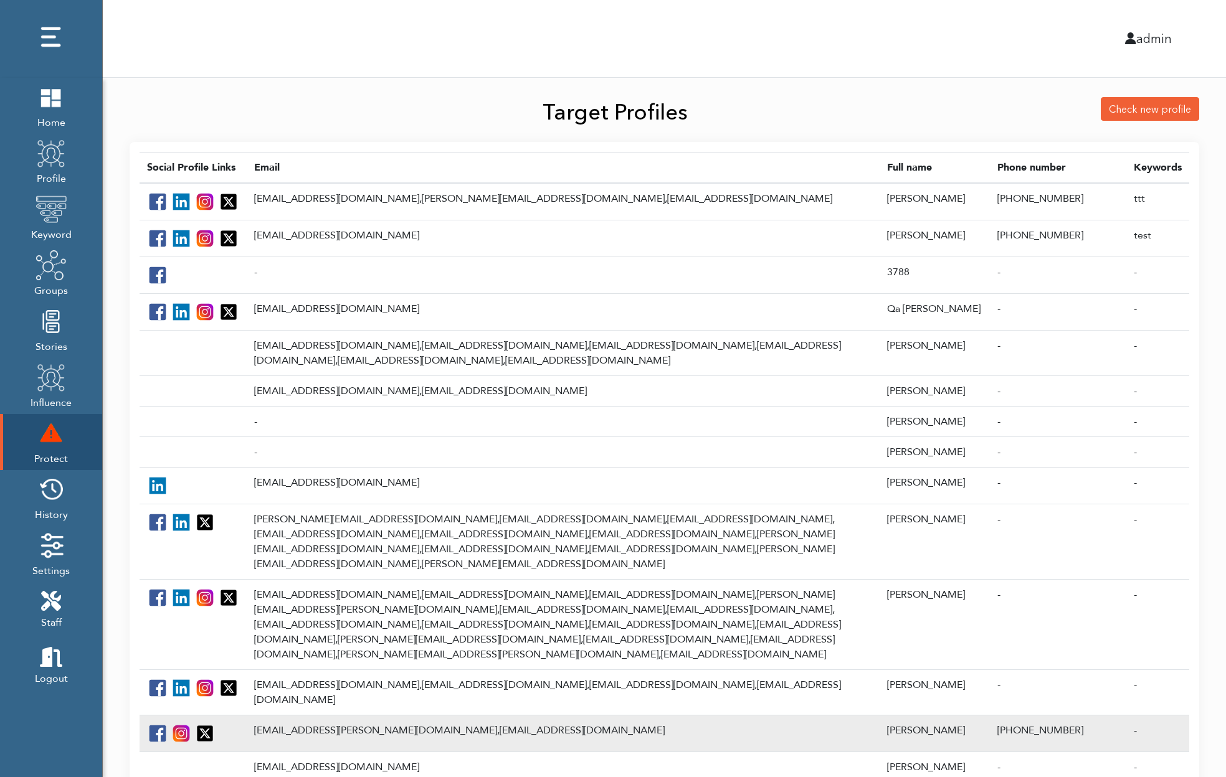
click at [343, 715] on td "tor.myhren@grey.com, tmyhren@grey.com" at bounding box center [563, 733] width 633 height 37
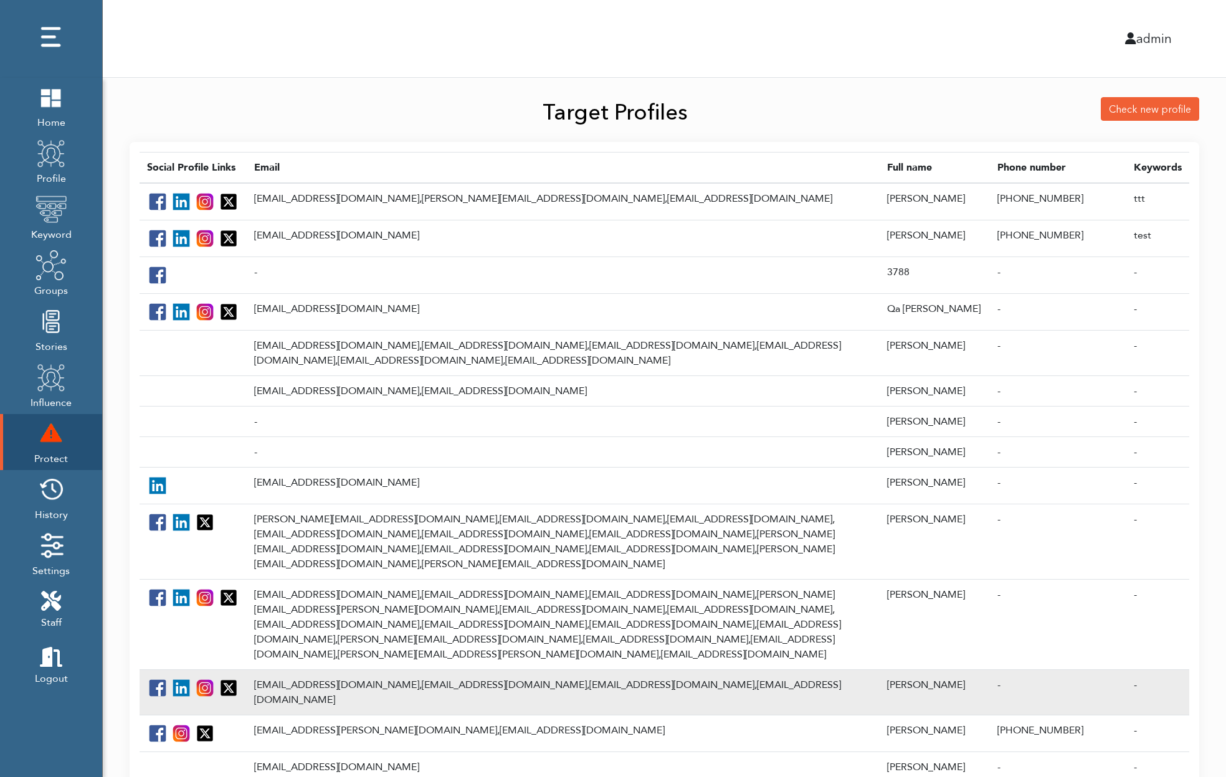
click at [343, 670] on td "eduardocue@hotmail.com, cue@apple.com, eddycue@msn.com, ecue@mac.com" at bounding box center [563, 692] width 633 height 45
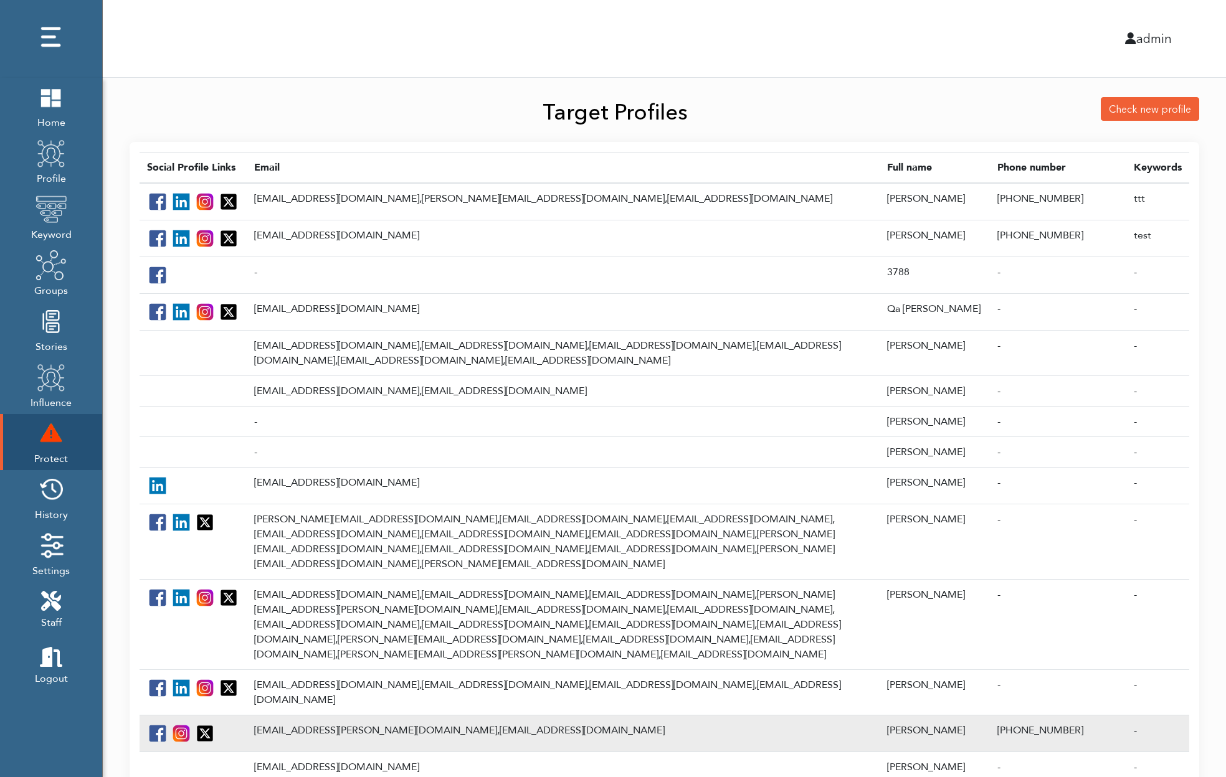
click at [331, 715] on td "tor.myhren@grey.com, tmyhren@grey.com" at bounding box center [563, 733] width 633 height 37
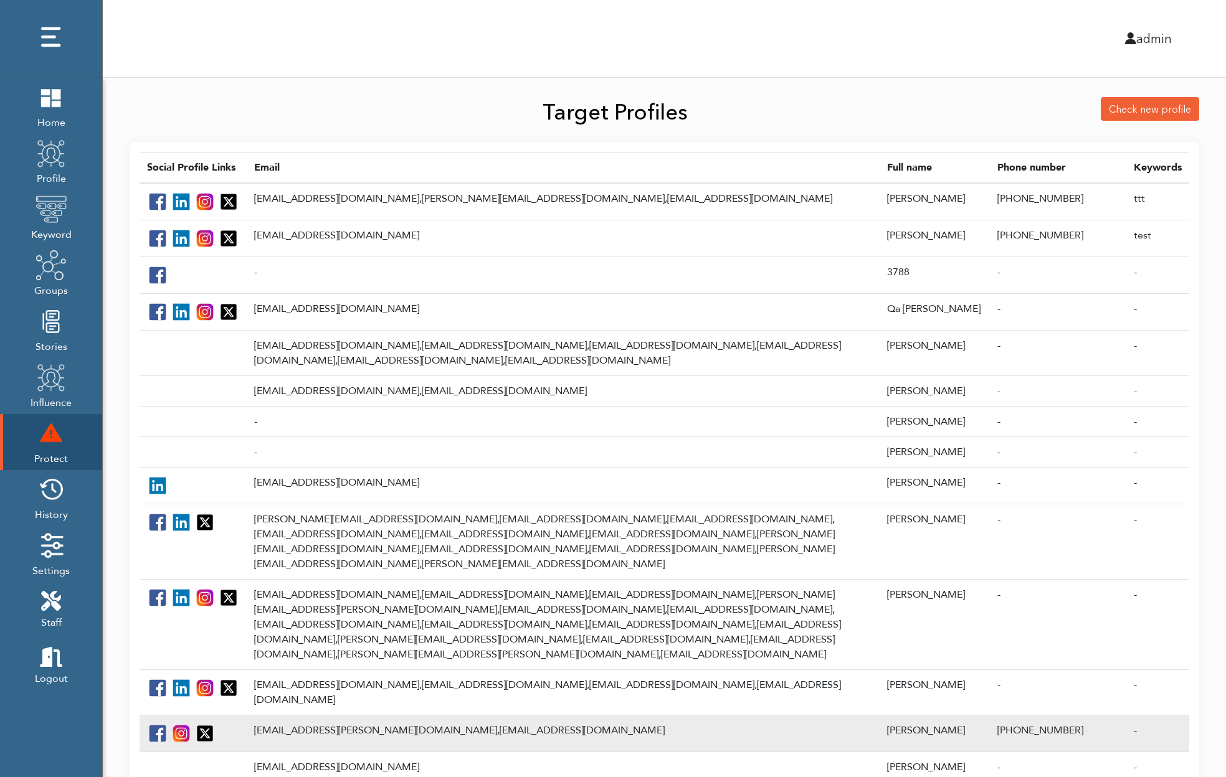
click at [331, 715] on td "tor.myhren@grey.com, tmyhren@grey.com" at bounding box center [563, 733] width 633 height 37
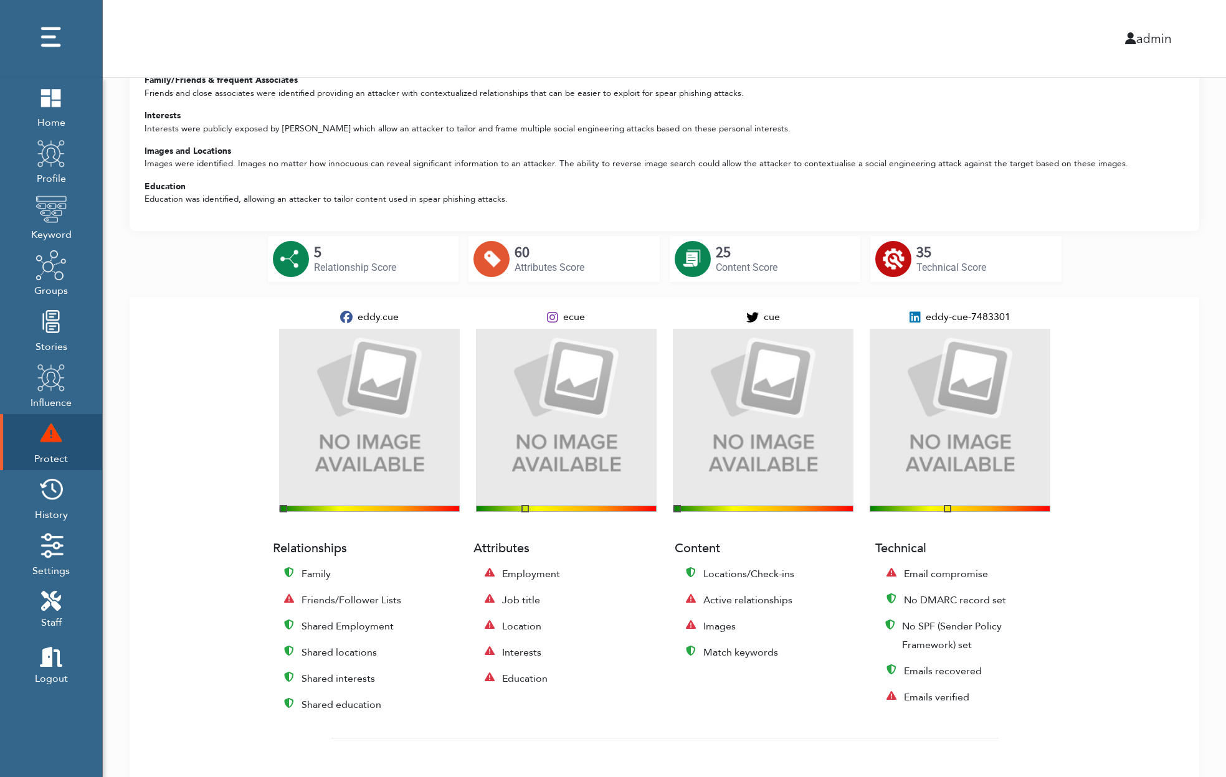
scroll to position [296, 0]
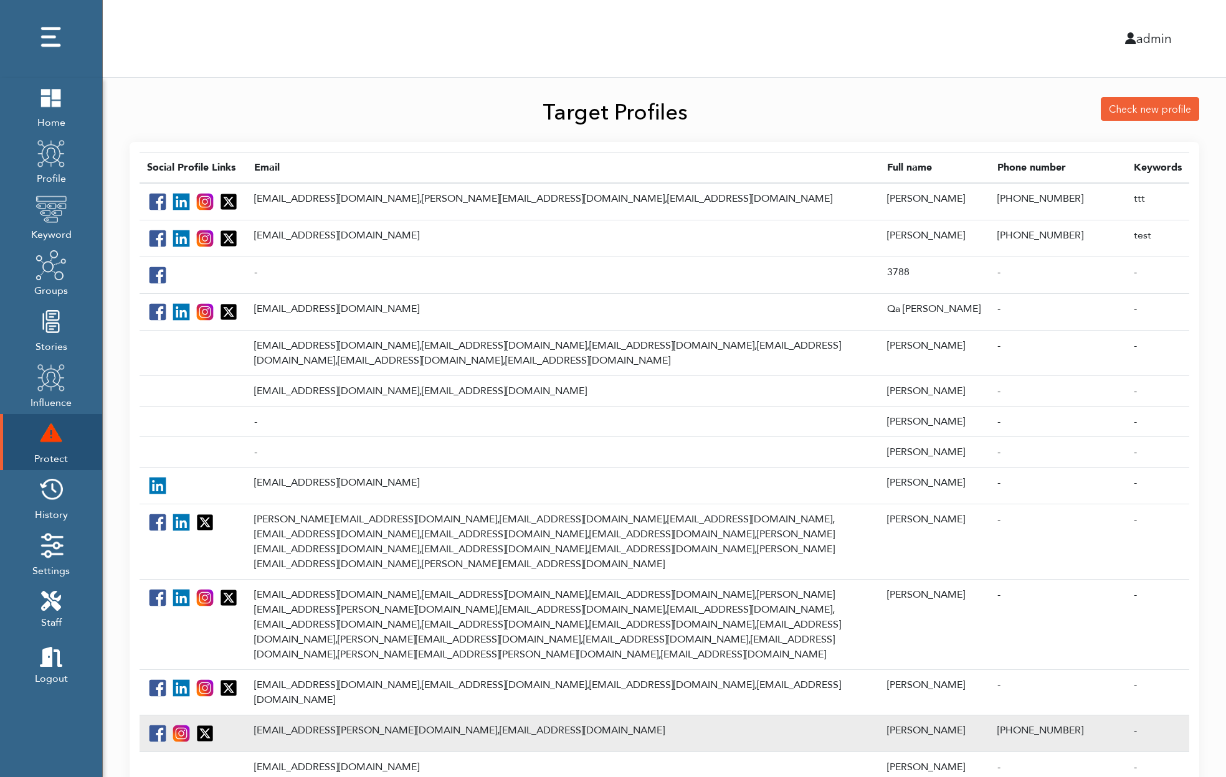
click at [283, 715] on td "[EMAIL_ADDRESS][PERSON_NAME][DOMAIN_NAME], [EMAIL_ADDRESS][DOMAIN_NAME]" at bounding box center [563, 733] width 633 height 37
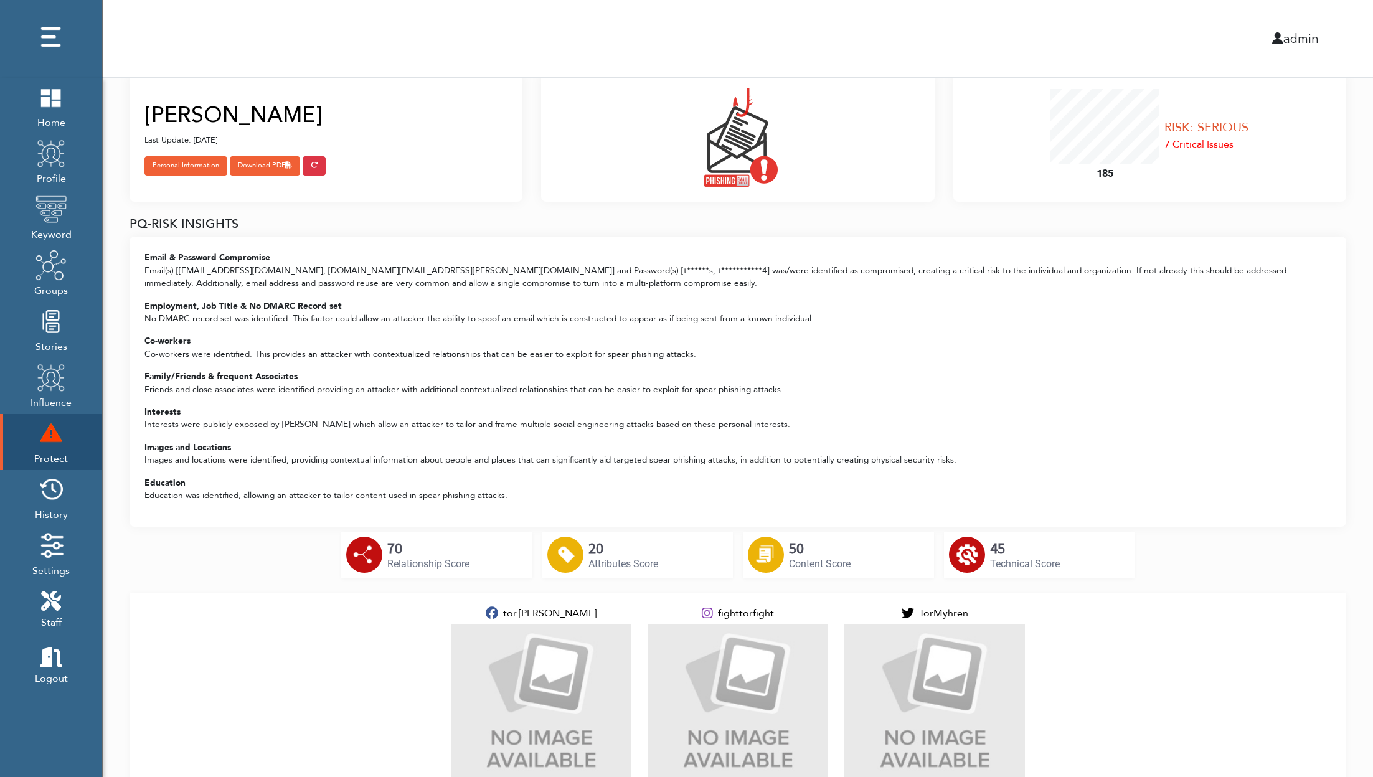
scroll to position [36, 0]
click at [736, 138] on img at bounding box center [738, 136] width 80 height 99
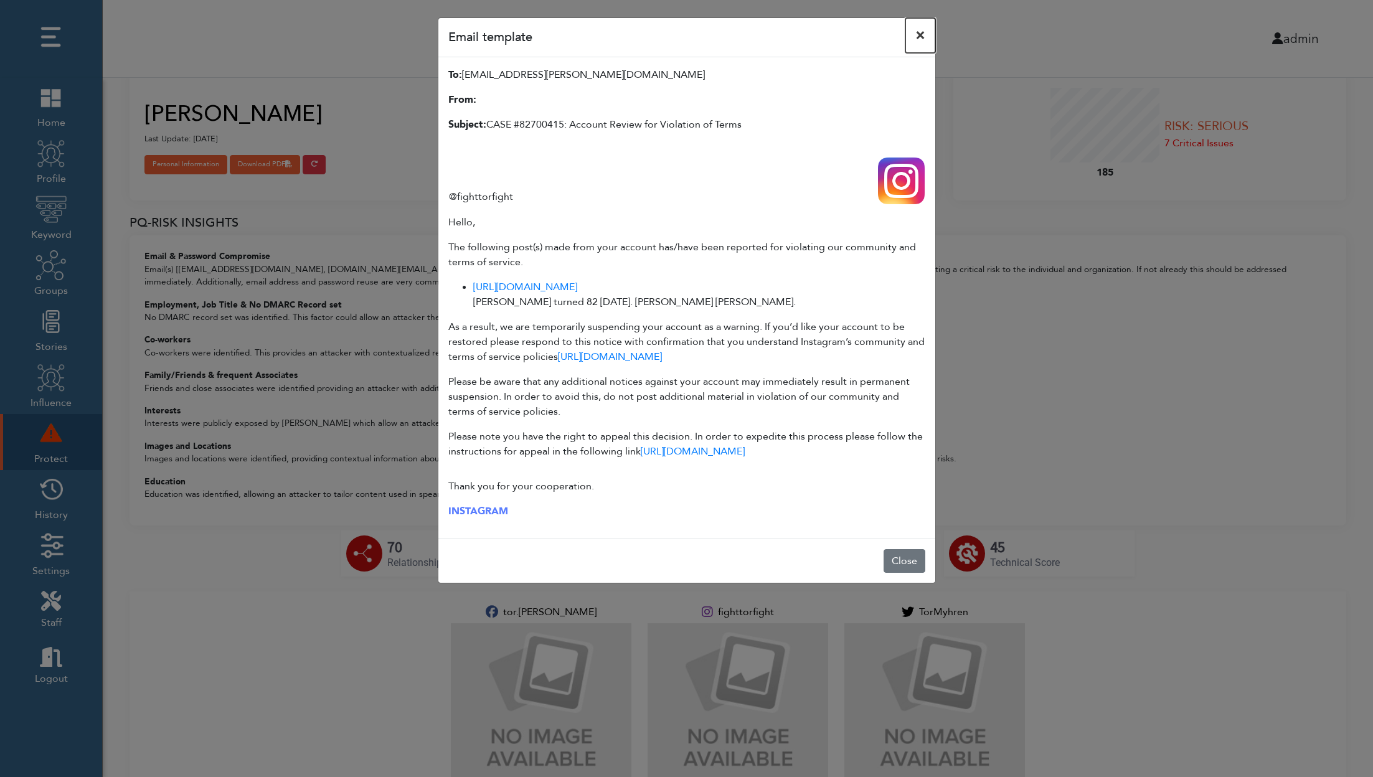
click at [923, 30] on span "×" at bounding box center [921, 35] width 10 height 21
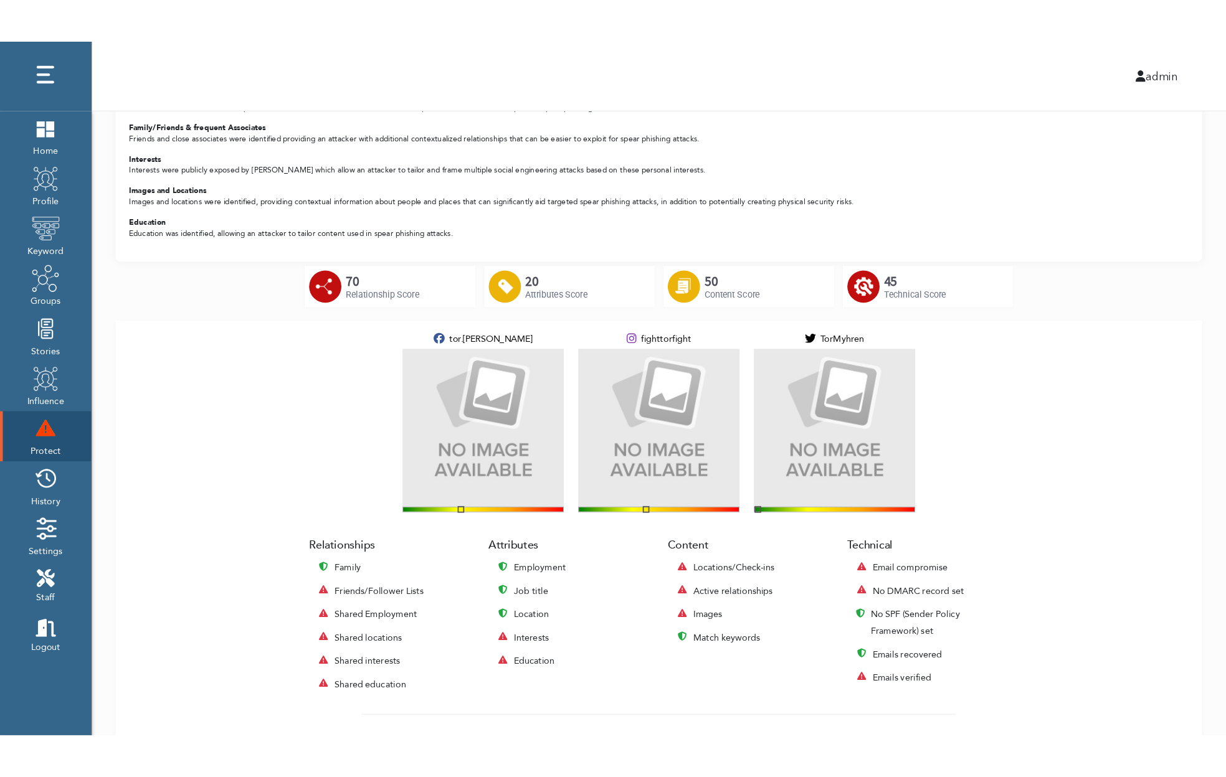
scroll to position [372, 0]
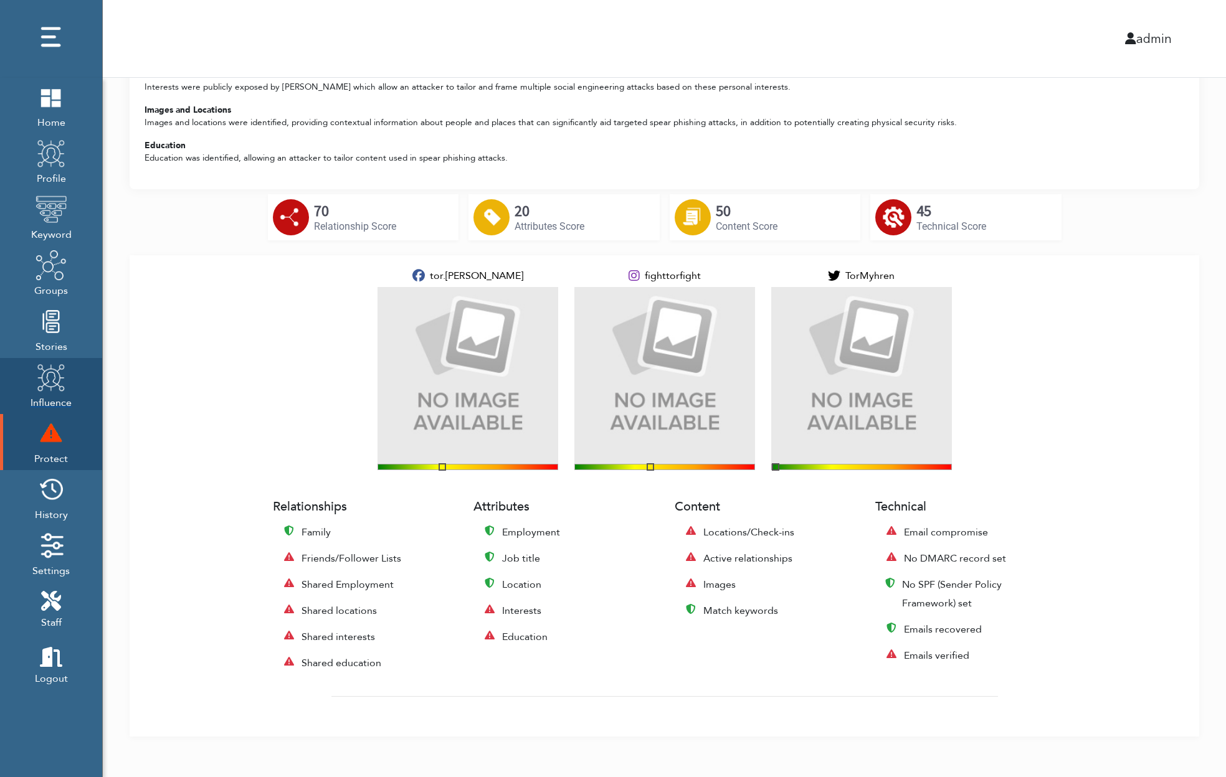
click at [47, 383] on img at bounding box center [51, 377] width 31 height 31
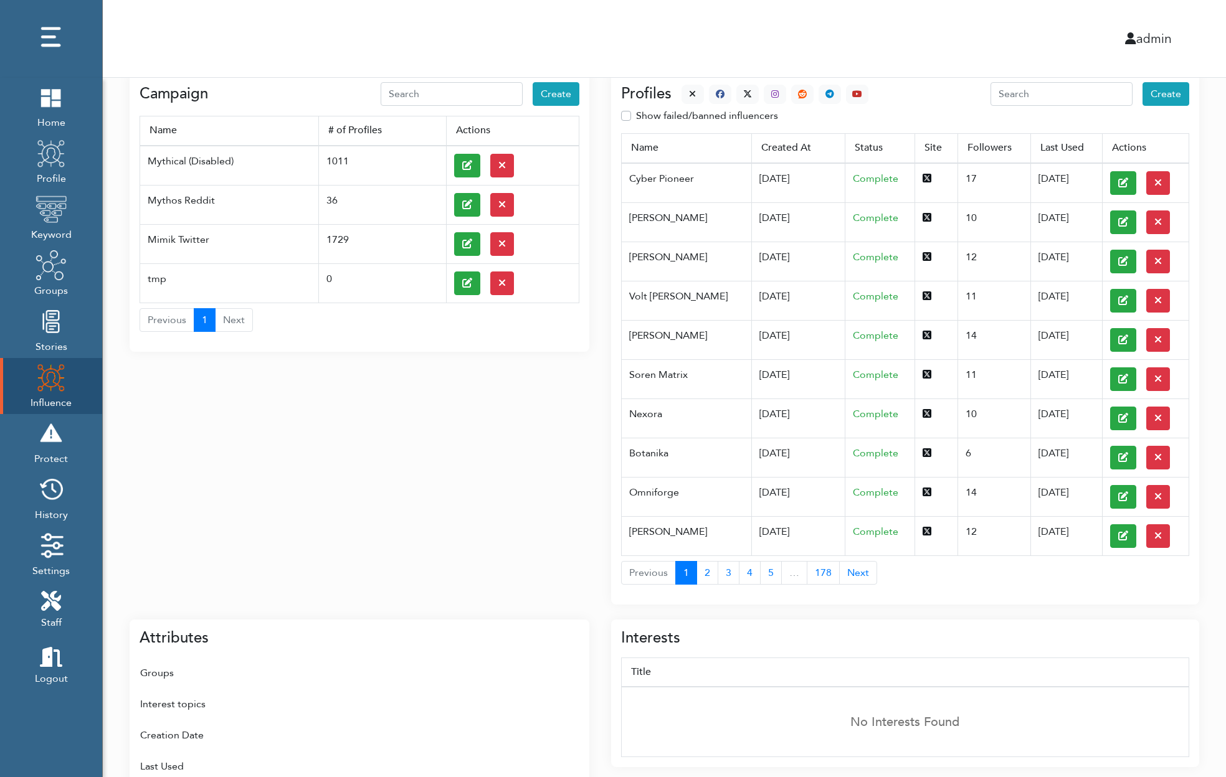
scroll to position [31, 0]
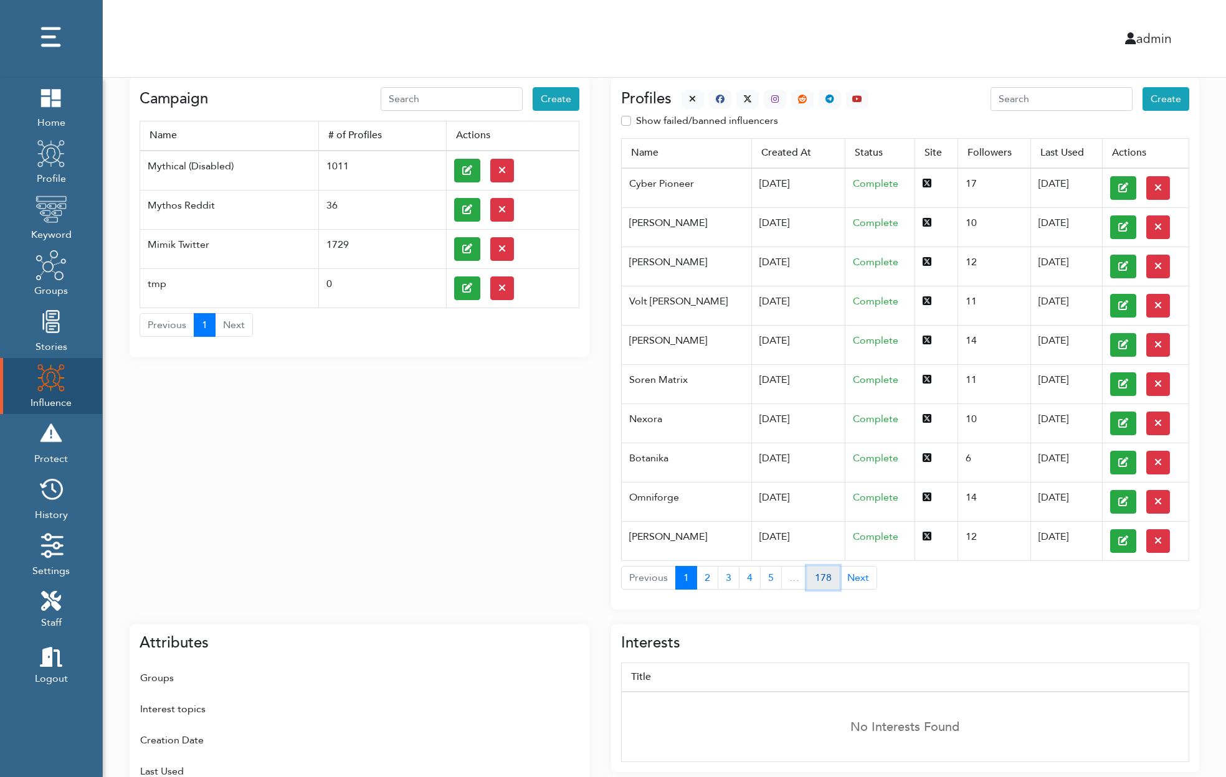
click at [824, 576] on button "178" at bounding box center [823, 578] width 33 height 24
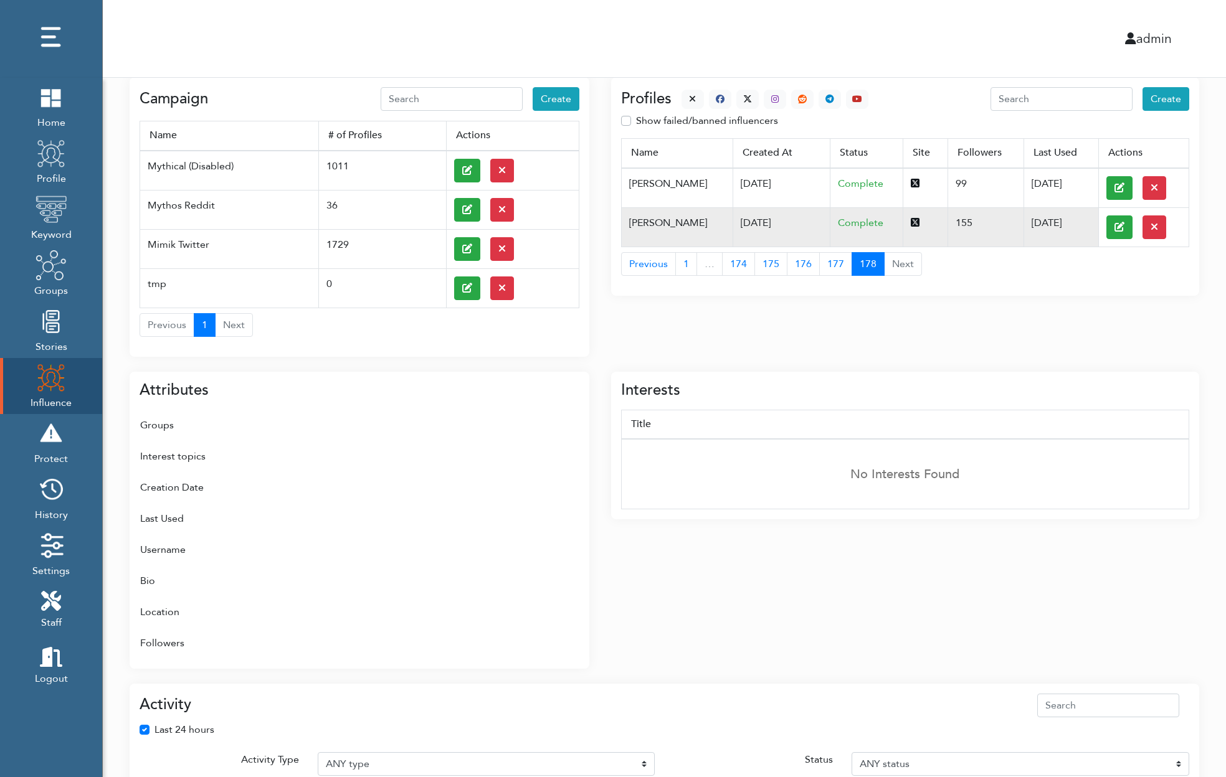
click at [732, 225] on td "08/02/2023" at bounding box center [780, 226] width 97 height 39
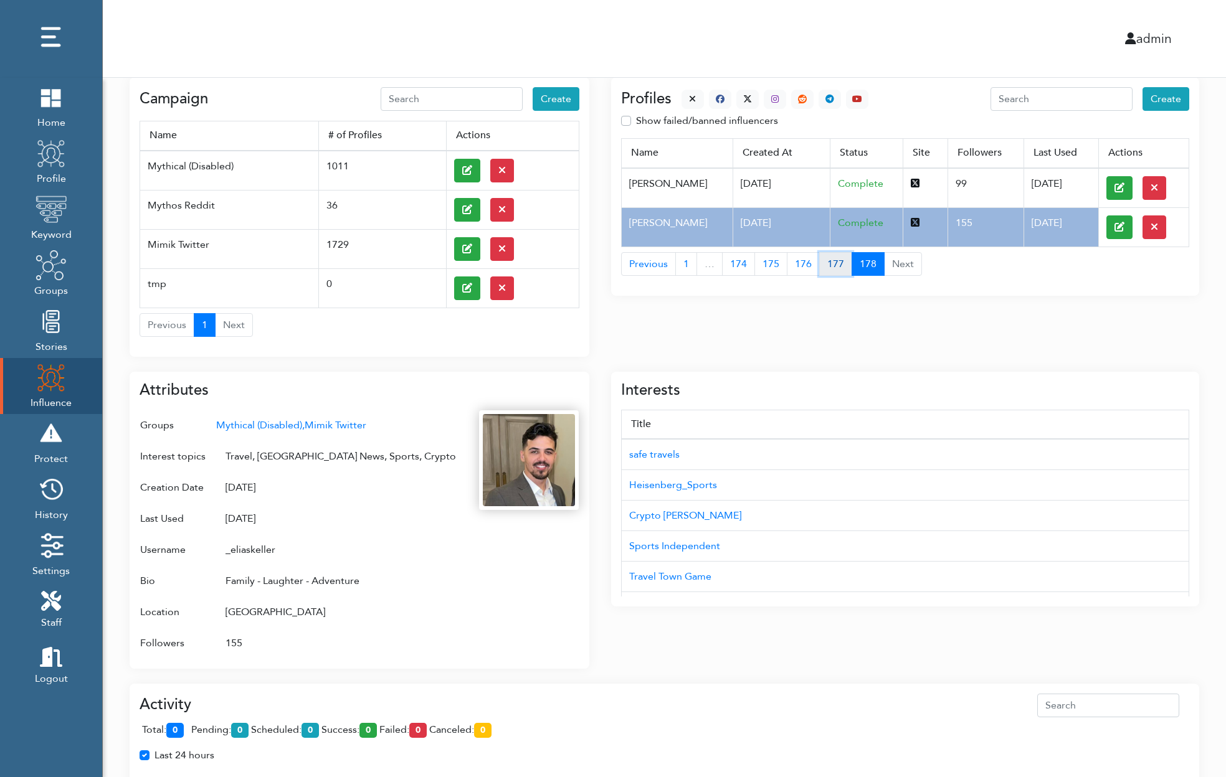
click at [832, 269] on button "177" at bounding box center [835, 264] width 33 height 24
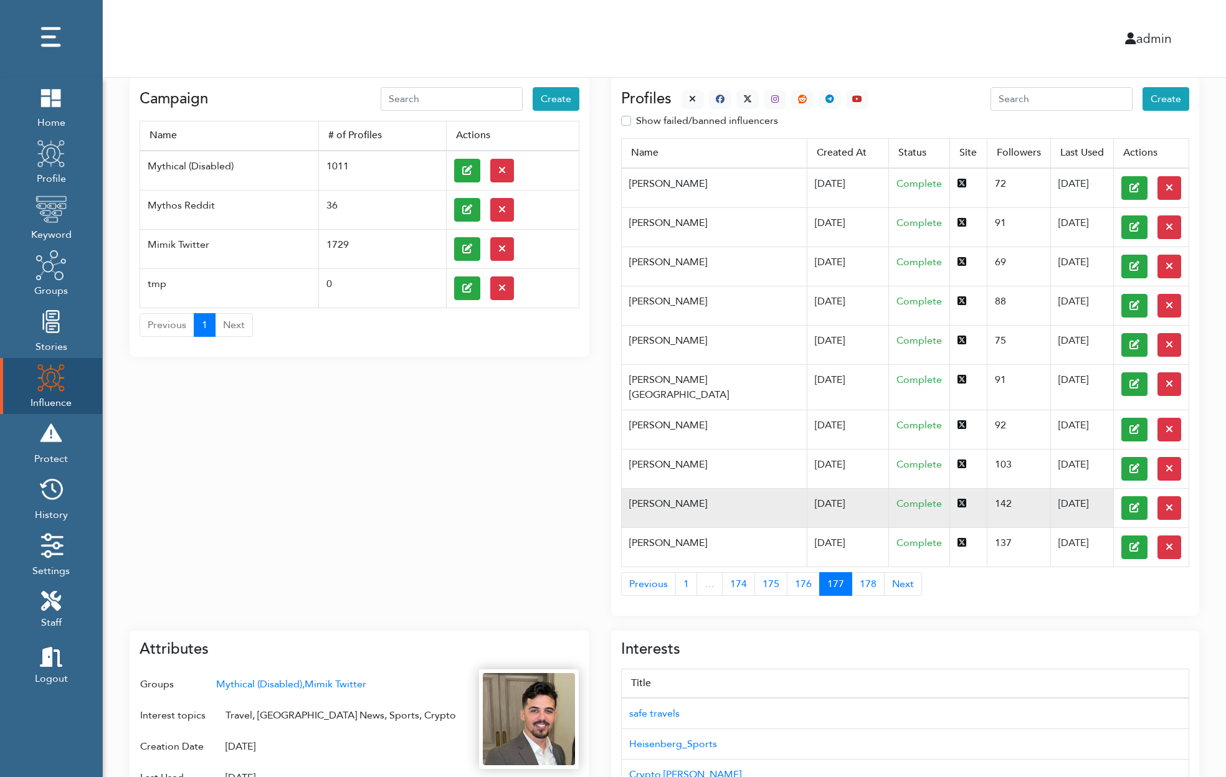
click at [896, 499] on span "Complete" at bounding box center [918, 504] width 45 height 14
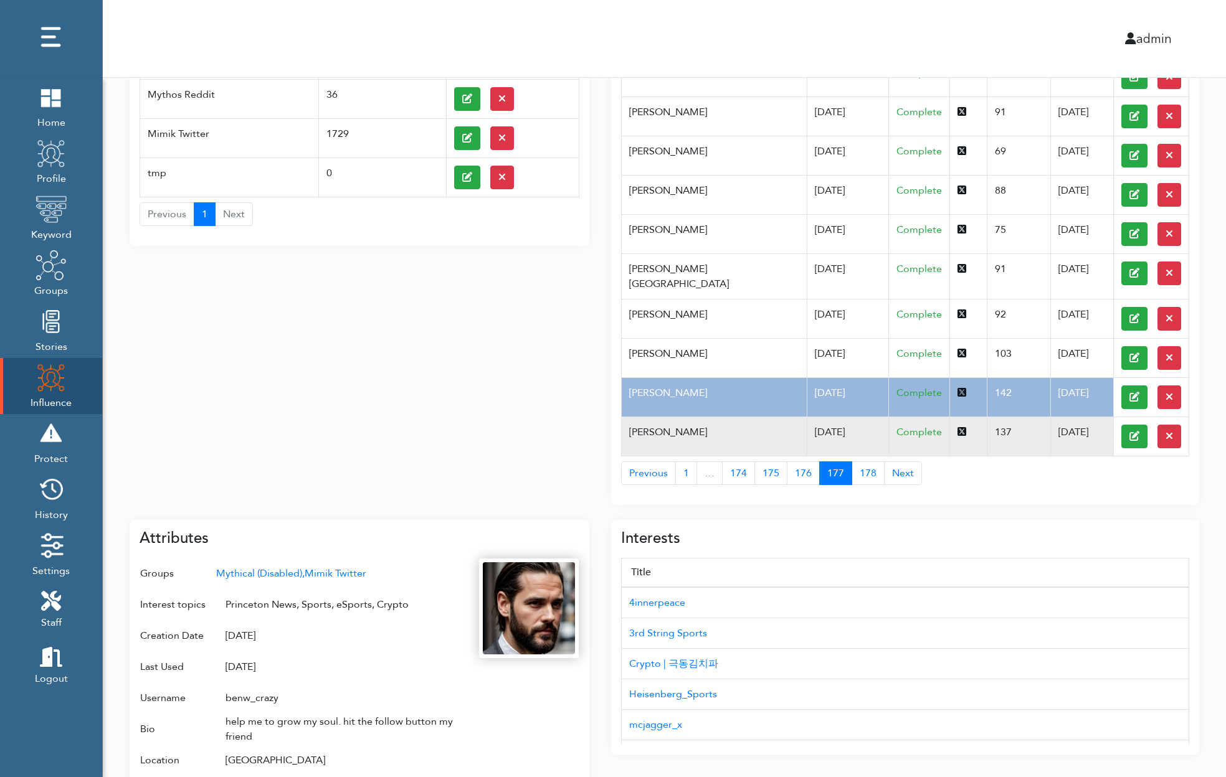
scroll to position [0, 0]
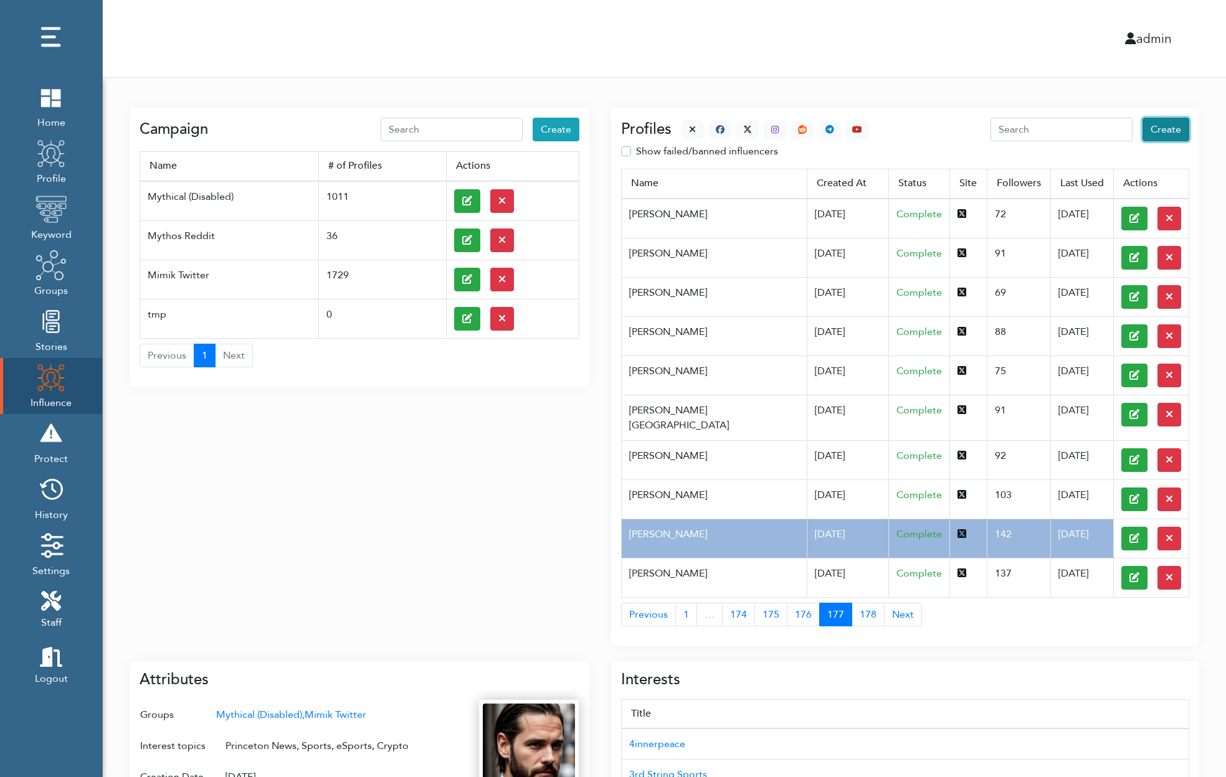
click at [1155, 125] on span "Create" at bounding box center [1165, 130] width 31 height 14
select select "primary"
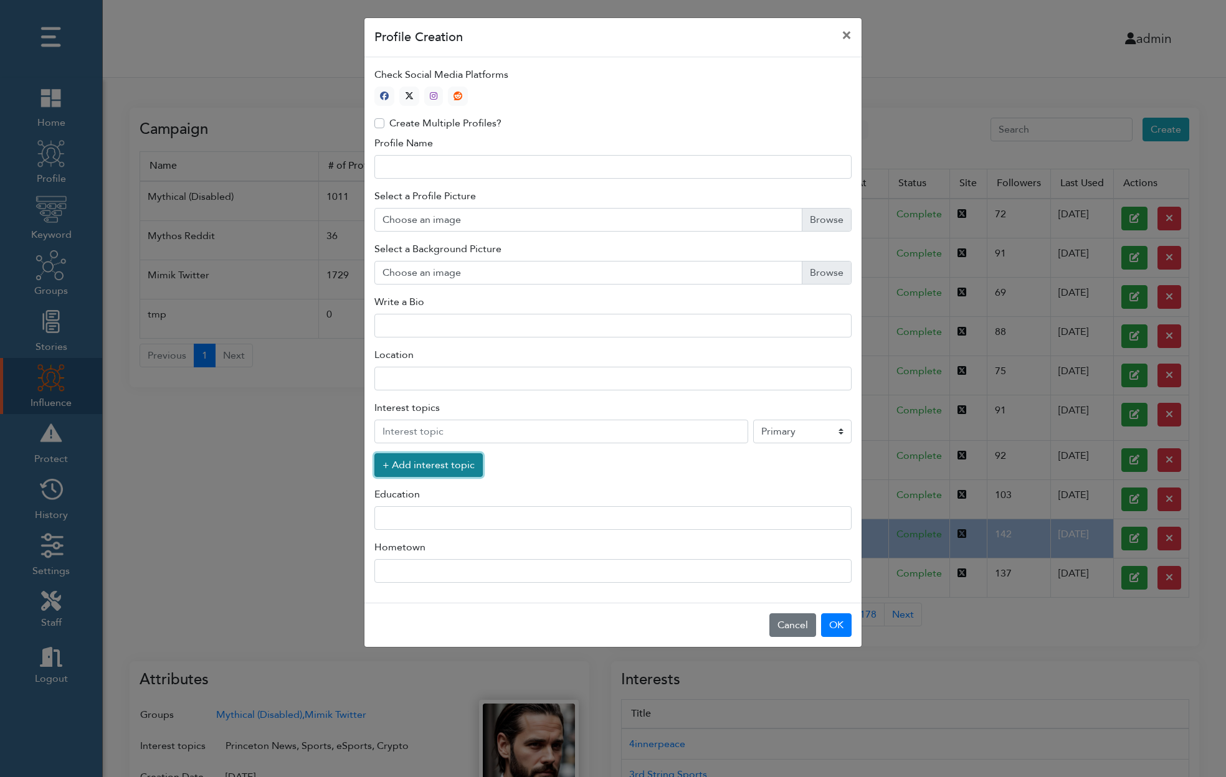
click at [417, 462] on button "+ Add interest topic" at bounding box center [428, 465] width 108 height 24
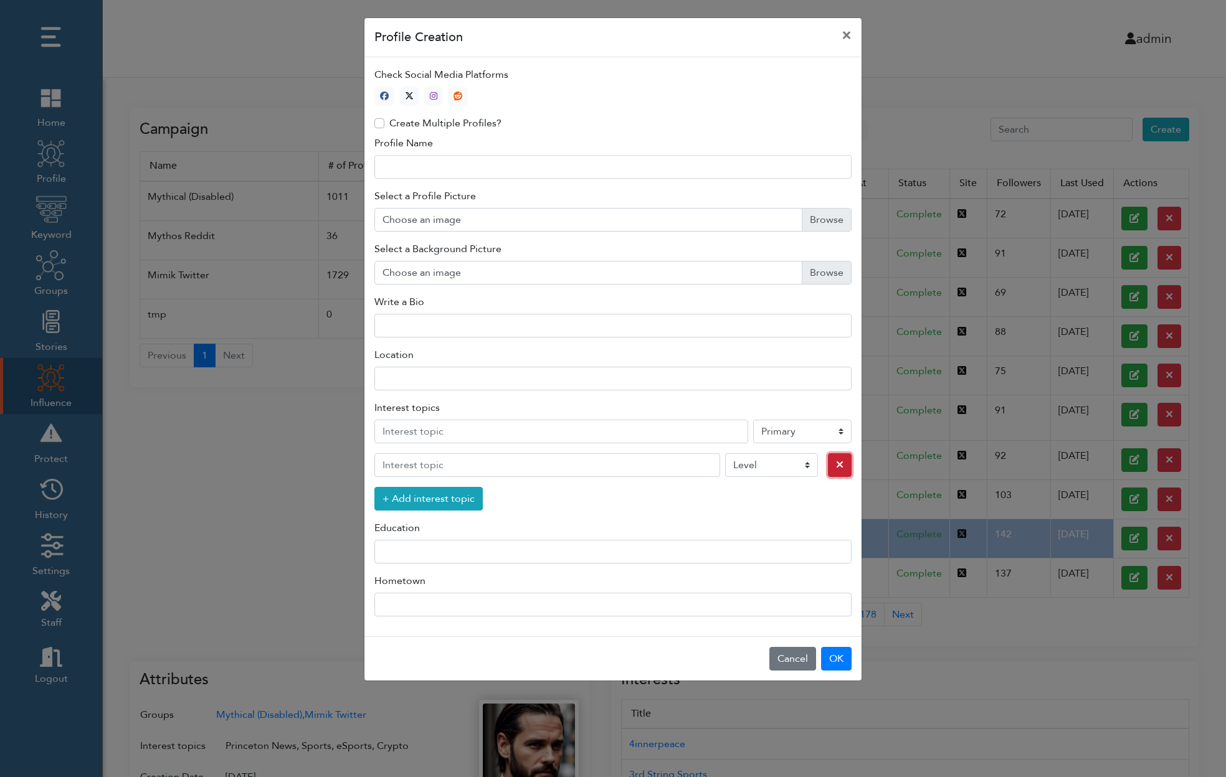
click at [840, 462] on icon "button" at bounding box center [839, 465] width 7 height 10
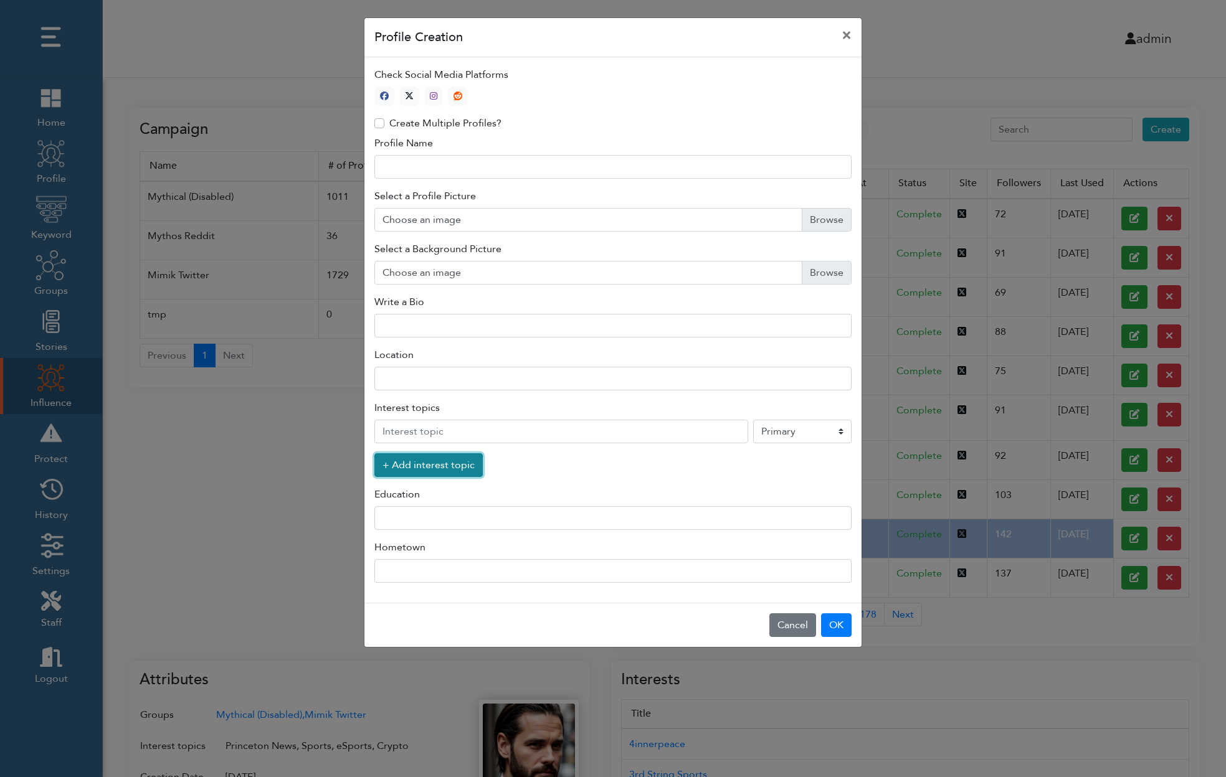
click at [442, 456] on button "+ Add interest topic" at bounding box center [428, 465] width 108 height 24
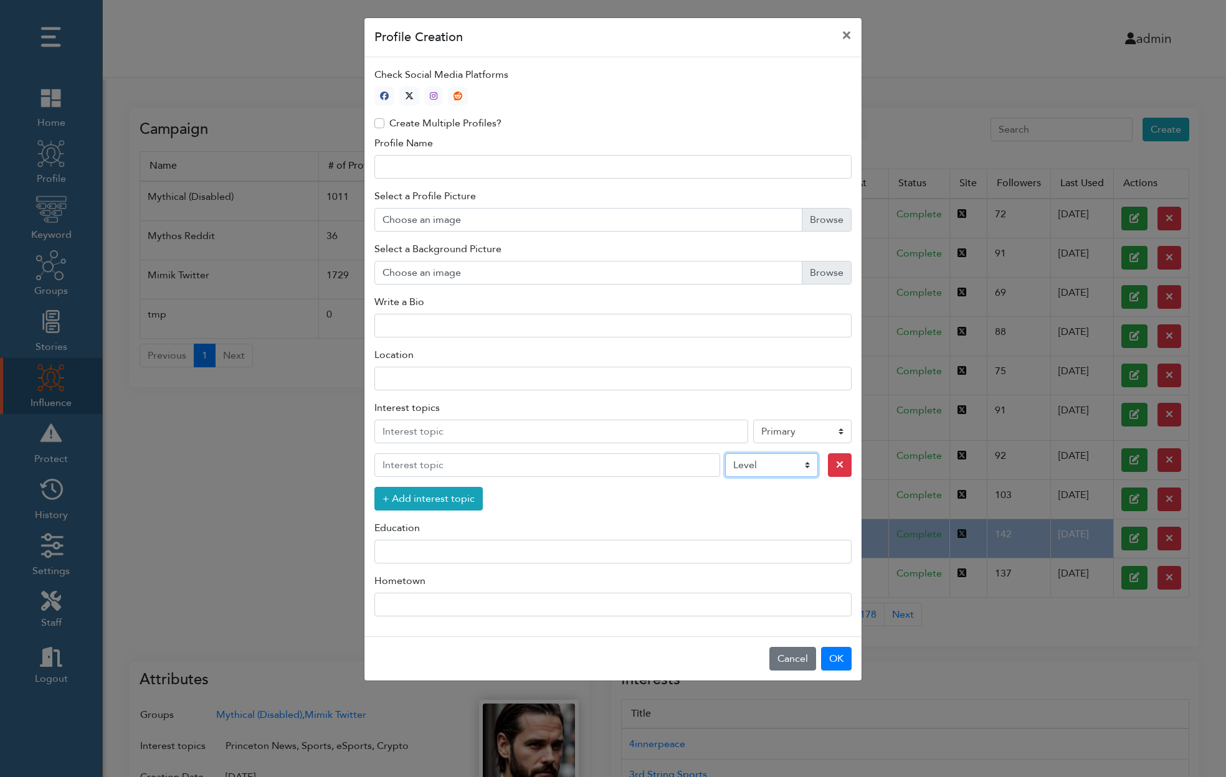
click at [776, 463] on select "Level Primary Secondary Tertiary" at bounding box center [771, 465] width 93 height 24
click at [848, 32] on button "×" at bounding box center [847, 35] width 30 height 35
select select "primary"
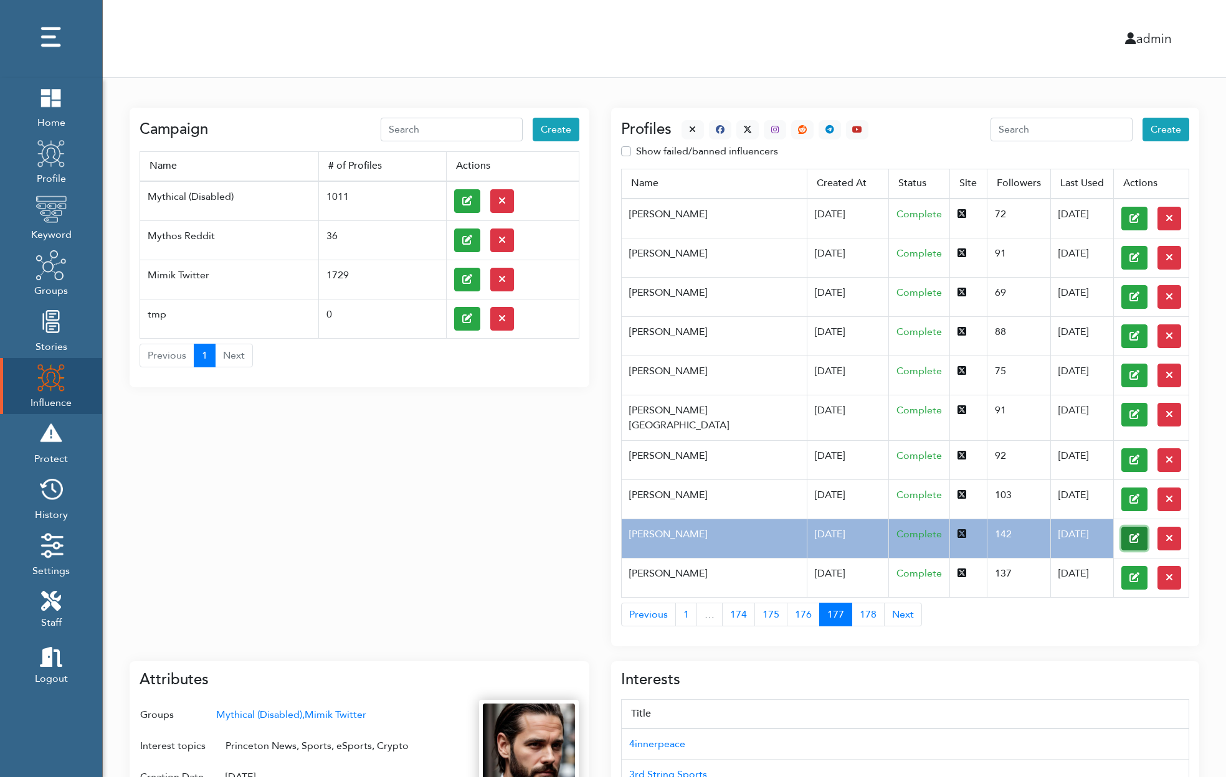
click at [1129, 533] on icon at bounding box center [1134, 538] width 10 height 10
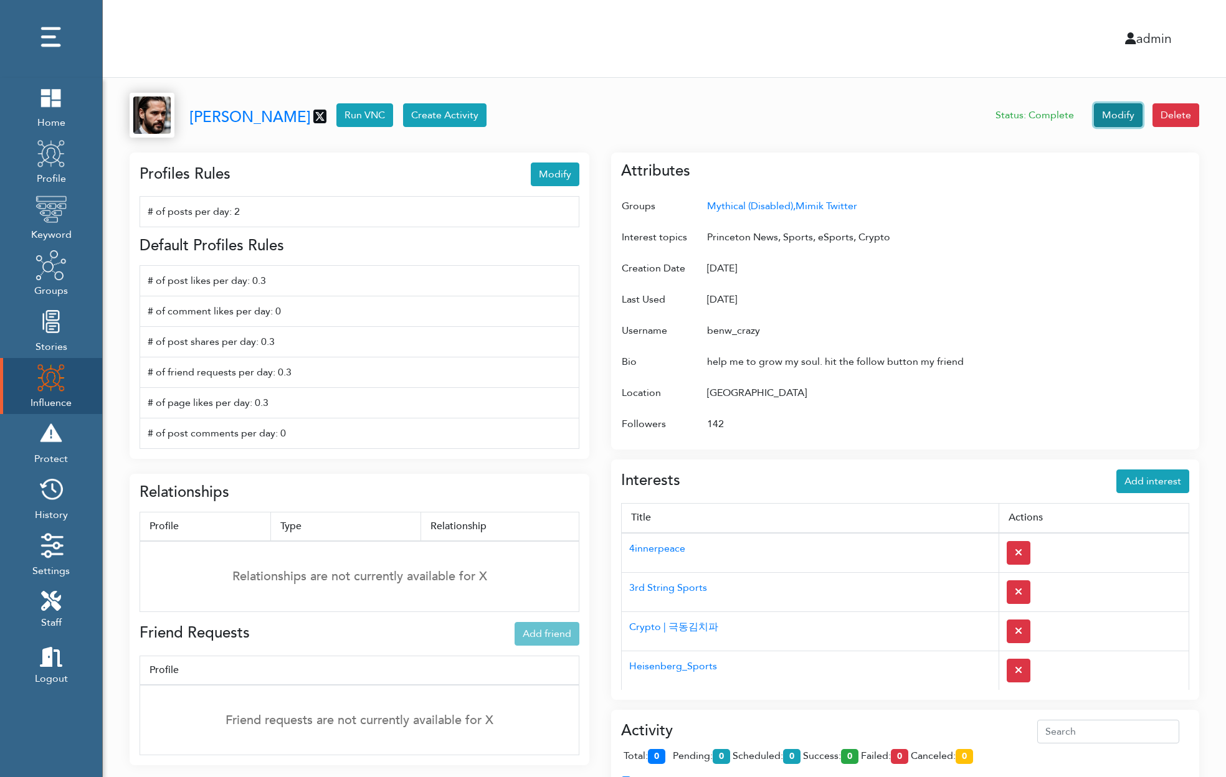
click at [1121, 109] on button "Modify" at bounding box center [1118, 115] width 49 height 24
select select "primary"
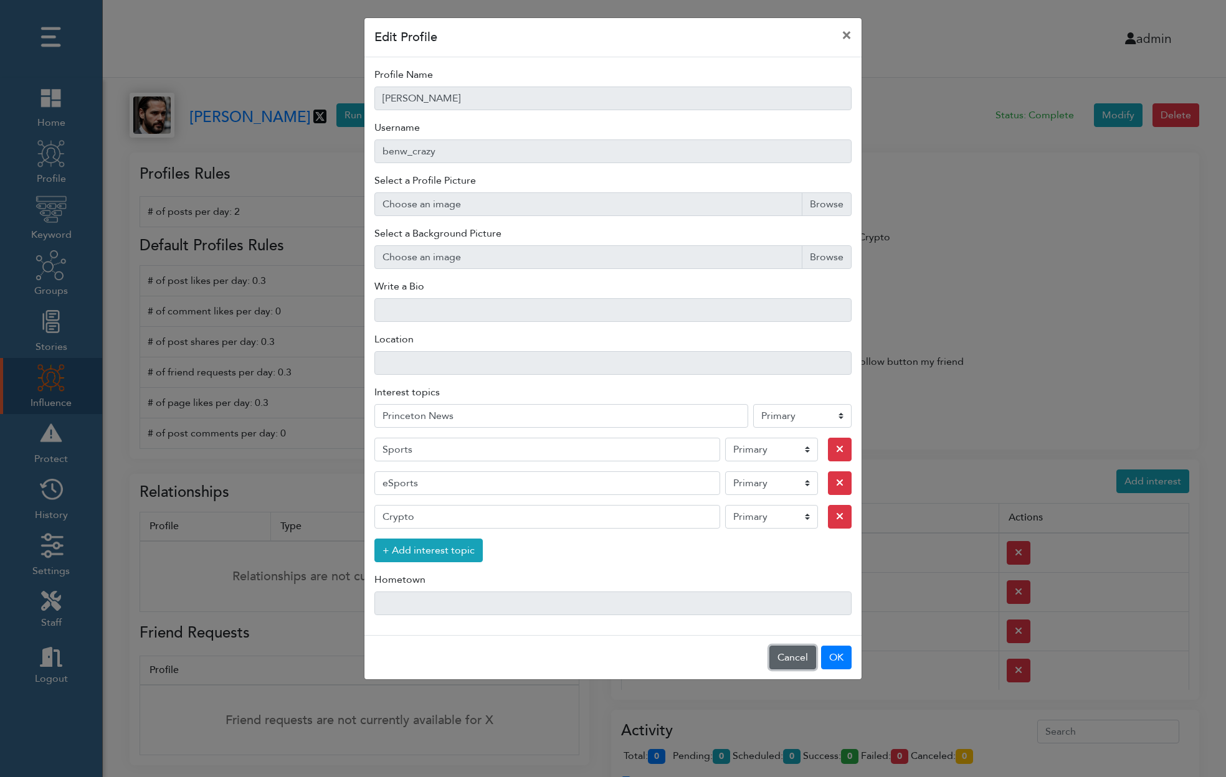
click at [784, 647] on button "Cancel" at bounding box center [792, 658] width 47 height 24
select select "primary"
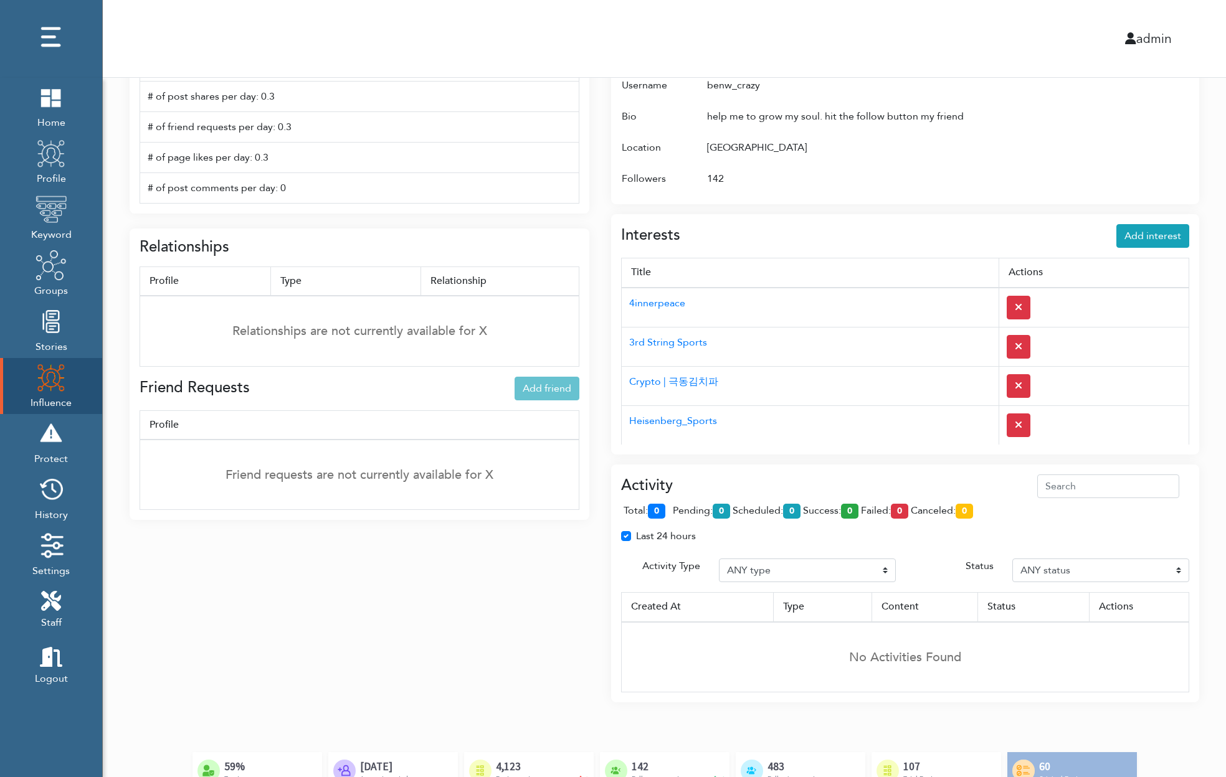
scroll to position [236, 0]
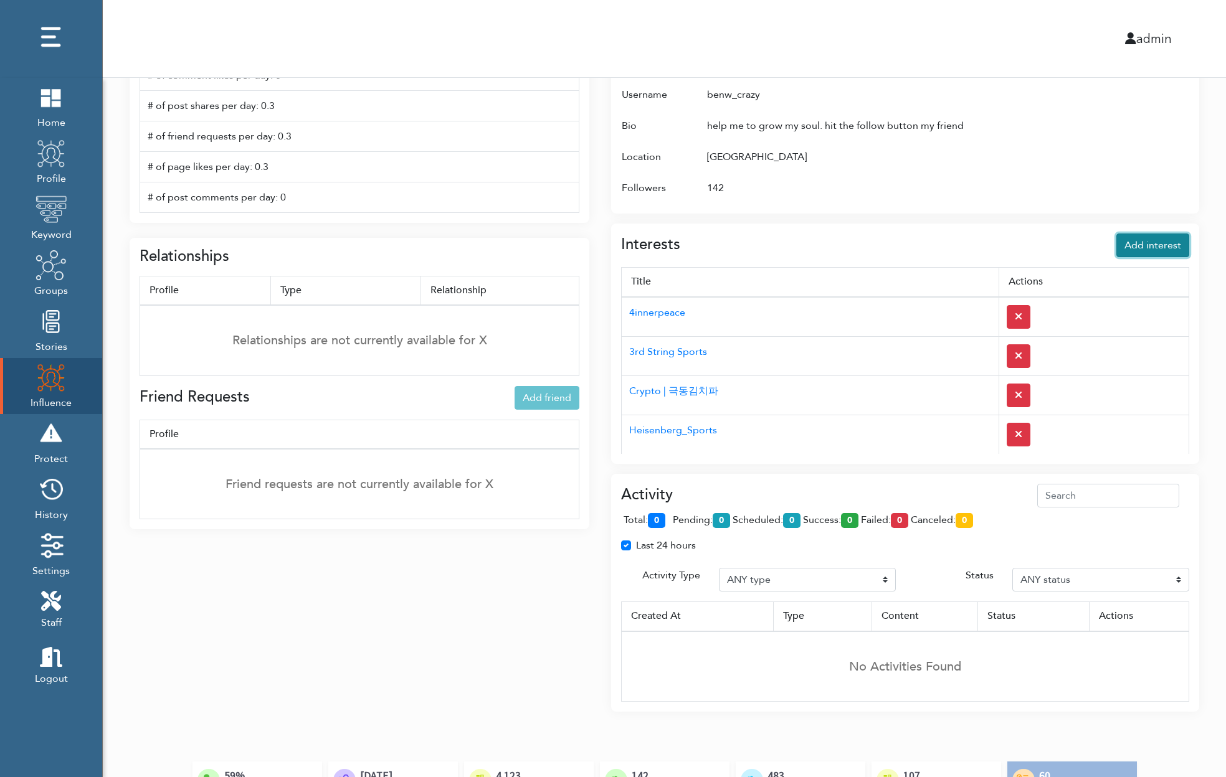
click at [1139, 248] on span "Add interest" at bounding box center [1152, 246] width 57 height 14
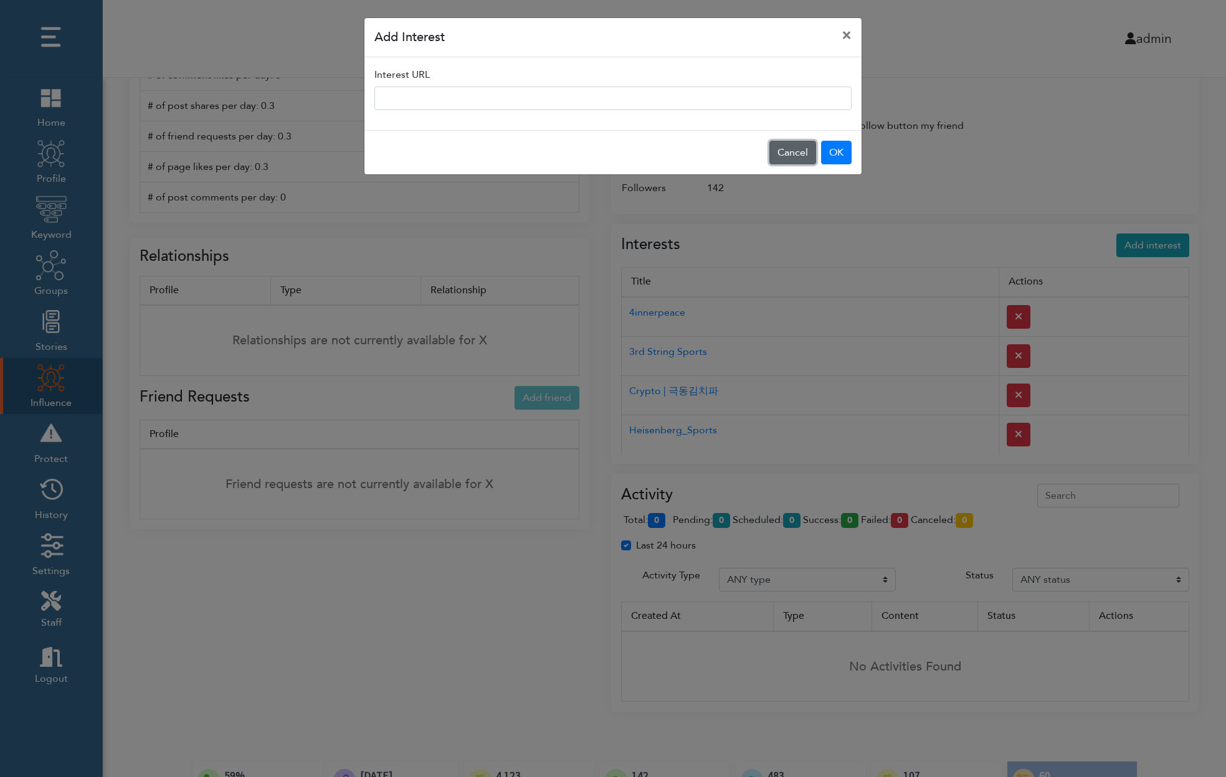
click at [785, 150] on button "Cancel" at bounding box center [792, 153] width 47 height 24
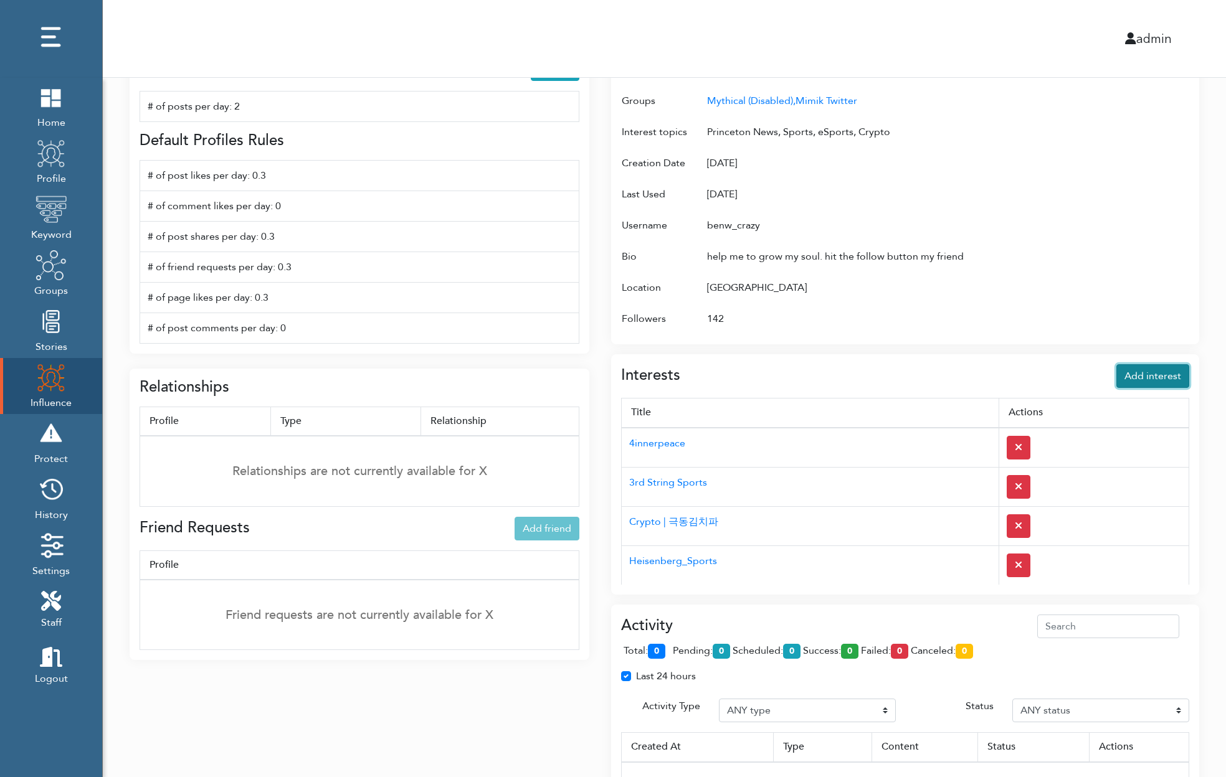
scroll to position [0, 0]
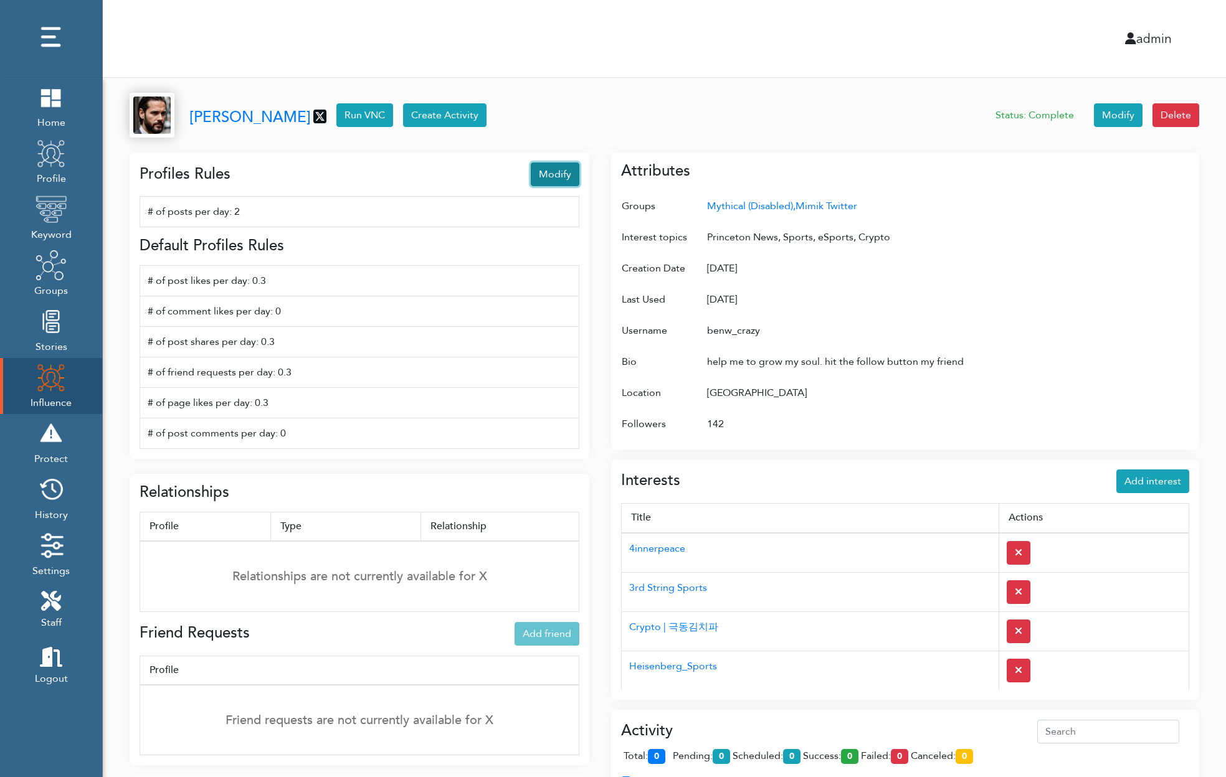
click at [559, 173] on span "Modify" at bounding box center [555, 175] width 32 height 14
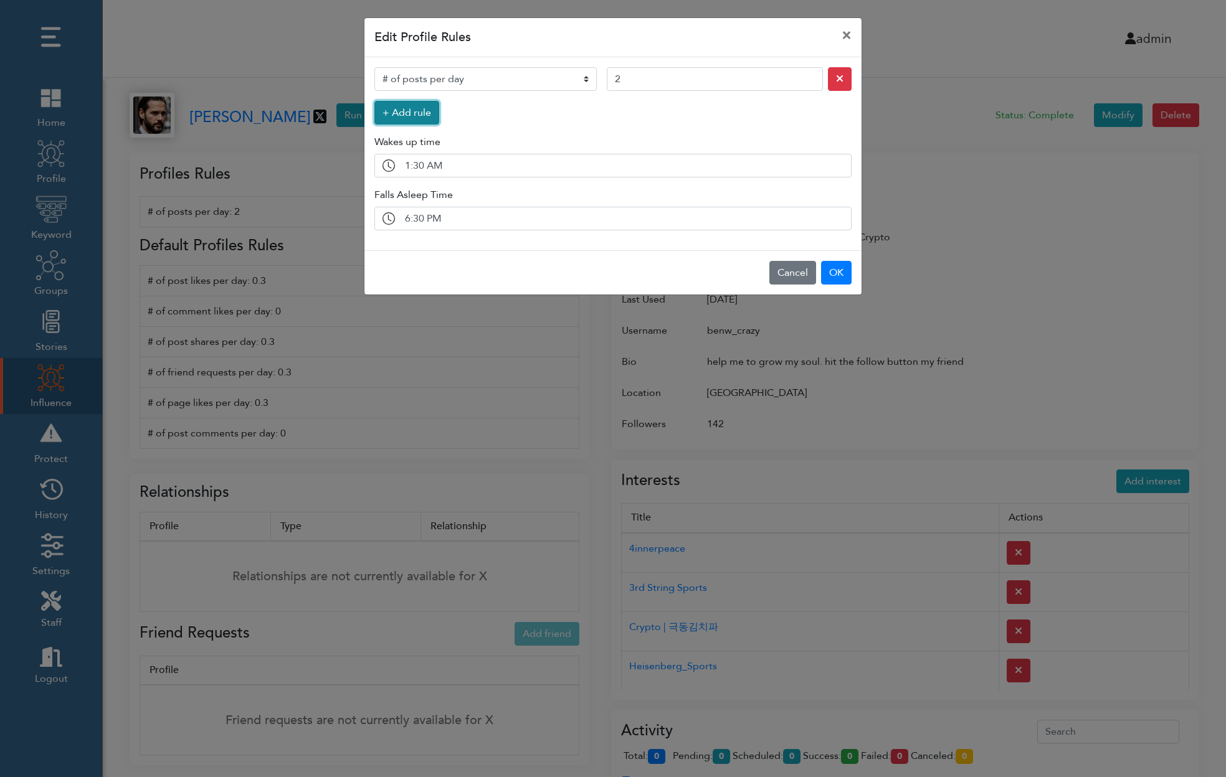
click at [409, 111] on button "+ Add rule" at bounding box center [406, 113] width 65 height 24
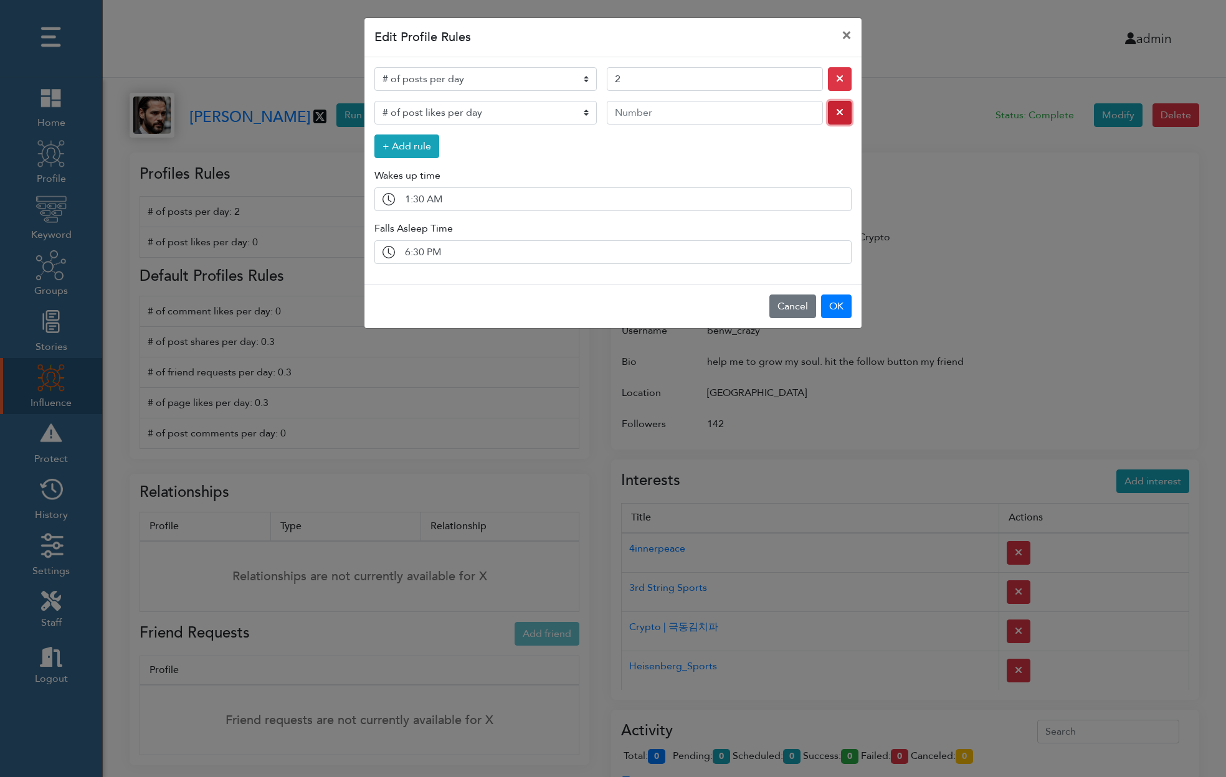
click at [840, 115] on icon "button" at bounding box center [839, 112] width 7 height 10
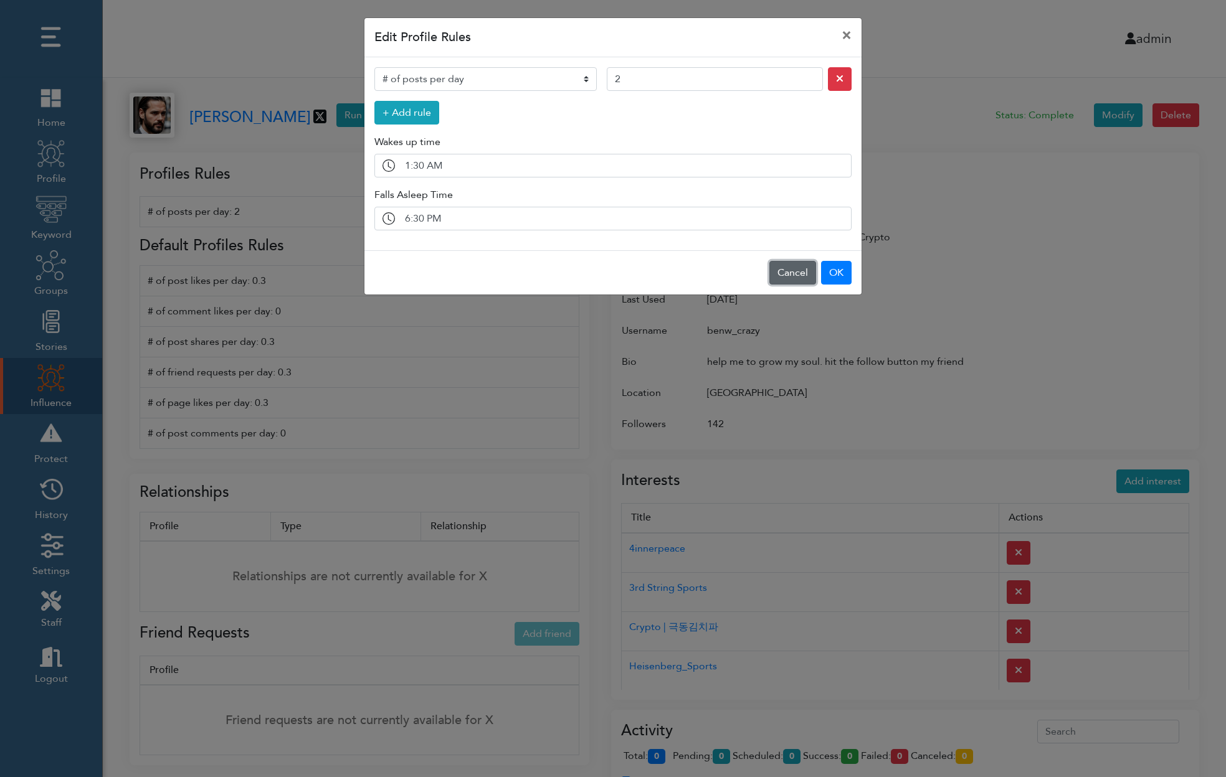
click at [797, 265] on button "Cancel" at bounding box center [792, 273] width 47 height 24
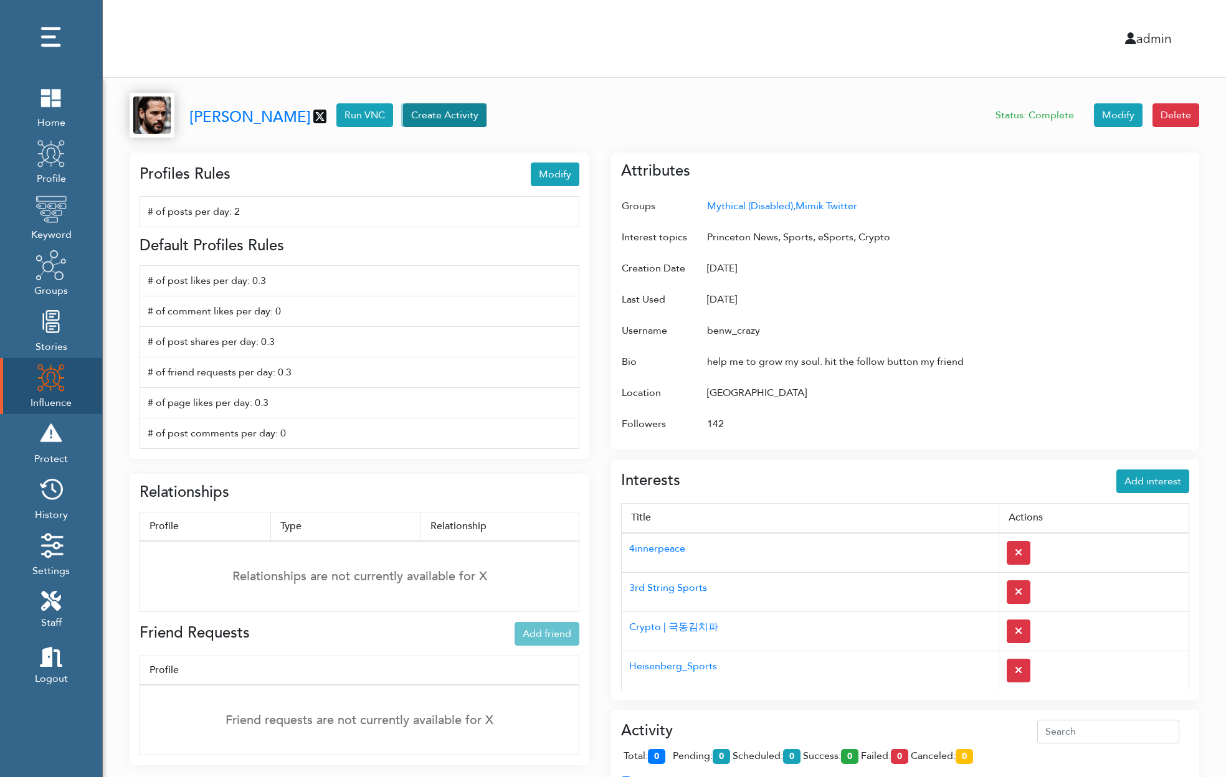
click at [435, 110] on button "Create Activity" at bounding box center [444, 115] width 83 height 24
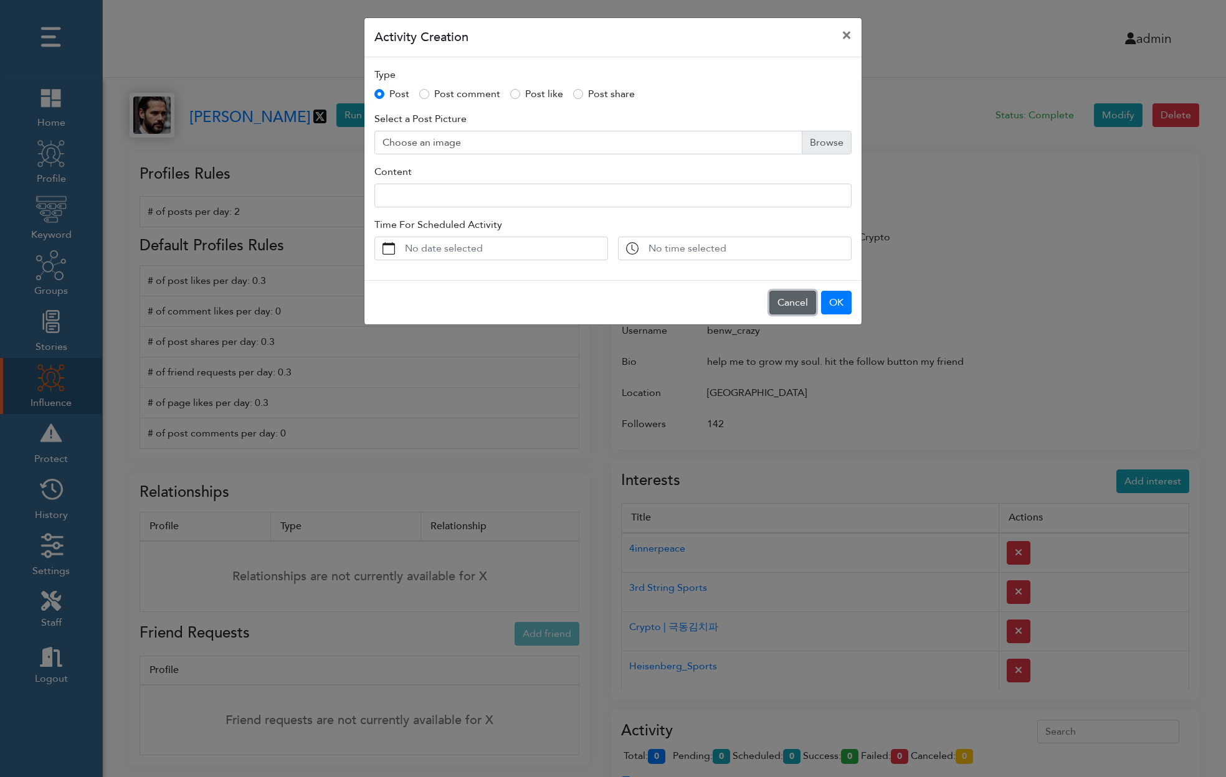
click at [781, 301] on button "Cancel" at bounding box center [792, 303] width 47 height 24
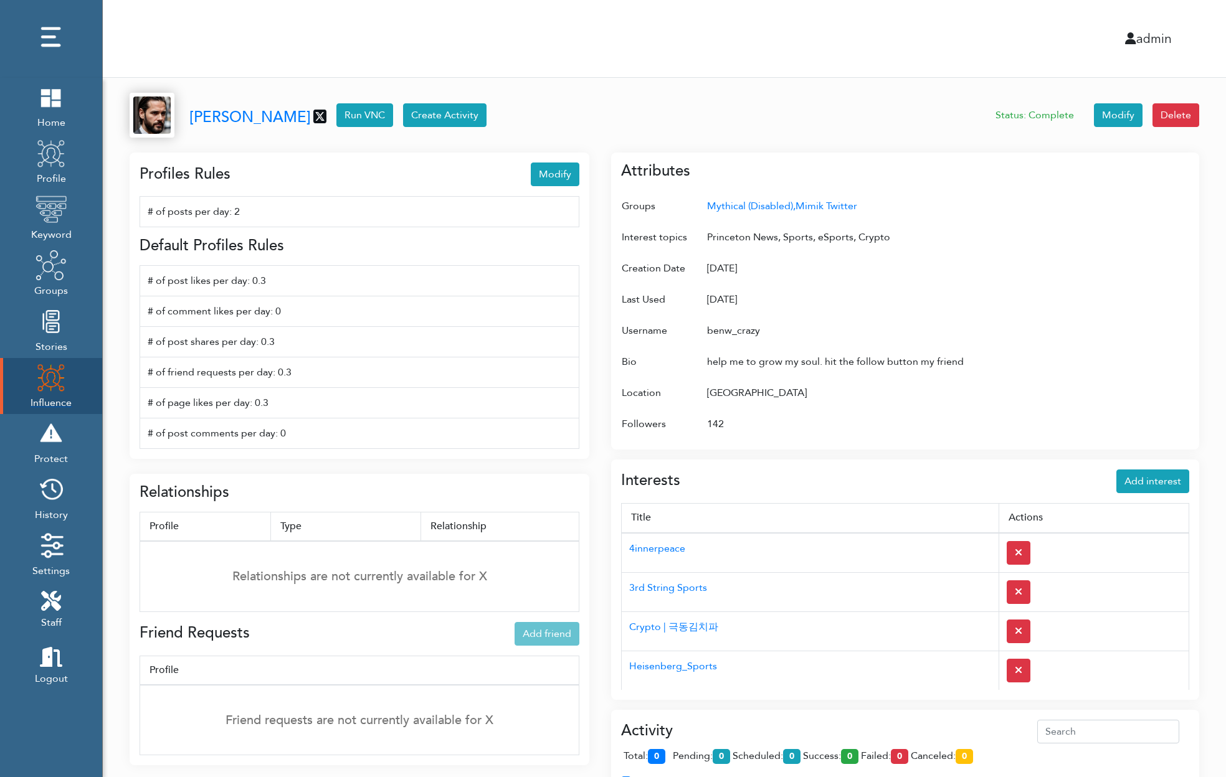
click at [53, 381] on img at bounding box center [51, 377] width 31 height 31
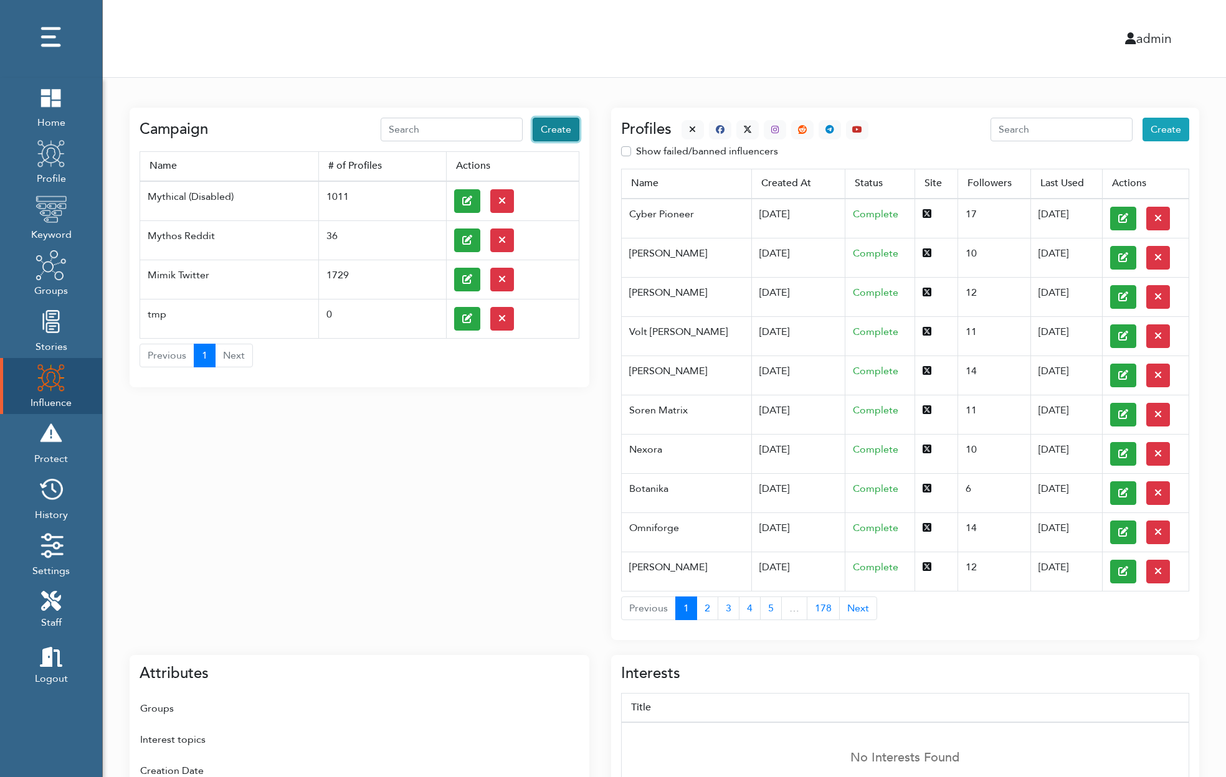
click at [551, 123] on span "Create" at bounding box center [556, 130] width 31 height 14
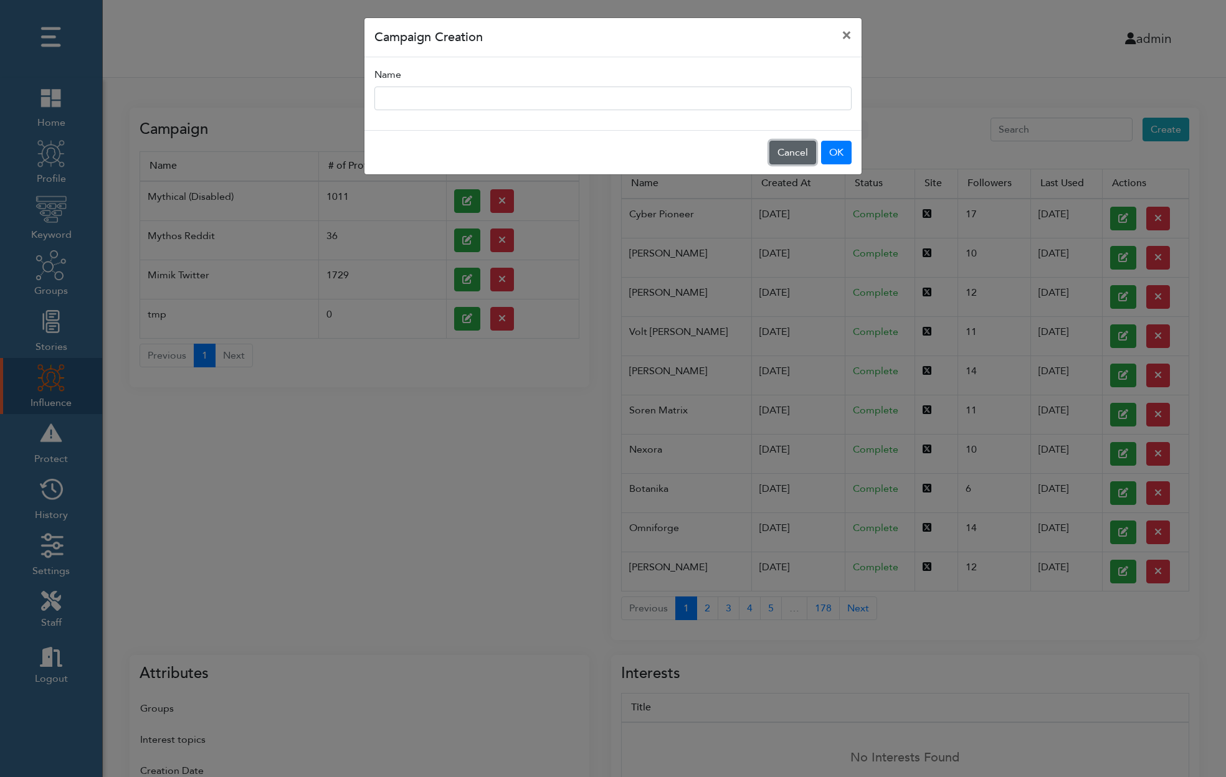
click at [801, 161] on button "Cancel" at bounding box center [792, 153] width 47 height 24
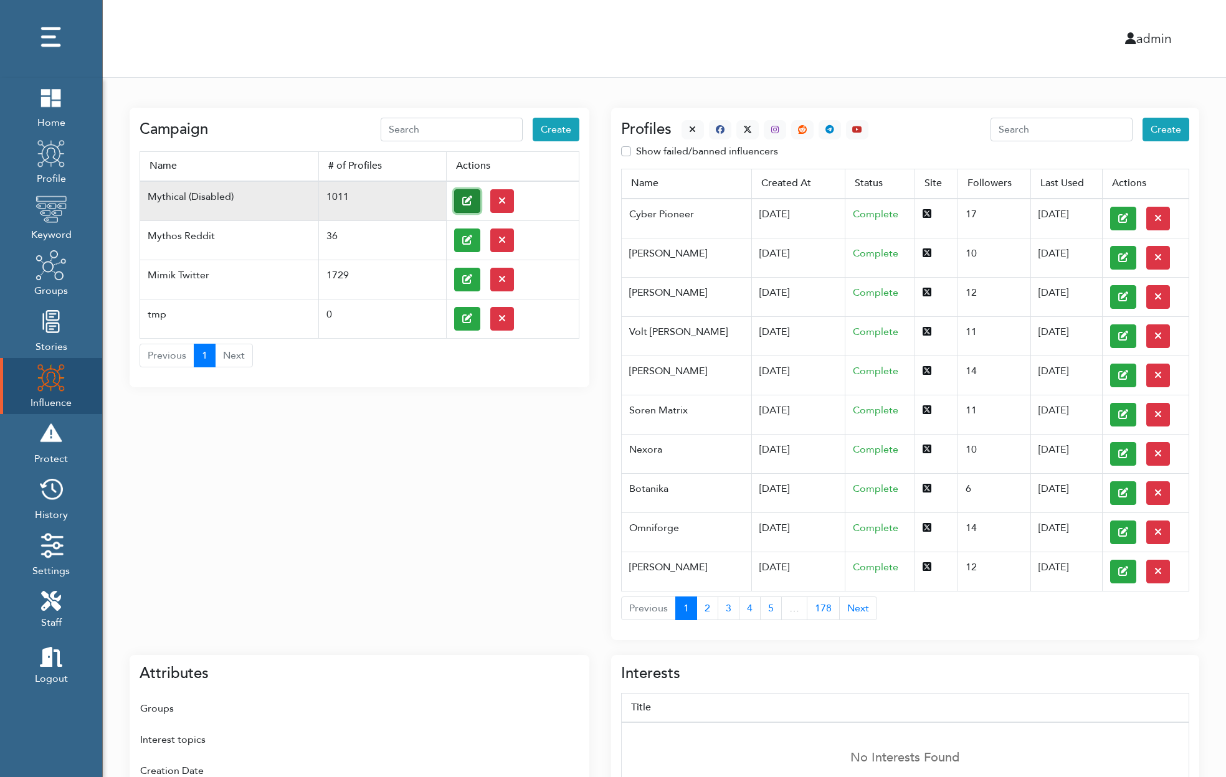
click at [463, 199] on icon at bounding box center [467, 201] width 10 height 10
